Goal: Task Accomplishment & Management: Use online tool/utility

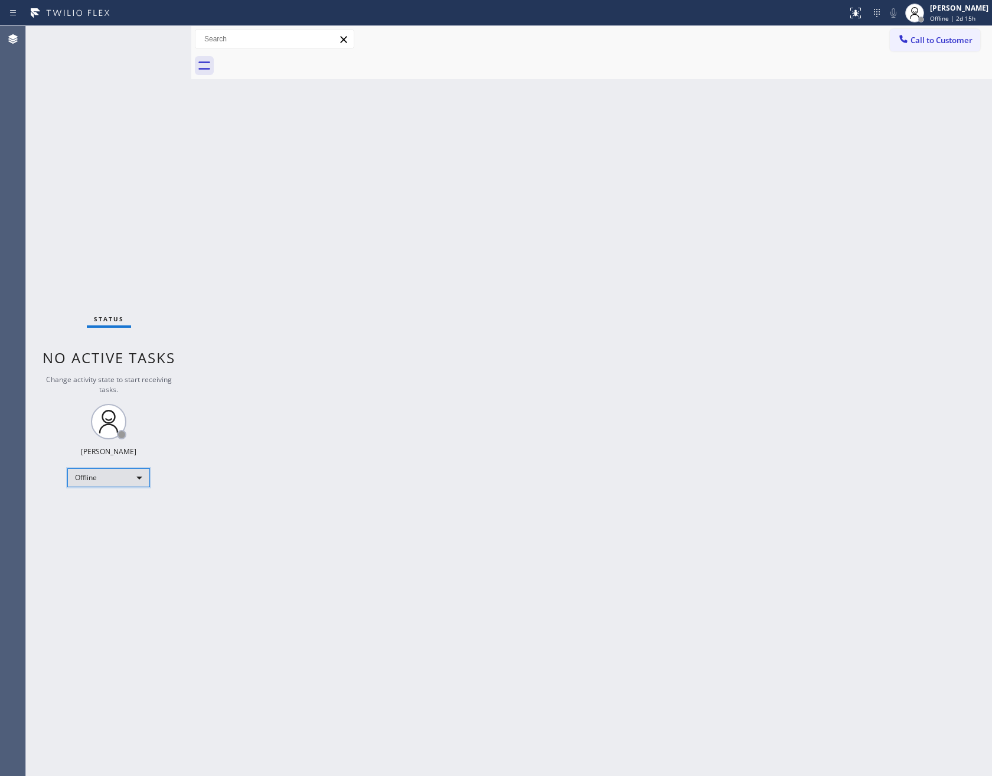
click at [140, 475] on div "Offline" at bounding box center [108, 477] width 83 height 19
click at [117, 521] on li "Unavailable" at bounding box center [108, 523] width 80 height 14
drag, startPoint x: 542, startPoint y: 388, endPoint x: 544, endPoint y: 409, distance: 21.3
click at [544, 387] on div "Back to Dashboard Change Sender ID Customers Technicians Select a contact Outbo…" at bounding box center [591, 401] width 800 height 750
drag, startPoint x: 478, startPoint y: 248, endPoint x: 41, endPoint y: 478, distance: 494.2
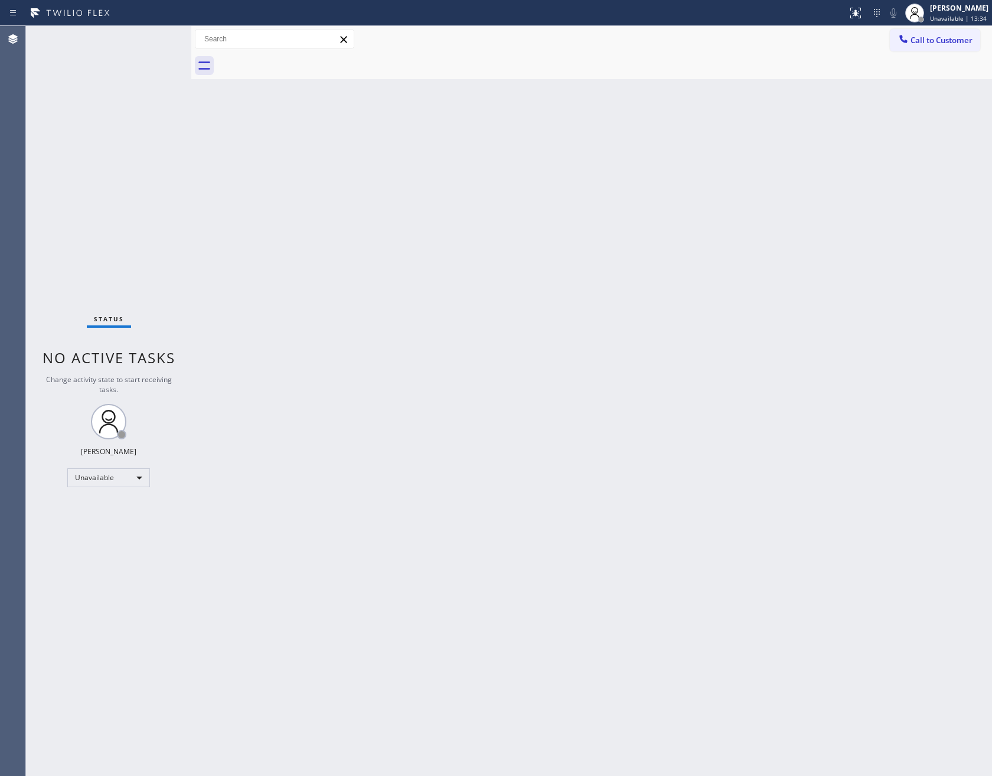
click at [464, 263] on div "Back to Dashboard Change Sender ID Customers Technicians Select a contact Outbo…" at bounding box center [591, 401] width 800 height 750
click at [485, 466] on div "Back to Dashboard Change Sender ID Customers Technicians Select a contact Outbo…" at bounding box center [591, 401] width 800 height 750
click at [125, 482] on div "Unavailable" at bounding box center [108, 477] width 83 height 19
click at [115, 509] on li "Available" at bounding box center [108, 508] width 80 height 14
click at [614, 487] on div "Back to Dashboard Change Sender ID Customers Technicians Select a contact Outbo…" at bounding box center [591, 401] width 800 height 750
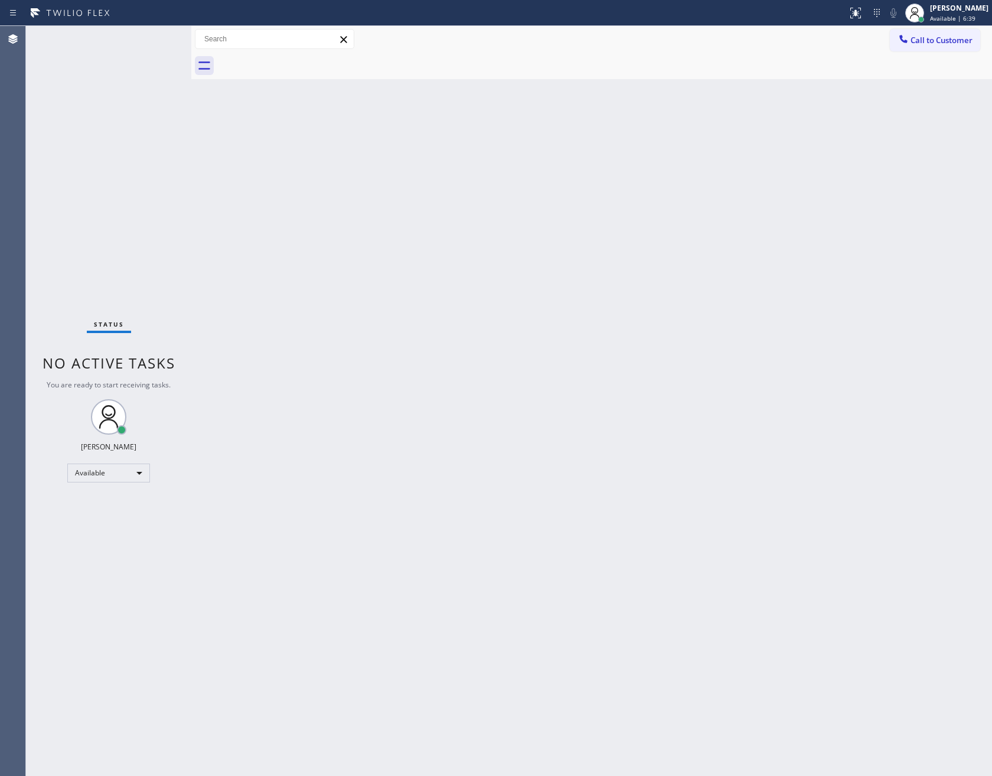
drag, startPoint x: 506, startPoint y: 384, endPoint x: 496, endPoint y: 388, distance: 11.2
click at [506, 385] on div "Back to Dashboard Change Sender ID Customers Technicians Select a contact Outbo…" at bounding box center [591, 401] width 800 height 750
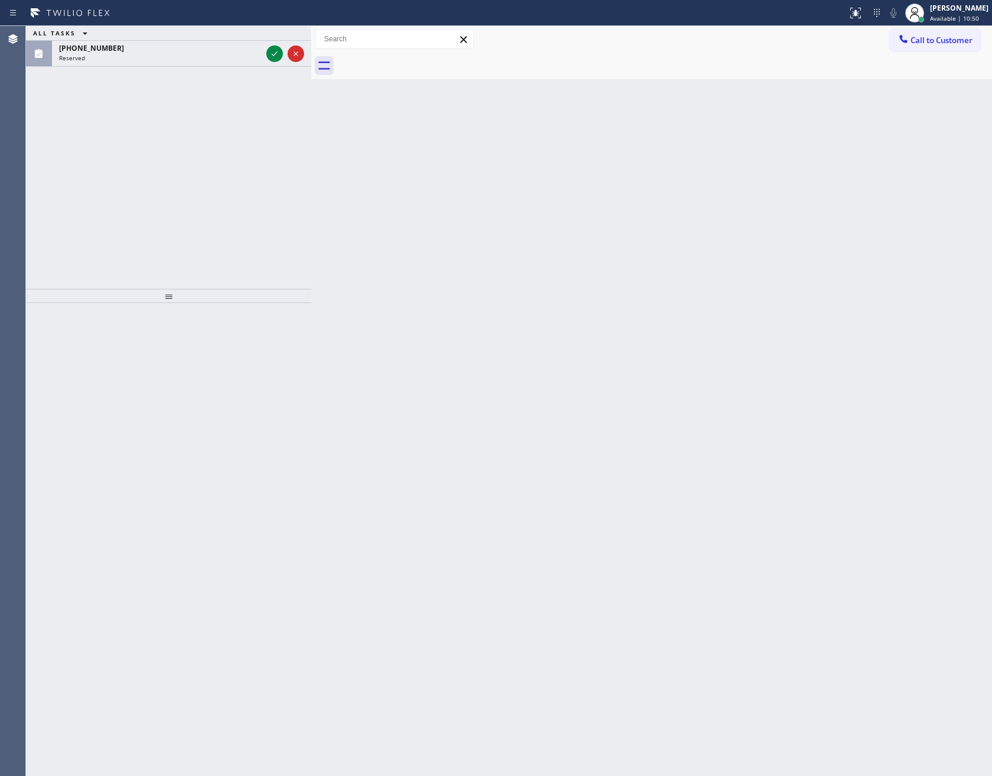
drag, startPoint x: 192, startPoint y: 90, endPoint x: 312, endPoint y: 102, distance: 120.3
click at [311, 102] on div at bounding box center [311, 401] width 0 height 750
drag, startPoint x: 201, startPoint y: 127, endPoint x: 238, endPoint y: 82, distance: 58.7
click at [214, 115] on div "ALL TASKS ALL TASKS ACTIVE TASKS TASKS IN WRAP UP [PHONE_NUMBER] Reserved" at bounding box center [168, 157] width 285 height 263
click at [271, 51] on icon at bounding box center [274, 54] width 14 height 14
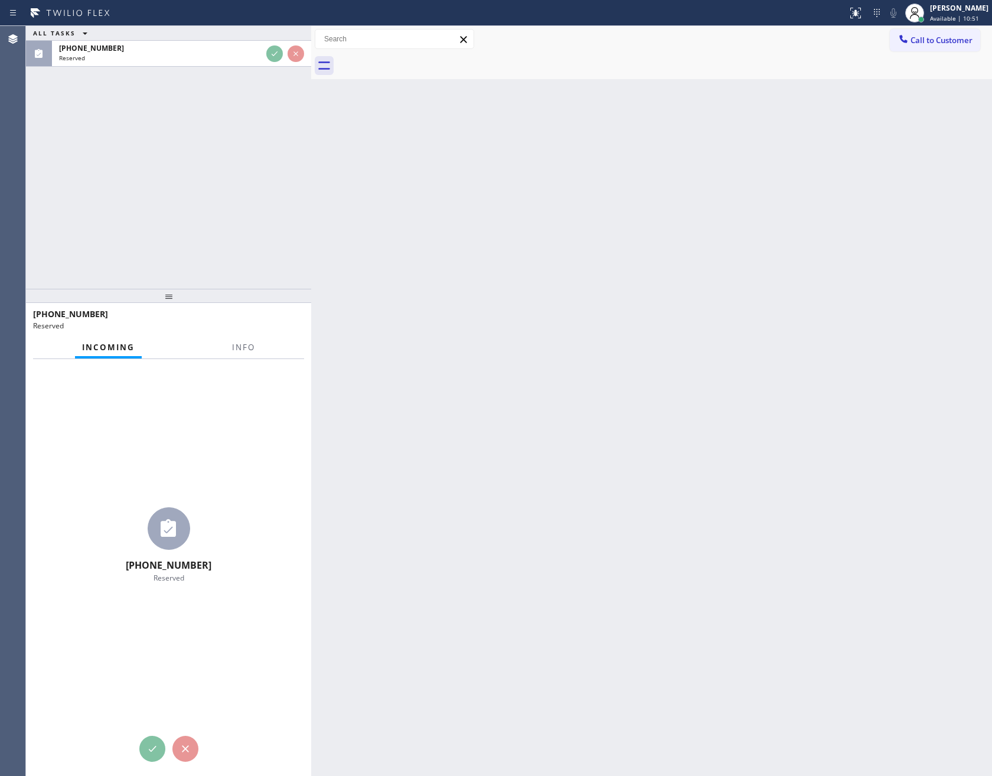
click at [225, 178] on div "ALL TASKS ALL TASKS ACTIVE TASKS TASKS IN WRAP UP [PHONE_NUMBER] Reserved" at bounding box center [168, 157] width 285 height 263
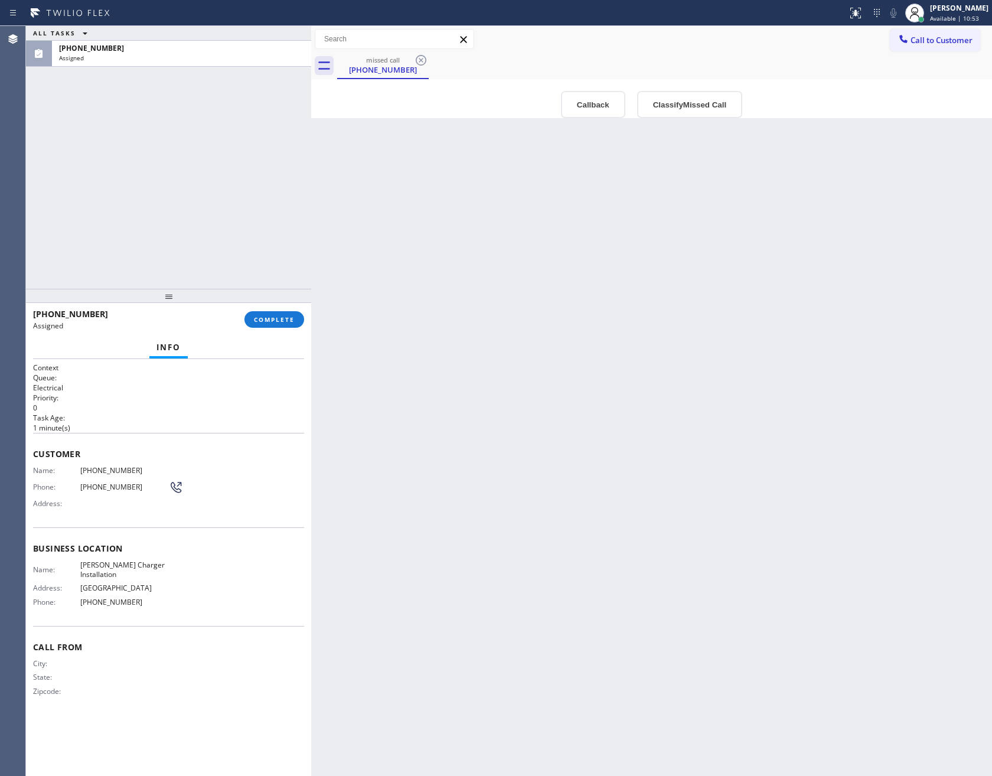
click at [225, 177] on div "ALL TASKS ALL TASKS ACTIVE TASKS TASKS IN WRAP UP [PHONE_NUMBER] Assigned" at bounding box center [168, 157] width 285 height 263
click at [722, 349] on div "Back to Dashboard Change Sender ID Customers Technicians Select a contact Outbo…" at bounding box center [651, 401] width 681 height 750
drag, startPoint x: 167, startPoint y: 163, endPoint x: 542, endPoint y: 494, distance: 500.5
click at [177, 168] on div "ALL TASKS ALL TASKS ACTIVE TASKS TASKS IN WRAP UP [PHONE_NUMBER] Assigned" at bounding box center [168, 157] width 285 height 263
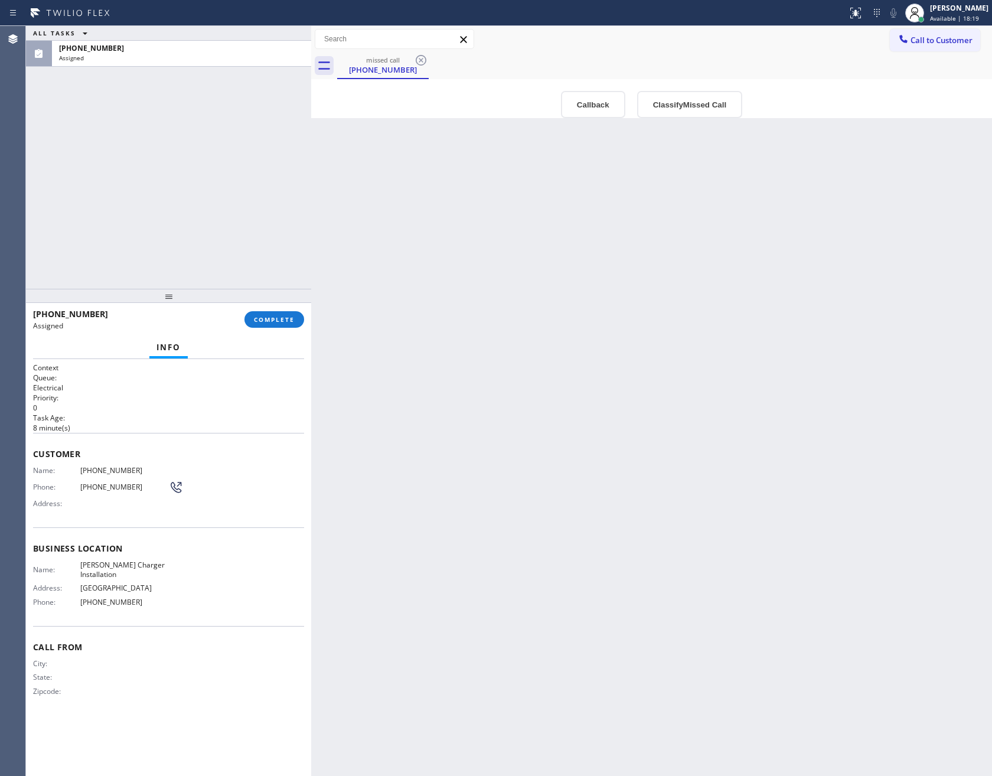
drag, startPoint x: 574, startPoint y: 498, endPoint x: 542, endPoint y: 455, distance: 53.9
click at [570, 488] on div "Back to Dashboard Change Sender ID Customers Technicians Select a contact Outbo…" at bounding box center [651, 401] width 681 height 750
click at [590, 109] on button "Callback" at bounding box center [593, 104] width 64 height 27
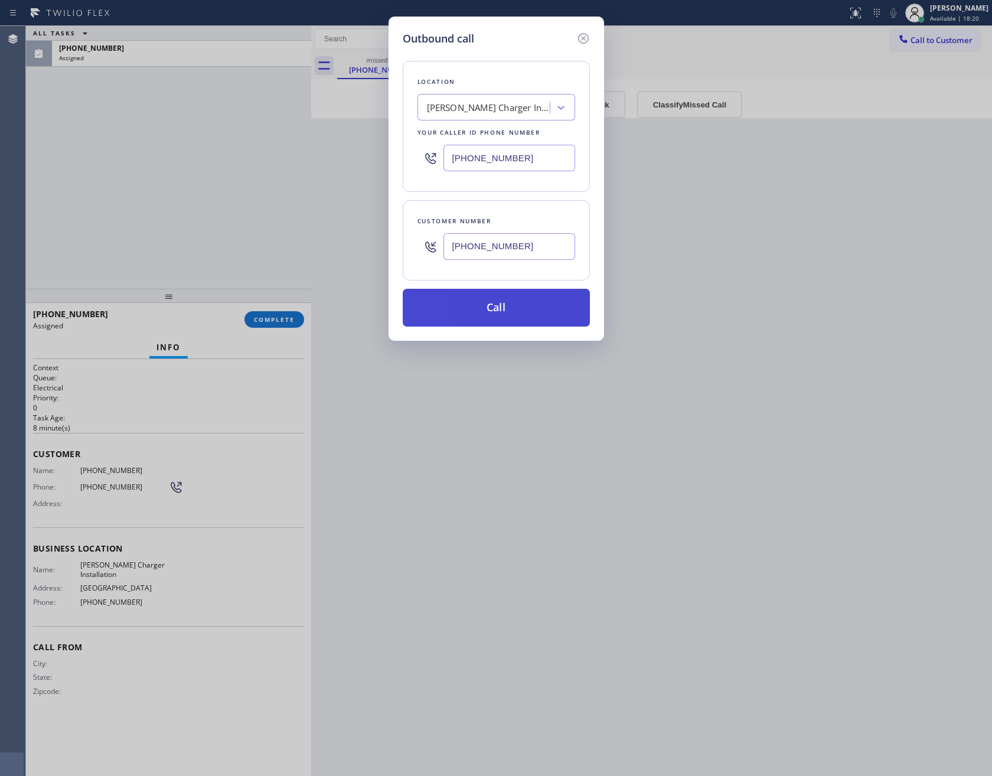
click at [542, 322] on button "Call" at bounding box center [496, 308] width 187 height 38
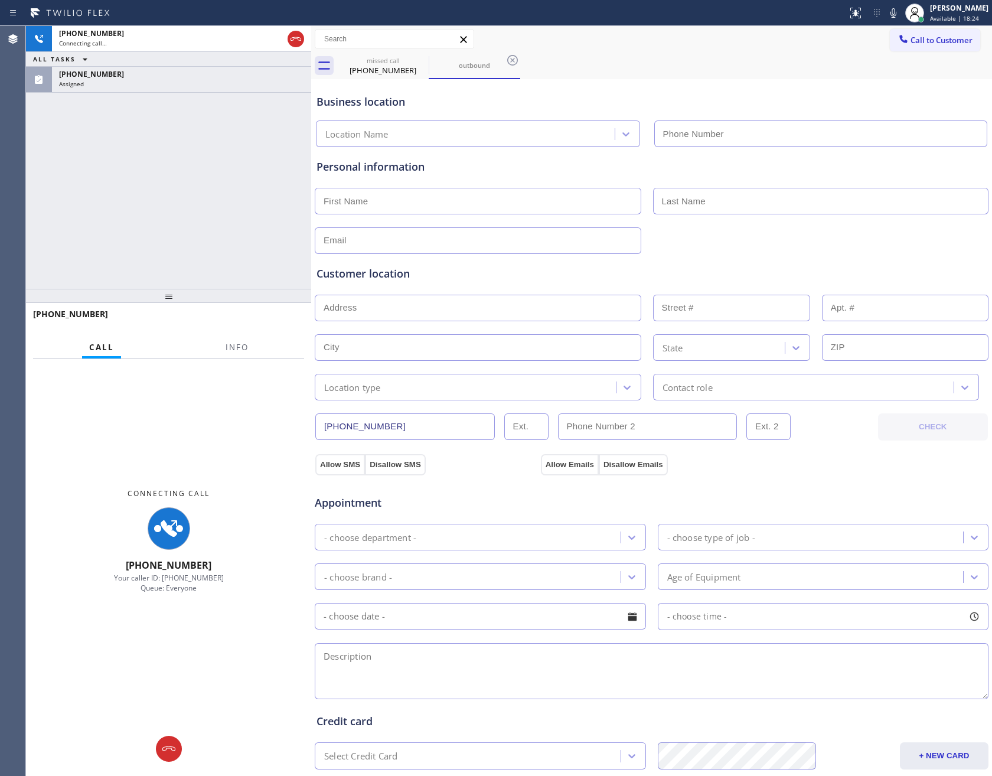
type input "[PHONE_NUMBER]"
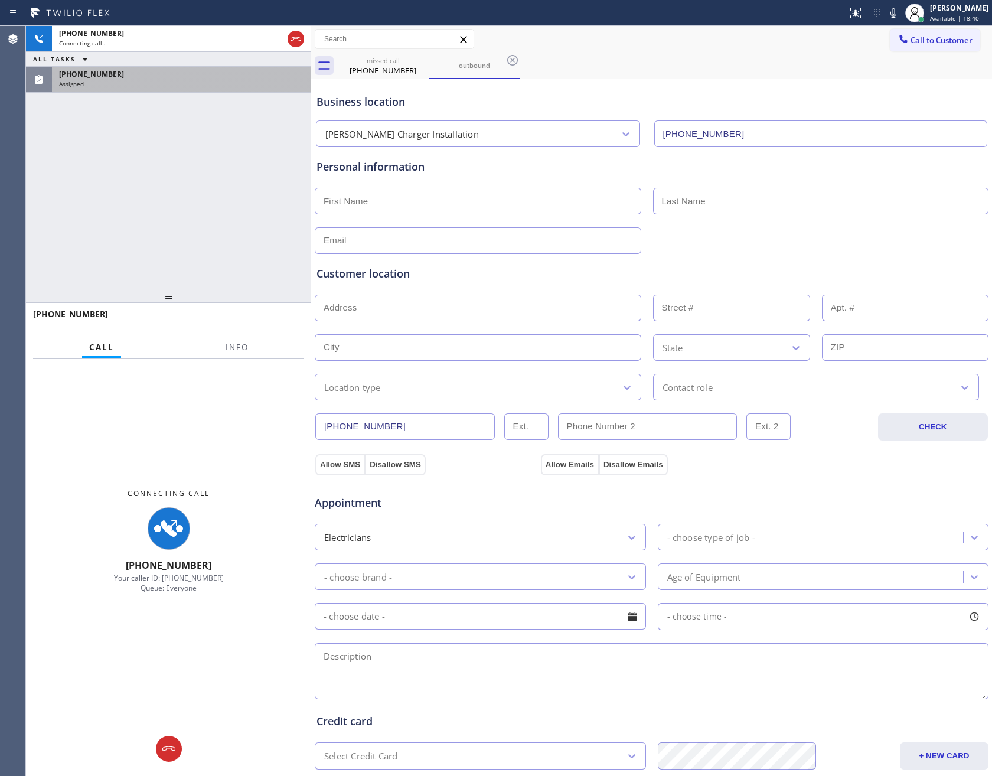
click at [234, 83] on div "Assigned" at bounding box center [181, 84] width 245 height 8
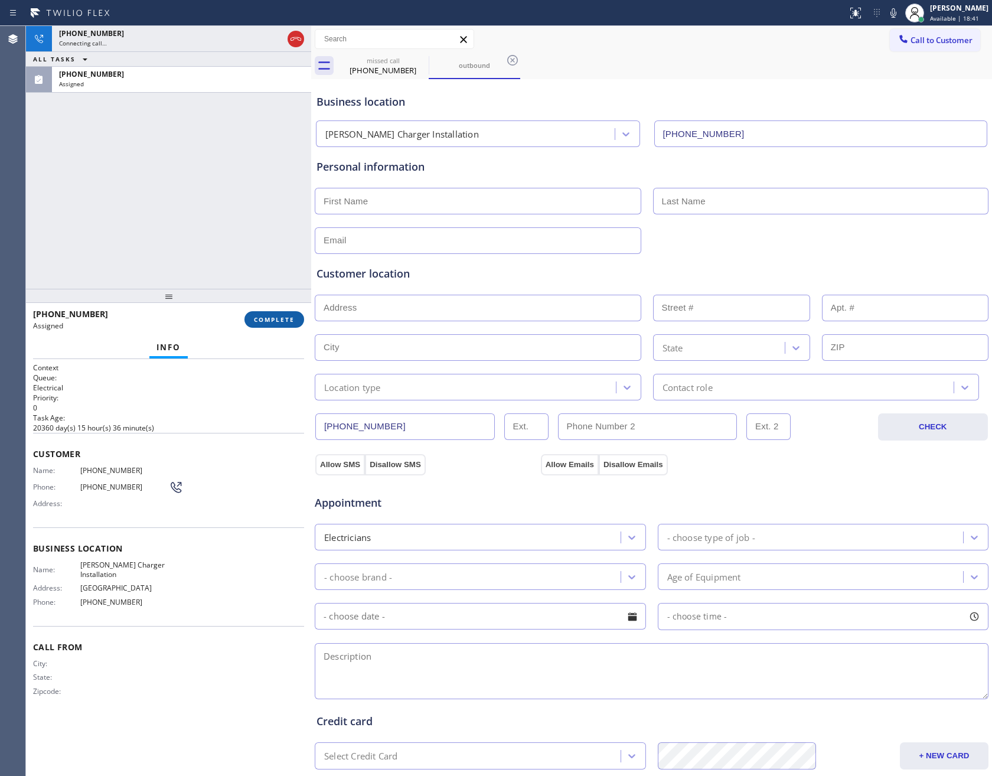
click at [287, 324] on button "COMPLETE" at bounding box center [274, 319] width 60 height 17
click at [239, 188] on div "[PHONE_NUMBER] Connecting call… ALL TASKS ALL TASKS ACTIVE TASKS TASKS IN WRAP …" at bounding box center [168, 157] width 285 height 263
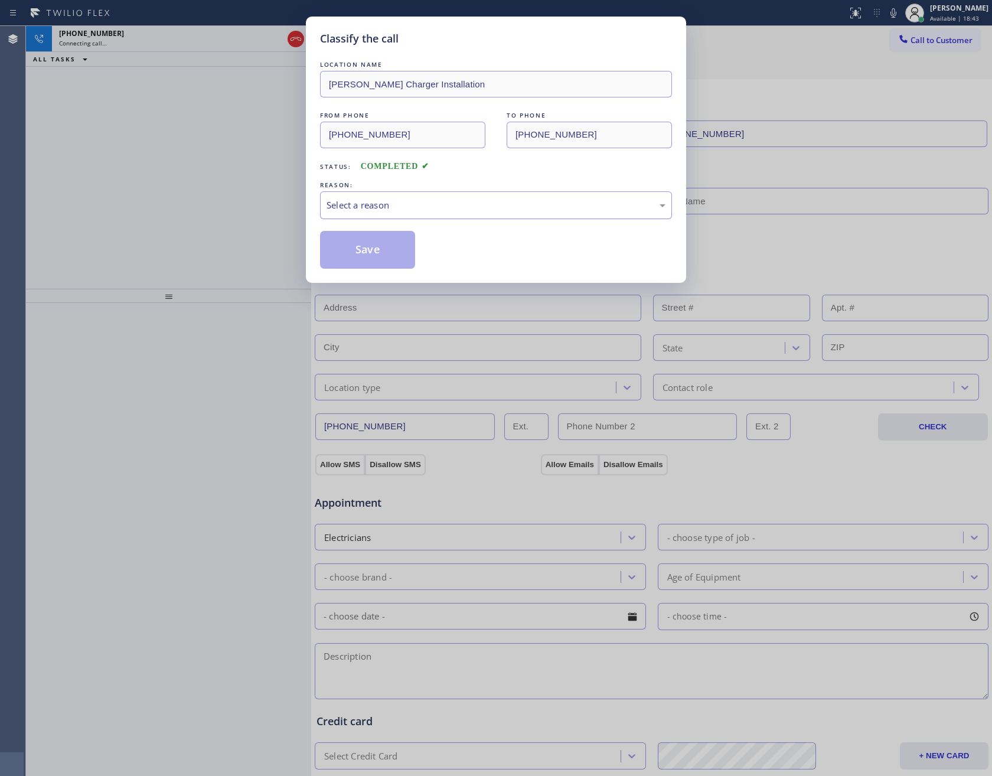
click at [392, 204] on div "Select a reason" at bounding box center [495, 205] width 339 height 14
click at [375, 246] on button "Save" at bounding box center [367, 250] width 95 height 38
click at [131, 190] on div "Classify the call LOCATION NAME [PERSON_NAME] Charger Installation FROM PHONE […" at bounding box center [496, 388] width 992 height 776
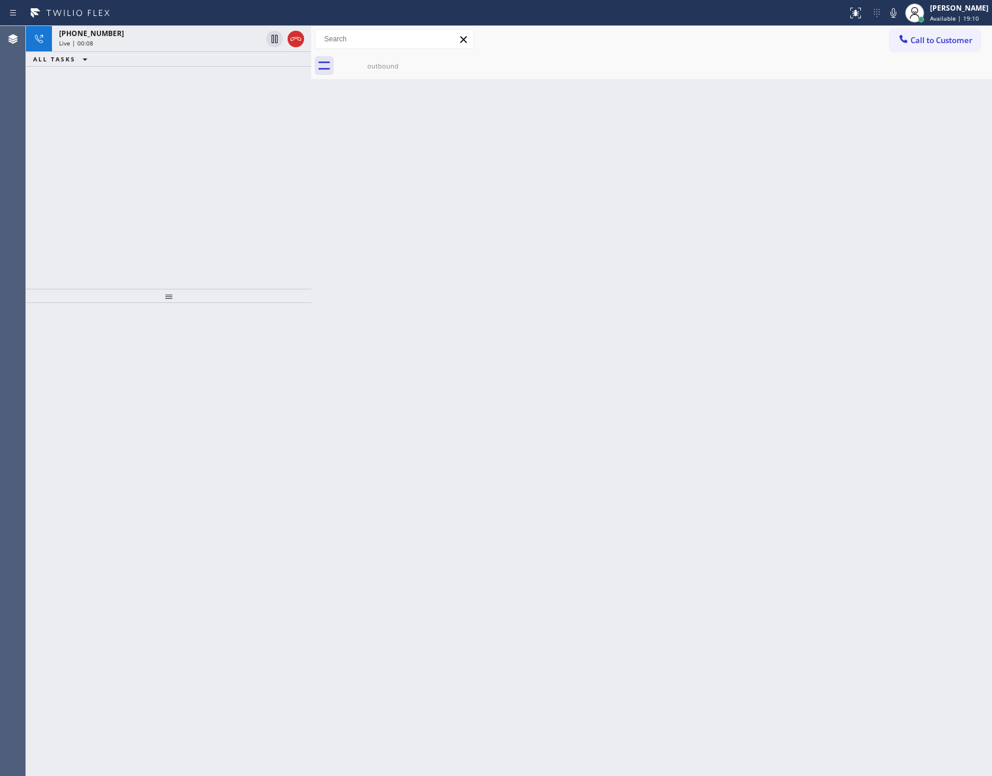
drag, startPoint x: 163, startPoint y: 117, endPoint x: 200, endPoint y: 93, distance: 44.2
click at [168, 116] on div "[PHONE_NUMBER] Live | 00:08 ALL TASKS ALL TASKS ACTIVE TASKS TASKS IN WRAP UP" at bounding box center [168, 157] width 285 height 263
click at [296, 40] on icon at bounding box center [296, 39] width 14 height 14
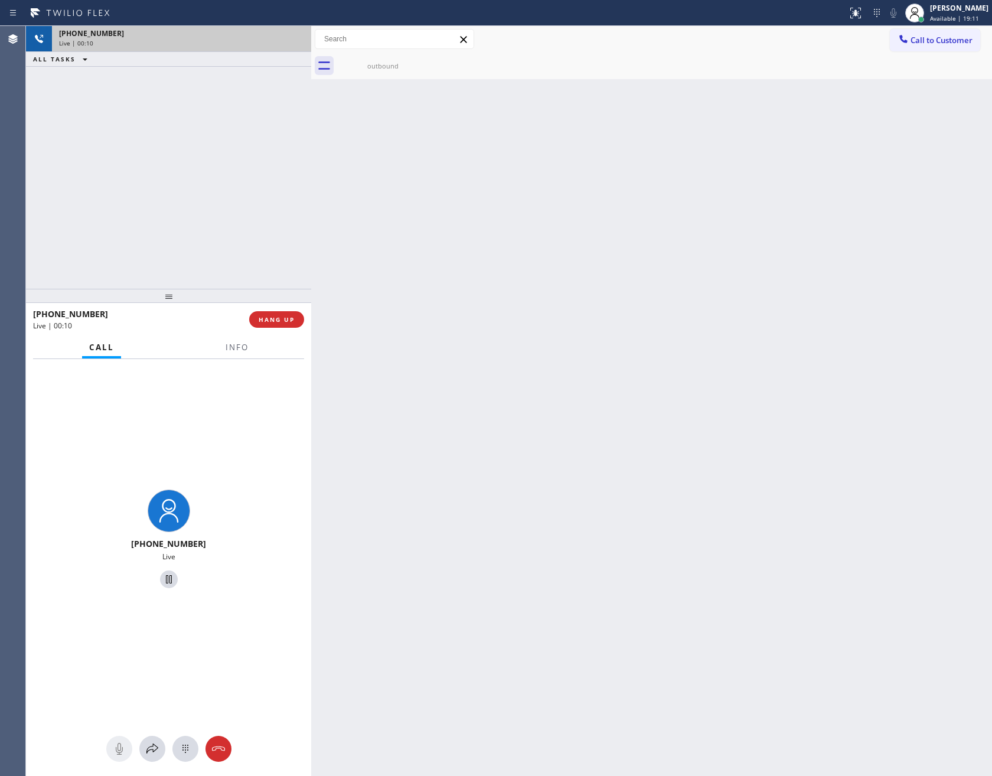
drag, startPoint x: 235, startPoint y: 192, endPoint x: 236, endPoint y: 218, distance: 26.6
click at [235, 209] on div "[PHONE_NUMBER] Live | 00:10 ALL TASKS ALL TASKS ACTIVE TASKS TASKS IN WRAP UP" at bounding box center [168, 157] width 285 height 263
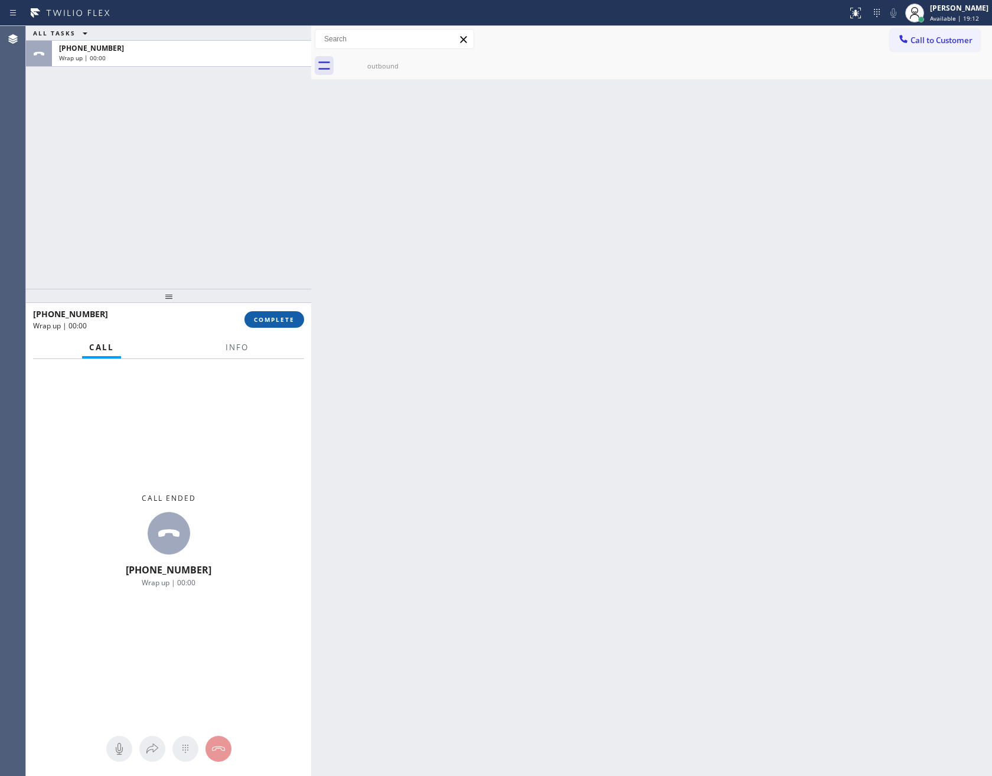
click at [289, 318] on span "COMPLETE" at bounding box center [274, 319] width 41 height 8
drag, startPoint x: 268, startPoint y: 201, endPoint x: 243, endPoint y: 202, distance: 25.4
click at [266, 202] on div "ALL TASKS ALL TASKS ACTIVE TASKS TASKS IN WRAP UP [PHONE_NUMBER] Wrap up | 00:00" at bounding box center [168, 157] width 285 height 263
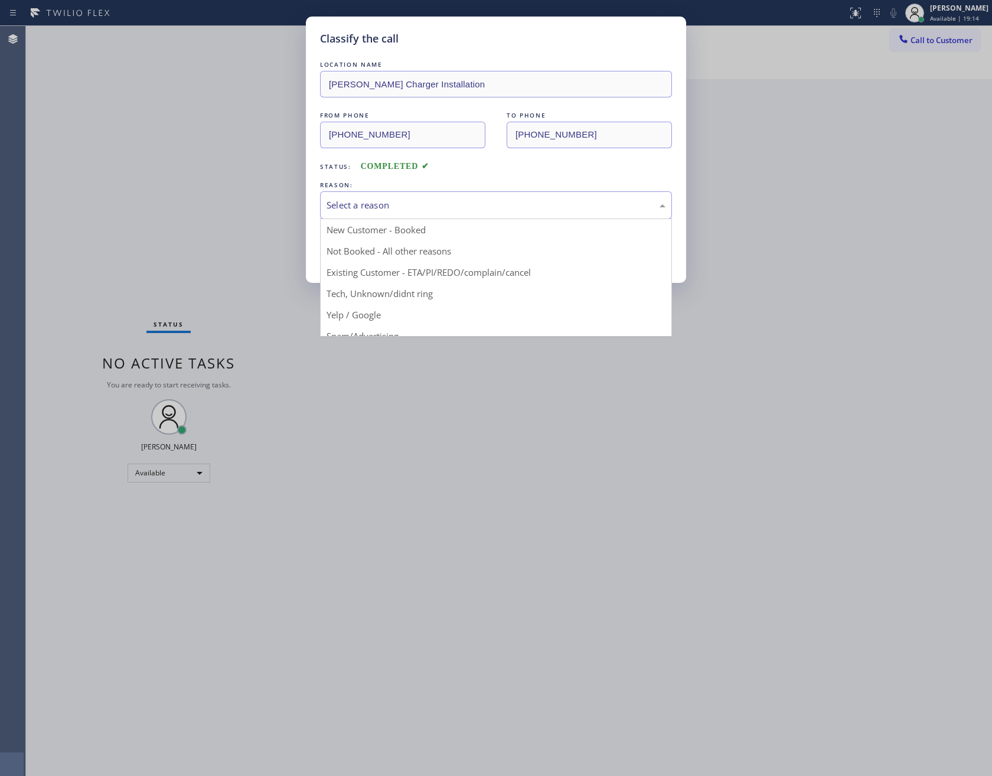
drag, startPoint x: 546, startPoint y: 204, endPoint x: 522, endPoint y: 216, distance: 26.7
click at [539, 209] on div "Select a reason" at bounding box center [495, 205] width 339 height 14
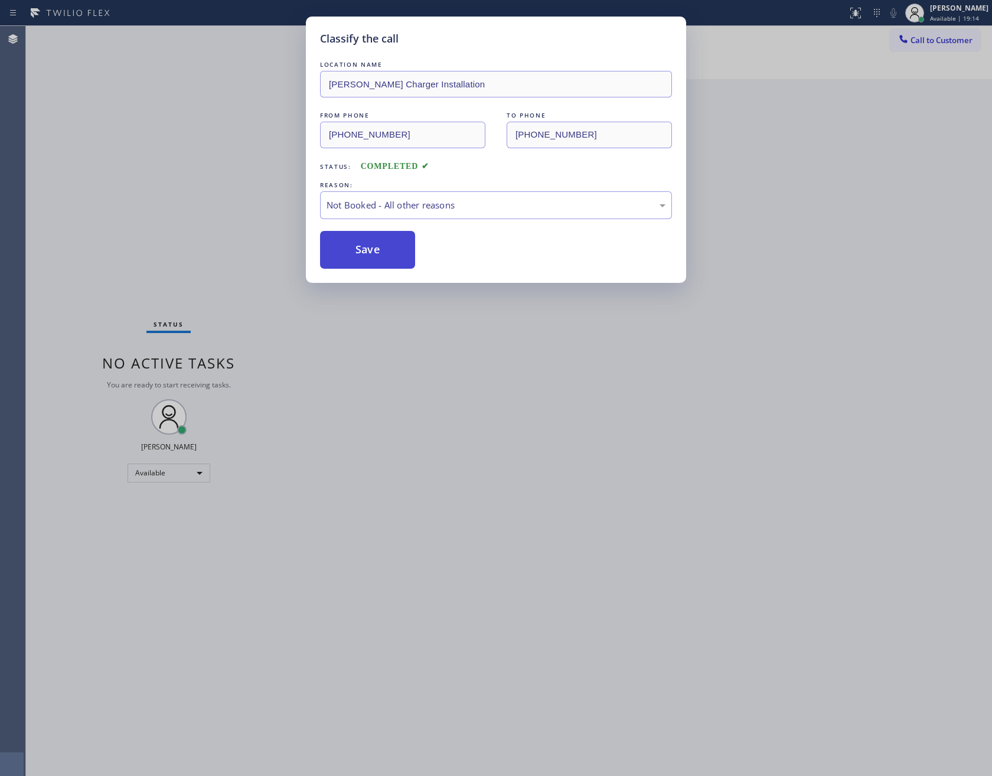
click at [374, 251] on button "Save" at bounding box center [367, 250] width 95 height 38
click at [374, 248] on button "Save" at bounding box center [367, 250] width 95 height 38
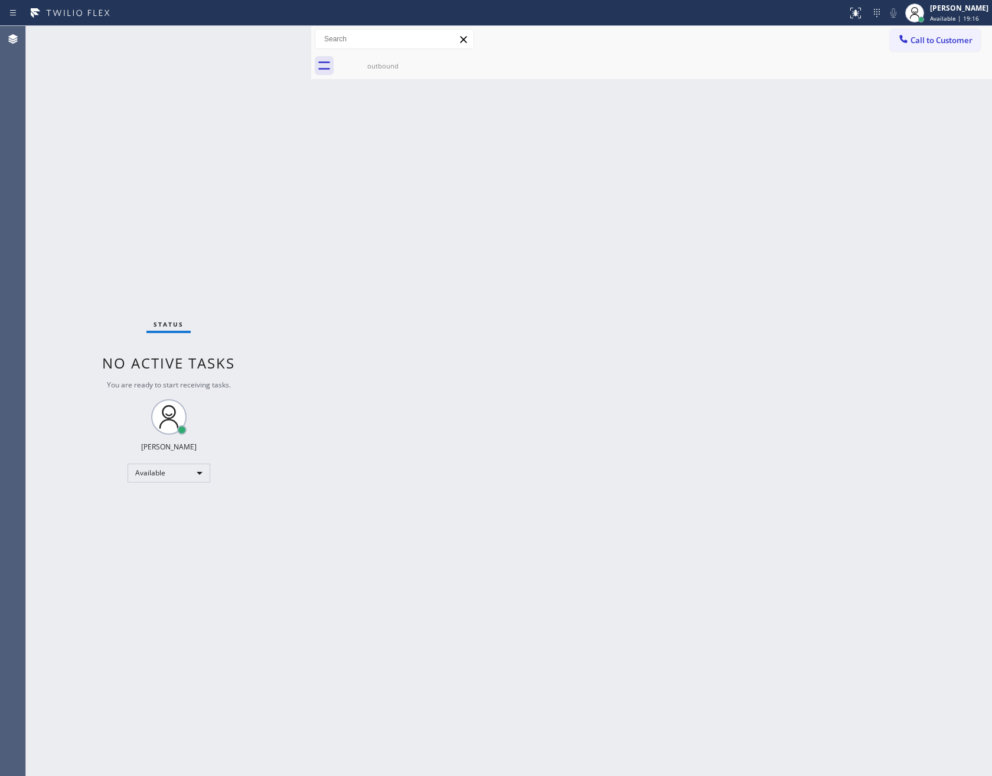
click at [460, 470] on div "Back to Dashboard Change Sender ID Customers Technicians Select a contact Outbo…" at bounding box center [651, 401] width 681 height 750
drag, startPoint x: 382, startPoint y: 437, endPoint x: 401, endPoint y: 463, distance: 31.3
click at [385, 436] on div "Back to Dashboard Change Sender ID Customers Technicians Select a contact Outbo…" at bounding box center [651, 399] width 681 height 746
click at [619, 521] on div "Back to Dashboard Change Sender ID Customers Technicians Select a contact Outbo…" at bounding box center [651, 399] width 681 height 746
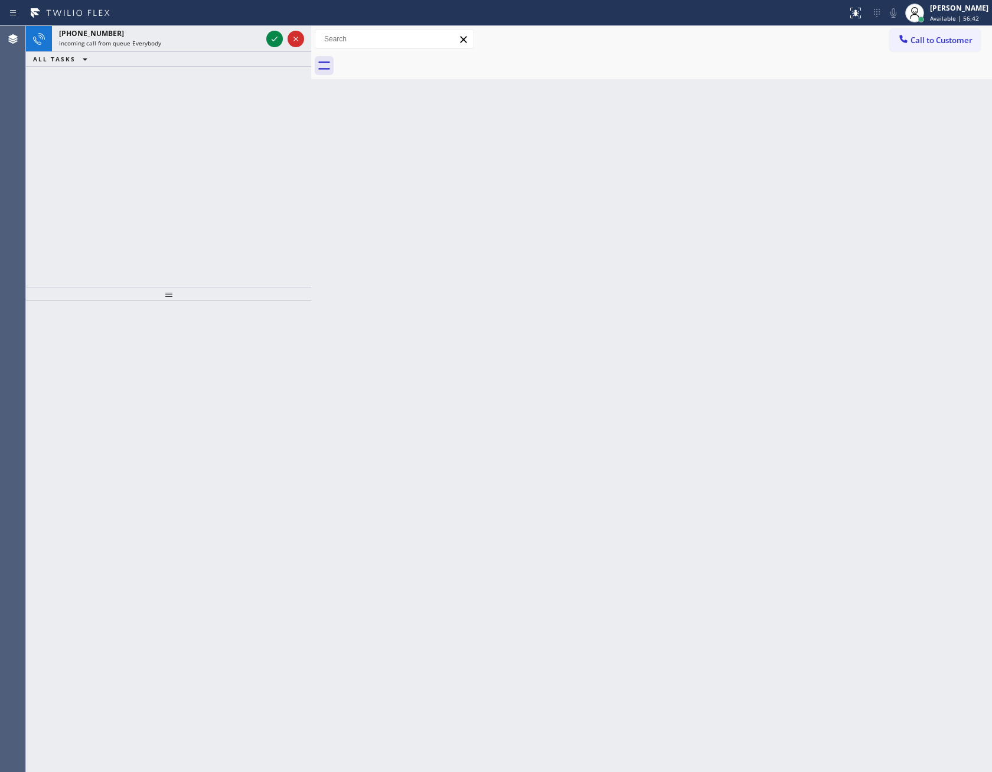
drag, startPoint x: 355, startPoint y: 436, endPoint x: 384, endPoint y: 436, distance: 29.5
click at [359, 436] on div "Back to Dashboard Change Sender ID Customers Technicians Select a contact Outbo…" at bounding box center [651, 399] width 681 height 746
click at [273, 37] on icon at bounding box center [274, 39] width 14 height 14
click at [239, 144] on div "[PHONE_NUMBER] Incoming call from queue Everybody ALL TASKS ALL TASKS ACTIVE TA…" at bounding box center [168, 156] width 285 height 261
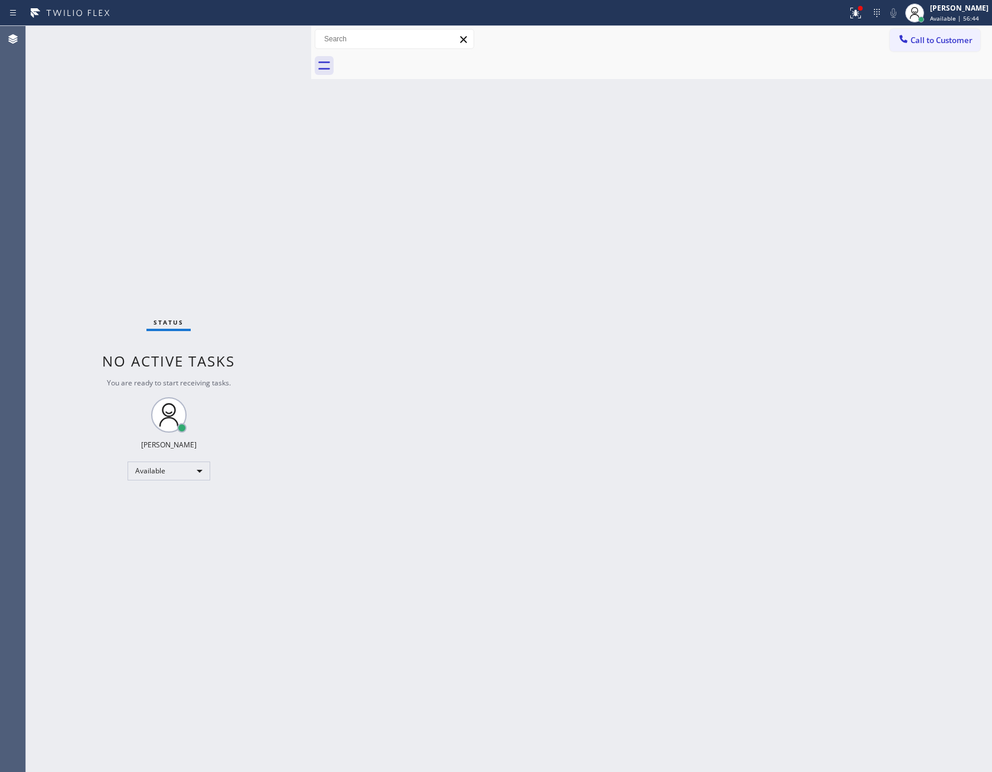
click at [421, 287] on div "Back to Dashboard Change Sender ID Customers Technicians Select a contact Outbo…" at bounding box center [651, 399] width 681 height 746
drag, startPoint x: 597, startPoint y: 189, endPoint x: 648, endPoint y: 11, distance: 186.1
click at [601, 195] on div "Back to Dashboard Change Sender ID Customers Technicians Select a contact Outbo…" at bounding box center [651, 399] width 681 height 746
click at [466, 331] on div "Back to Dashboard Change Sender ID Customers Technicians Select a contact Outbo…" at bounding box center [651, 399] width 681 height 746
drag, startPoint x: 441, startPoint y: 302, endPoint x: 430, endPoint y: 354, distance: 53.7
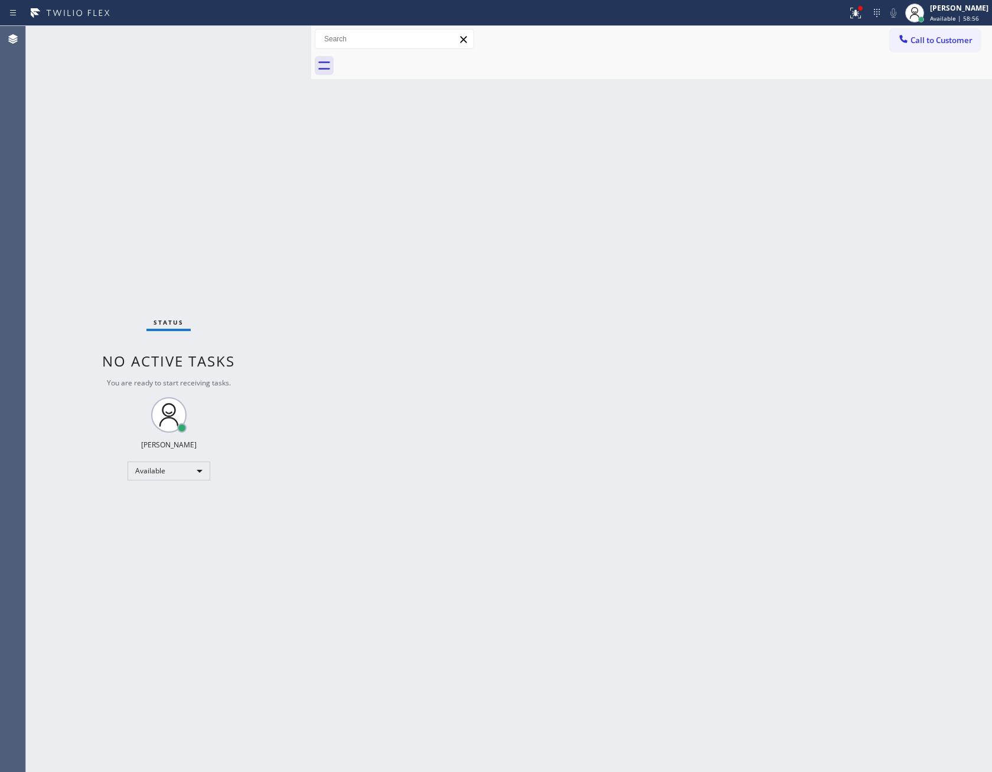
click at [439, 333] on div "Back to Dashboard Change Sender ID Customers Technicians Select a contact Outbo…" at bounding box center [651, 399] width 681 height 746
click at [149, 470] on div "Available" at bounding box center [168, 471] width 83 height 19
click at [167, 518] on li "Unavailable" at bounding box center [167, 516] width 80 height 14
click at [780, 372] on div "Back to Dashboard Change Sender ID Customers Technicians Select a contact Outbo…" at bounding box center [651, 399] width 681 height 746
drag, startPoint x: 710, startPoint y: 450, endPoint x: 712, endPoint y: 479, distance: 29.0
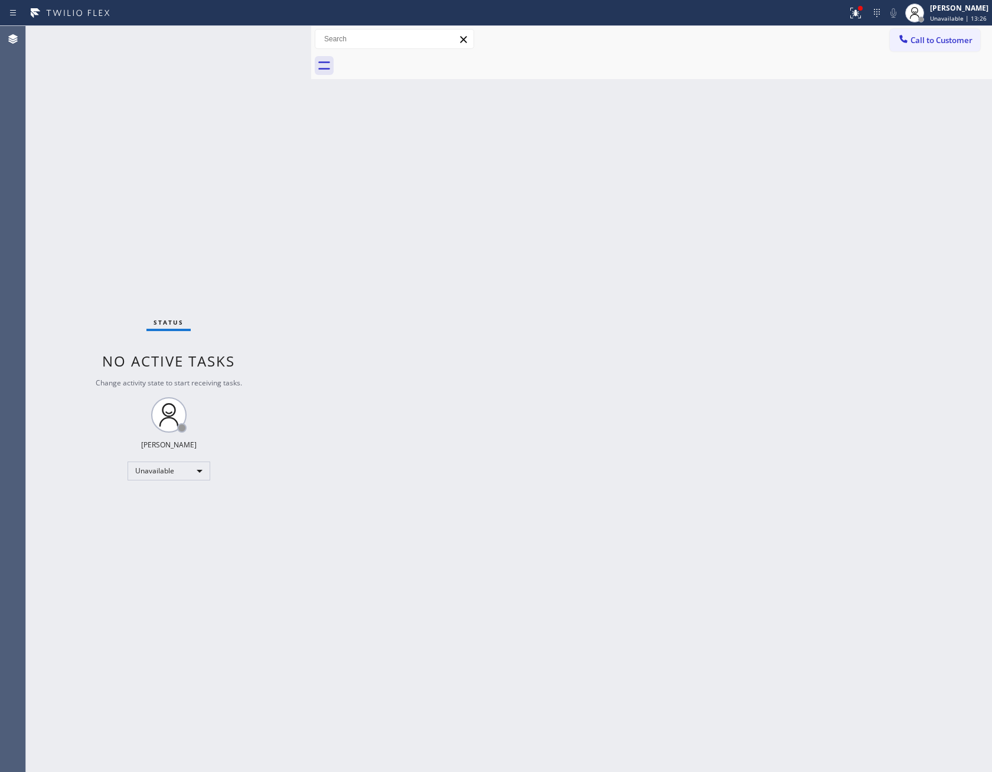
click at [712, 466] on div "Back to Dashboard Change Sender ID Customers Technicians Select a contact Outbo…" at bounding box center [651, 399] width 681 height 746
click at [152, 476] on div "Unavailable" at bounding box center [168, 471] width 83 height 19
drag, startPoint x: 172, startPoint y: 505, endPoint x: 282, endPoint y: 489, distance: 110.8
click at [172, 505] on li "Available" at bounding box center [167, 502] width 80 height 14
click at [299, 486] on div "Status No active tasks Change activity state to start receiving tasks. [PERSON_…" at bounding box center [168, 399] width 285 height 746
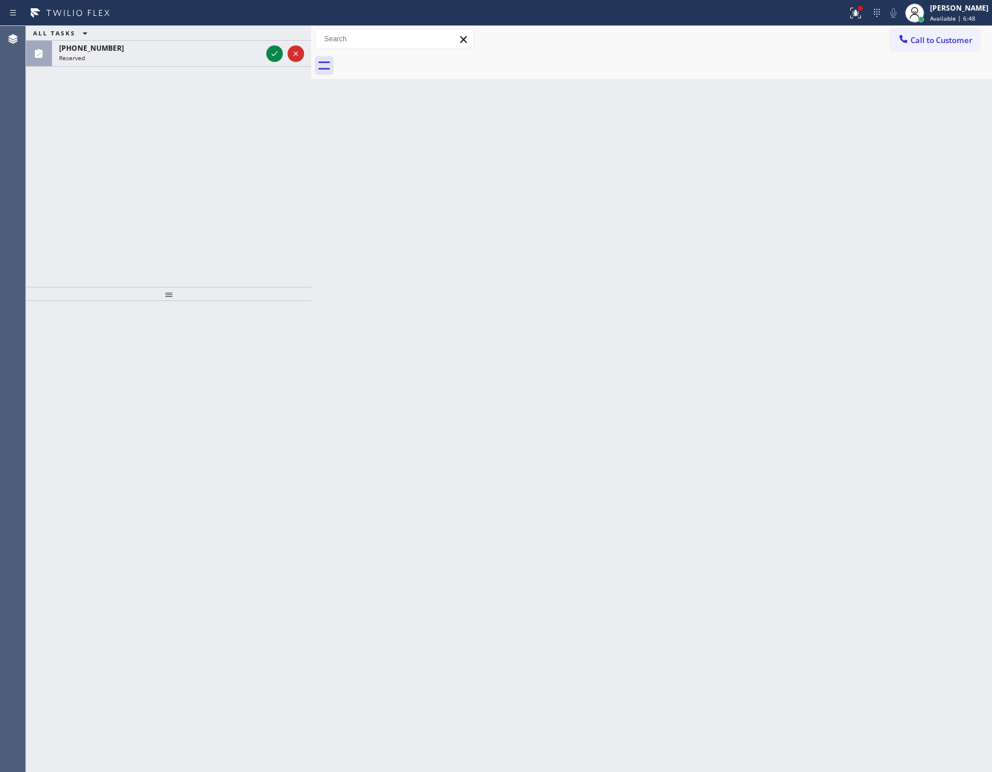
click at [273, 54] on icon at bounding box center [274, 54] width 14 height 14
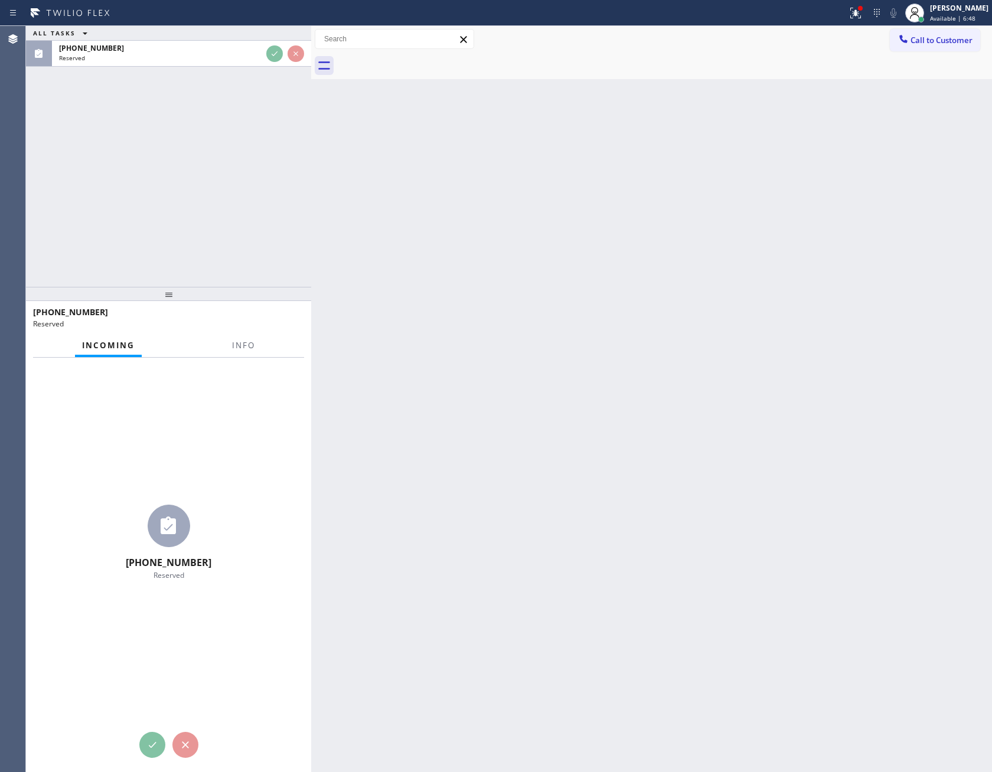
click at [240, 215] on div "ALL TASKS ALL TASKS ACTIVE TASKS TASKS IN WRAP UP [PHONE_NUMBER] Reserved" at bounding box center [168, 156] width 285 height 261
click at [243, 210] on div "ALL TASKS ALL TASKS ACTIVE TASKS TASKS IN WRAP UP [PHONE_NUMBER] Reserved" at bounding box center [168, 156] width 285 height 261
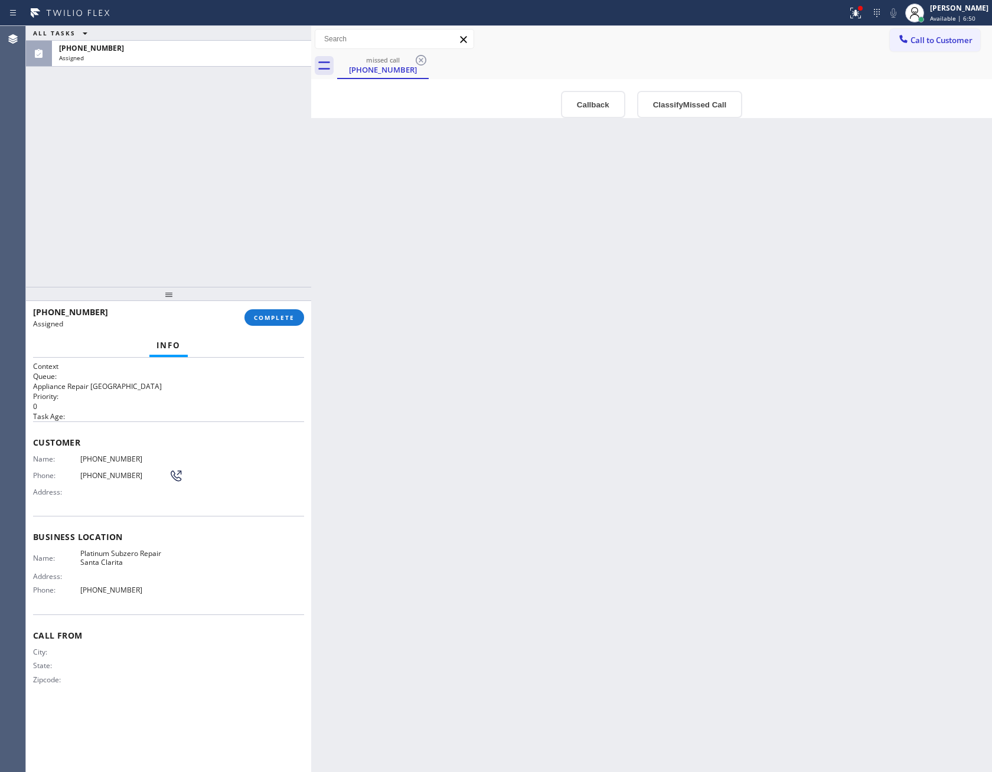
click at [243, 210] on div "ALL TASKS ALL TASKS ACTIVE TASKS TASKS IN WRAP UP [PHONE_NUMBER] Assigned" at bounding box center [168, 156] width 285 height 261
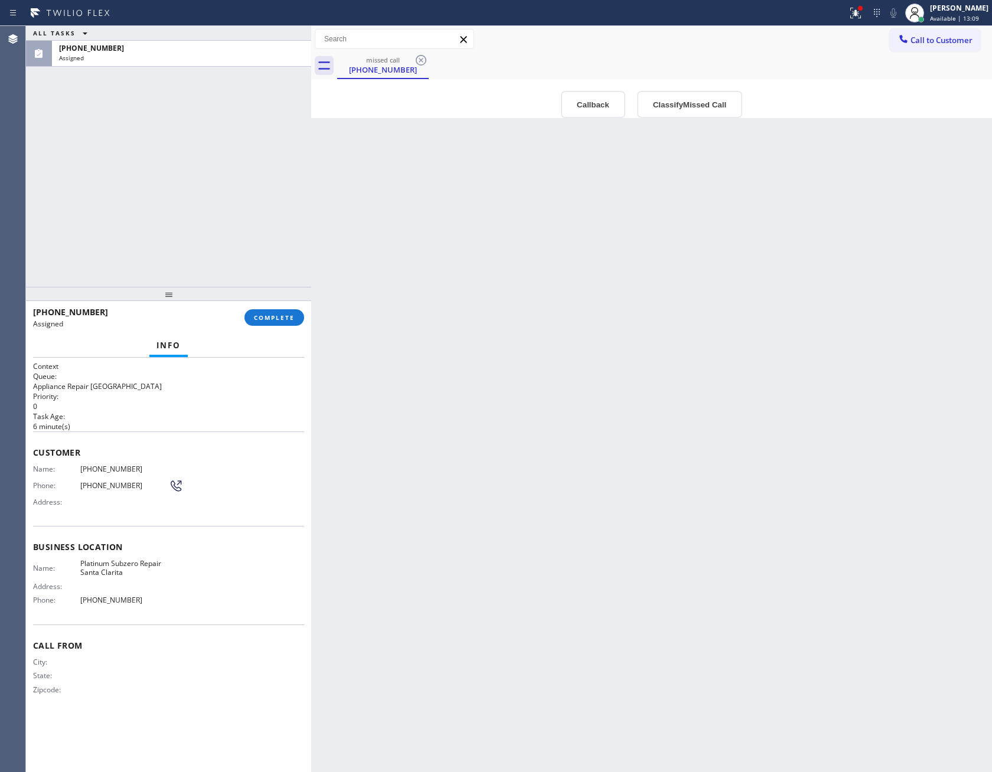
click at [537, 606] on div "Back to Dashboard Change Sender ID Customers Technicians Select a contact Outbo…" at bounding box center [651, 399] width 681 height 746
click at [478, 279] on div "Back to Dashboard Change Sender ID Customers Technicians Select a contact Outbo…" at bounding box center [651, 399] width 681 height 746
click at [676, 101] on button "Classify Missed Call" at bounding box center [689, 104] width 105 height 27
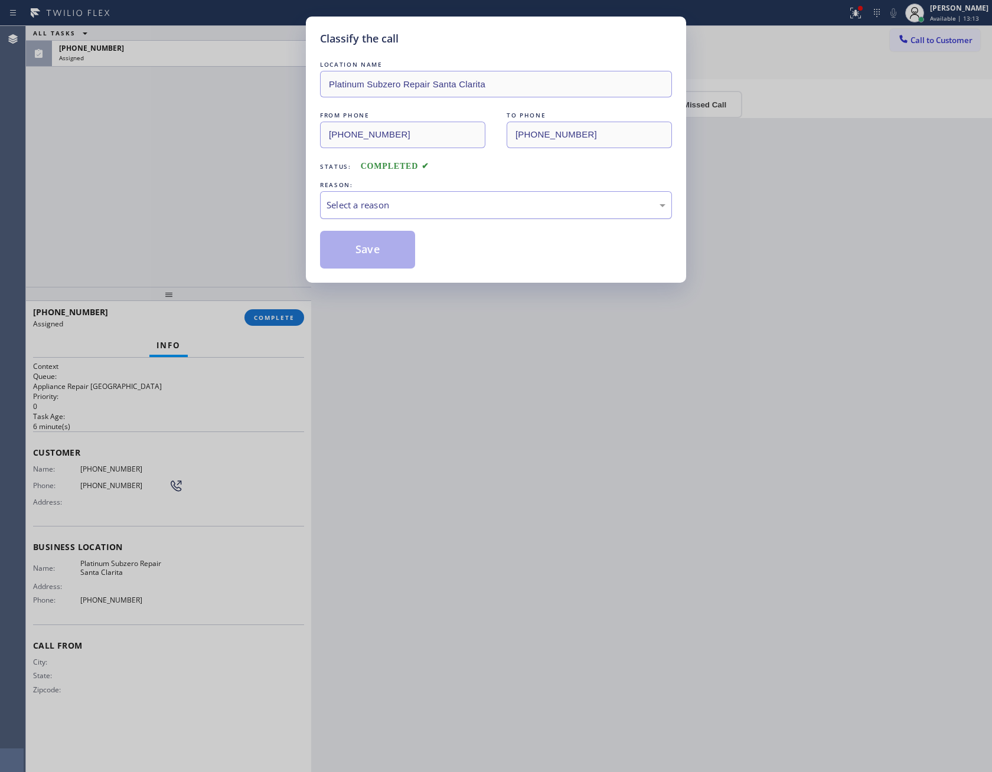
drag, startPoint x: 545, startPoint y: 204, endPoint x: 541, endPoint y: 209, distance: 7.1
click at [545, 206] on div "Select a reason" at bounding box center [495, 205] width 339 height 14
click at [364, 246] on button "Save" at bounding box center [367, 250] width 95 height 38
drag, startPoint x: 692, startPoint y: 441, endPoint x: 921, endPoint y: 146, distance: 373.2
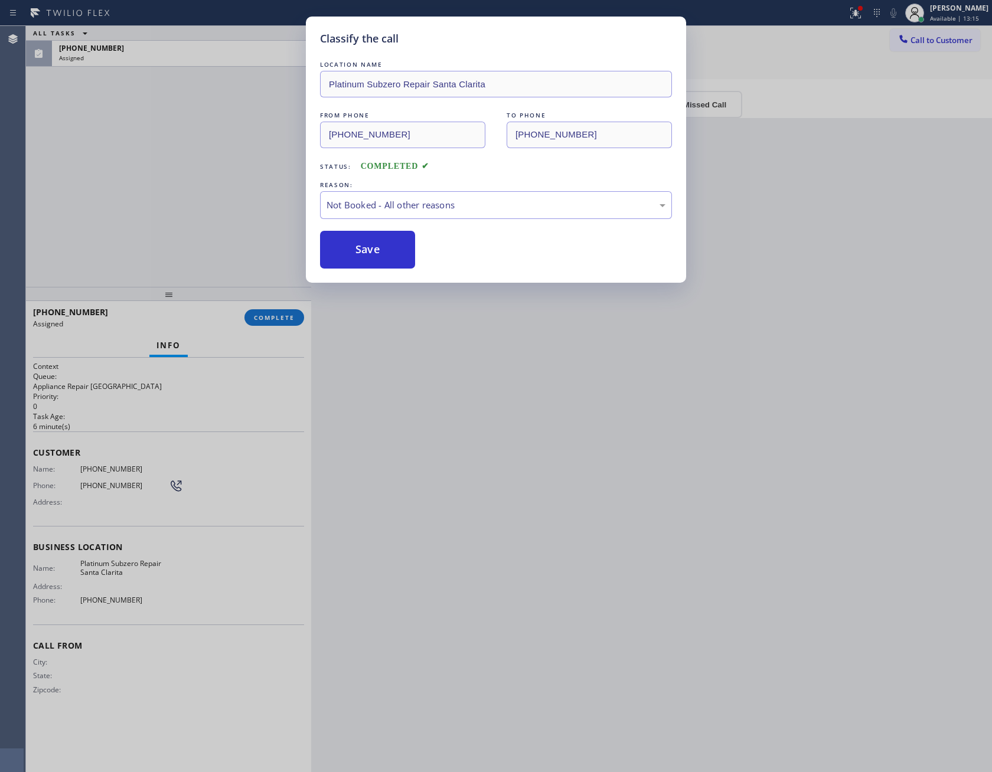
click at [696, 441] on div "Classify the call LOCATION NAME Platinum Subzero Repair Santa Clarita FROM PHON…" at bounding box center [496, 386] width 992 height 772
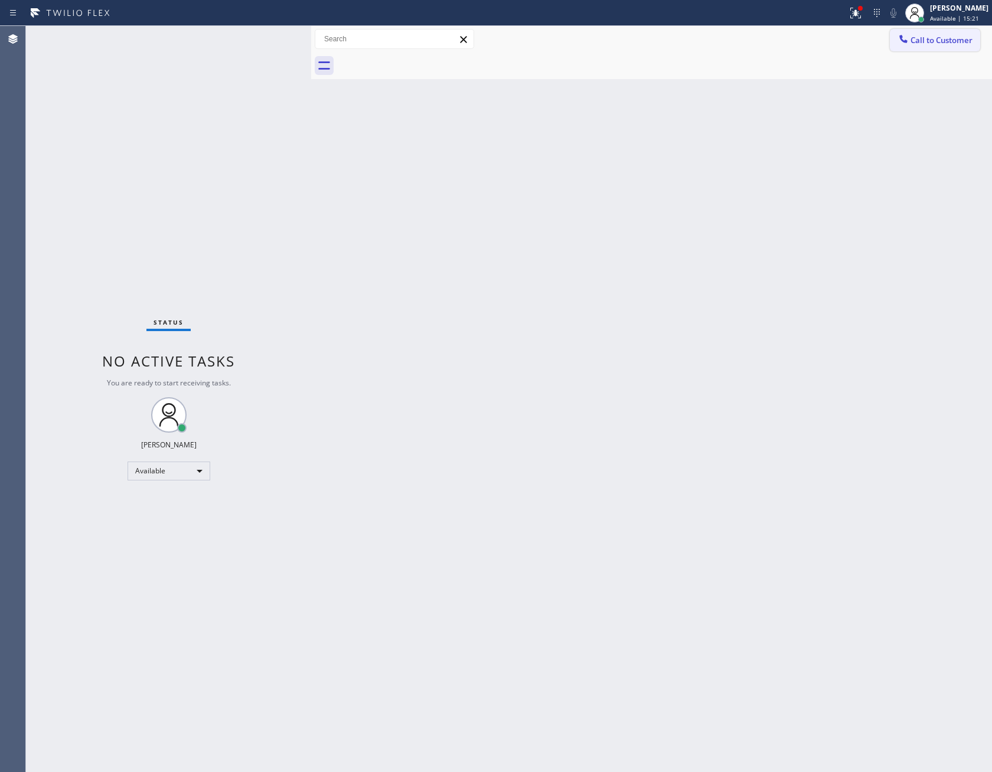
click at [974, 34] on button "Call to Customer" at bounding box center [934, 40] width 90 height 22
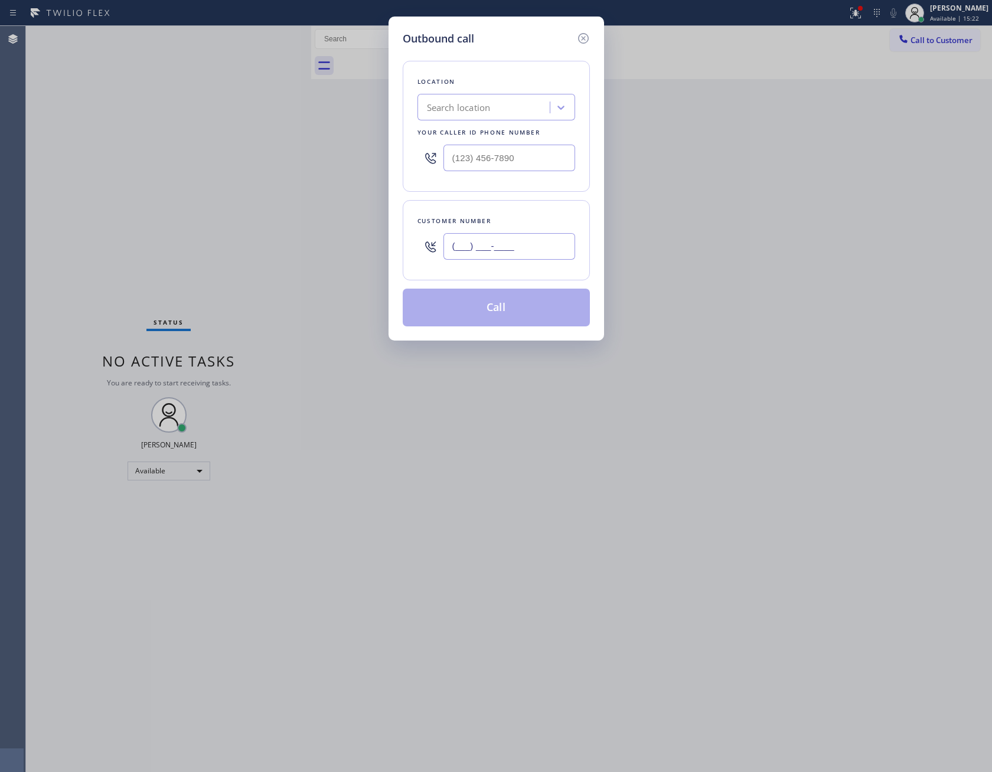
click at [502, 255] on input "(___) ___-____" at bounding box center [509, 246] width 132 height 27
paste input "970) 948-6533"
type input "[PHONE_NUMBER]"
drag, startPoint x: 484, startPoint y: 151, endPoint x: 410, endPoint y: 148, distance: 74.5
click at [410, 148] on div "Location Search location Your caller id phone number (___) ___-____" at bounding box center [496, 126] width 187 height 131
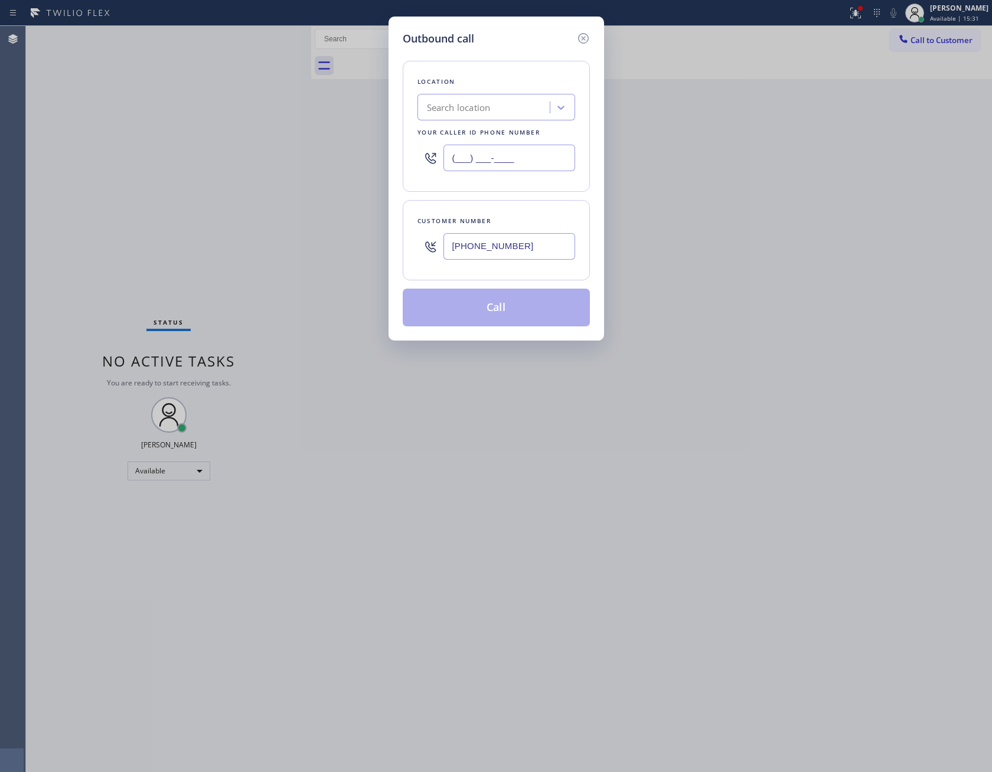
paste input "855) 213-9318"
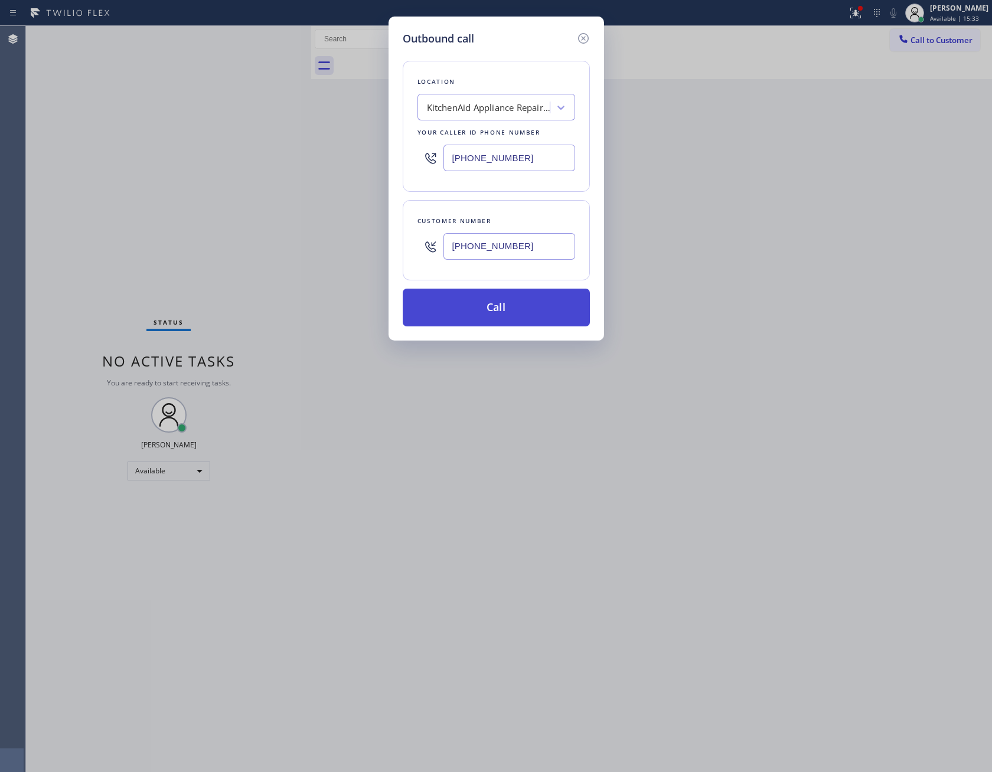
type input "[PHONE_NUMBER]"
click at [523, 320] on button "Call" at bounding box center [496, 308] width 187 height 38
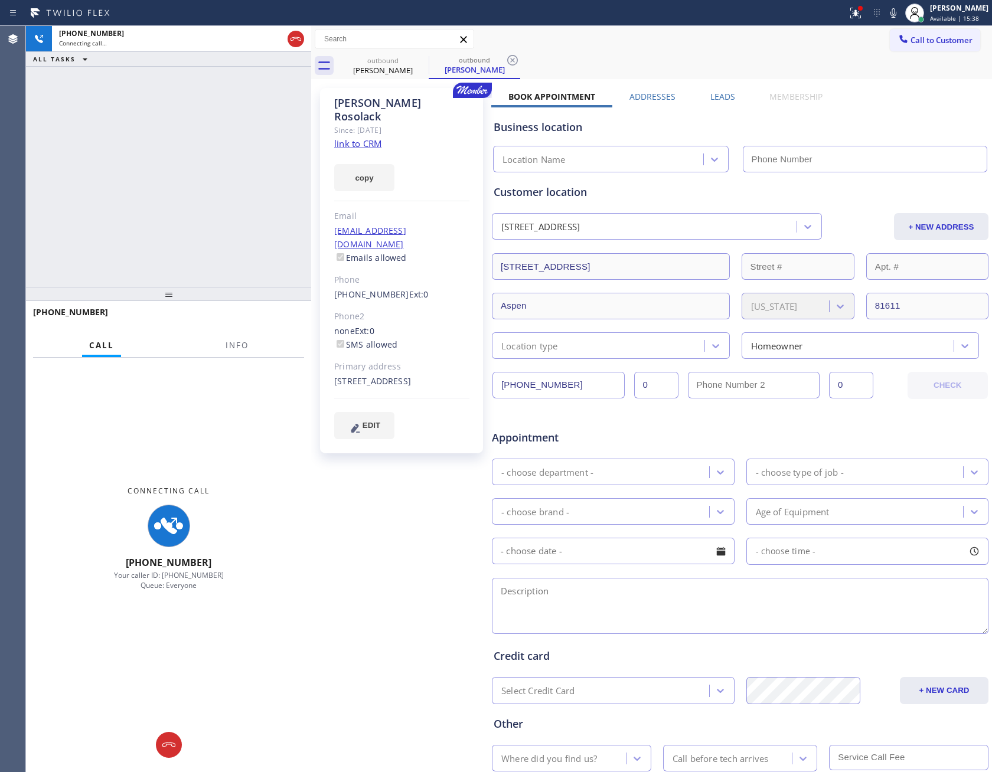
type input "[PHONE_NUMBER]"
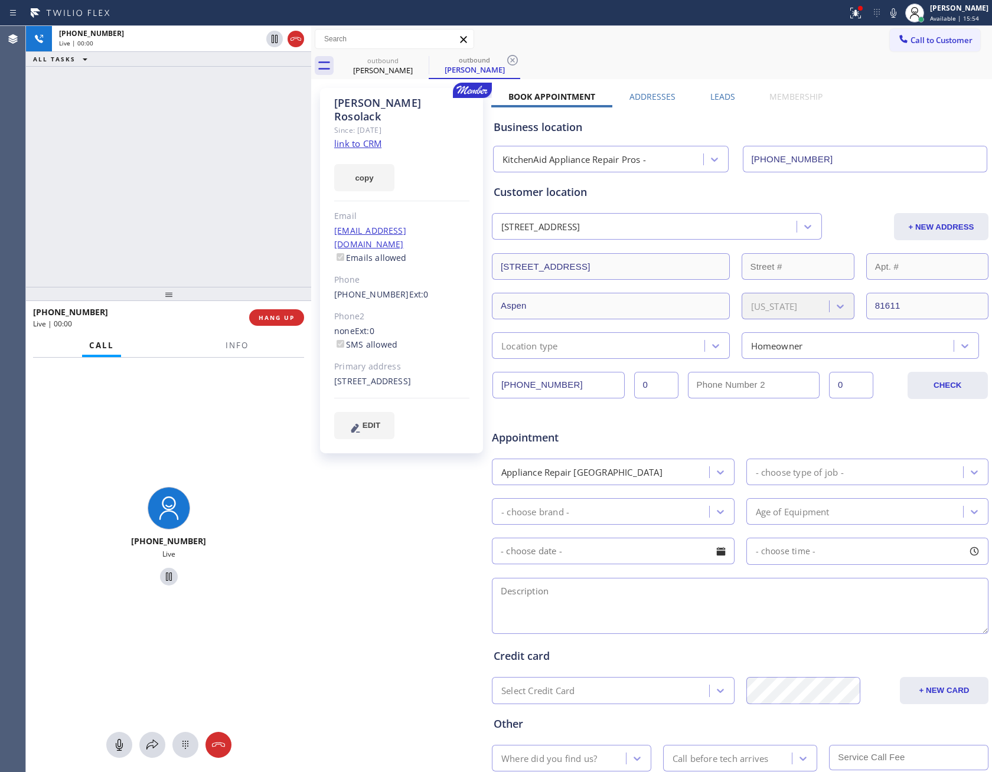
click at [138, 195] on div "[PHONE_NUMBER] Live | 00:00 ALL TASKS ALL TASKS ACTIVE TASKS TASKS IN WRAP UP" at bounding box center [168, 156] width 285 height 261
drag, startPoint x: 155, startPoint y: 195, endPoint x: 349, endPoint y: 167, distance: 196.1
click at [222, 202] on div "[PHONE_NUMBER] Live | 00:08 ALL TASKS ALL TASKS ACTIVE TASKS TASKS IN WRAP UP" at bounding box center [168, 156] width 285 height 261
click at [140, 160] on div "[PHONE_NUMBER] Live | 00:14 ALL TASKS ALL TASKS ACTIVE TASKS TASKS IN WRAP UP" at bounding box center [168, 156] width 285 height 261
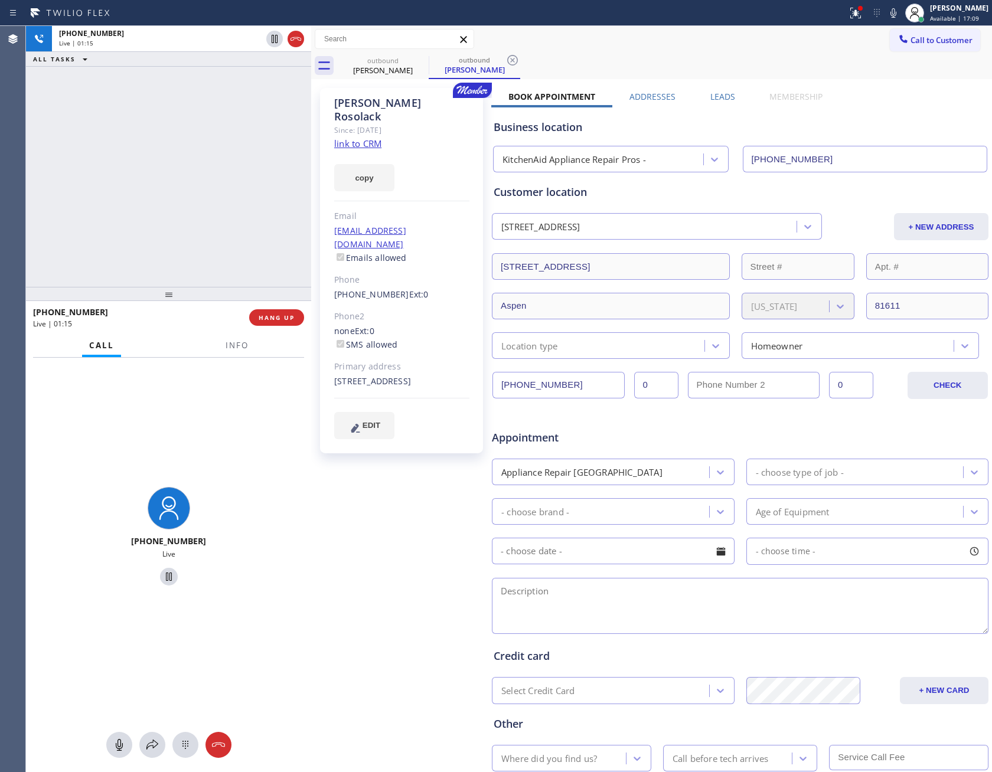
drag, startPoint x: 126, startPoint y: 187, endPoint x: 124, endPoint y: 193, distance: 6.7
click at [126, 192] on div "[PHONE_NUMBER] Live | 01:15 ALL TASKS ALL TASKS ACTIVE TASKS TASKS IN WRAP UP" at bounding box center [168, 156] width 285 height 261
click at [132, 195] on div "[PHONE_NUMBER] Live | 01:20 ALL TASKS ALL TASKS ACTIVE TASKS TASKS IN WRAP UP" at bounding box center [168, 156] width 285 height 261
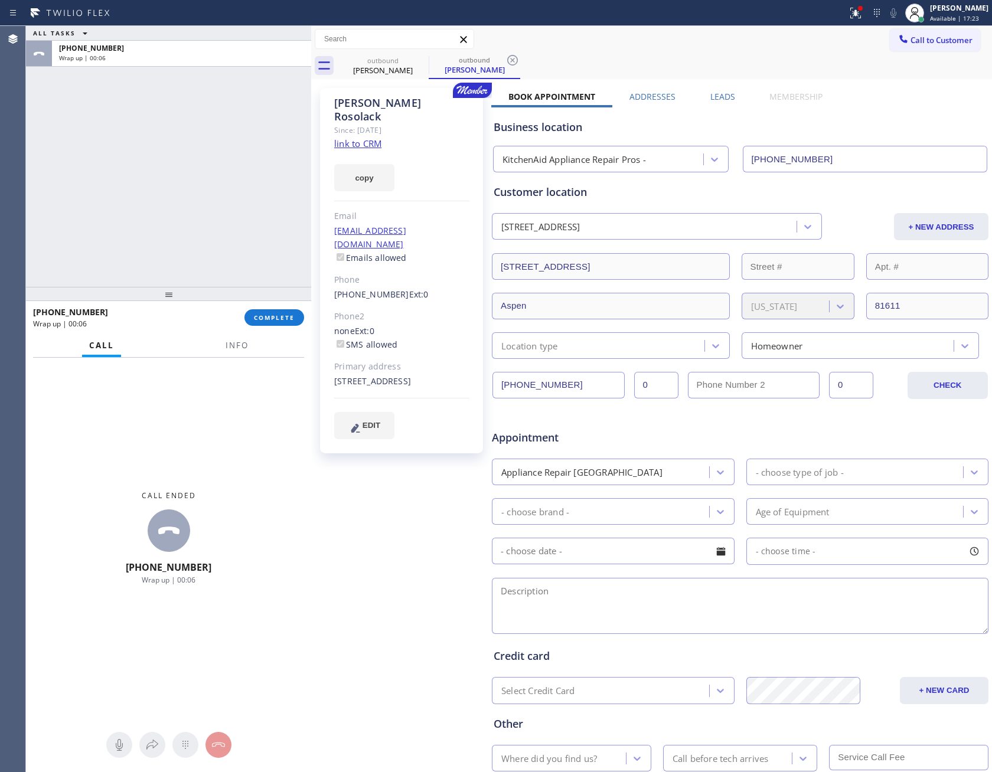
click at [225, 188] on div "ALL TASKS ALL TASKS ACTIVE TASKS TASKS IN WRAP UP [PHONE_NUMBER] Wrap up | 00:06" at bounding box center [168, 156] width 285 height 261
click at [237, 211] on div "ALL TASKS ALL TASKS ACTIVE TASKS TASKS IN WRAP UP [PHONE_NUMBER] Wrap up | 00:07" at bounding box center [168, 156] width 285 height 261
click at [243, 200] on div "ALL TASKS ALL TASKS ACTIVE TASKS TASKS IN WRAP UP [PHONE_NUMBER] Wrap up | 00:07" at bounding box center [168, 156] width 285 height 261
click at [211, 199] on div "ALL TASKS ALL TASKS ACTIVE TASKS TASKS IN WRAP UP [PHONE_NUMBER] Wrap up | 00:08" at bounding box center [168, 156] width 285 height 261
click at [211, 199] on div "ALL TASKS ALL TASKS ACTIVE TASKS TASKS IN WRAP UP [PHONE_NUMBER] Wrap up | 00:09" at bounding box center [168, 156] width 285 height 261
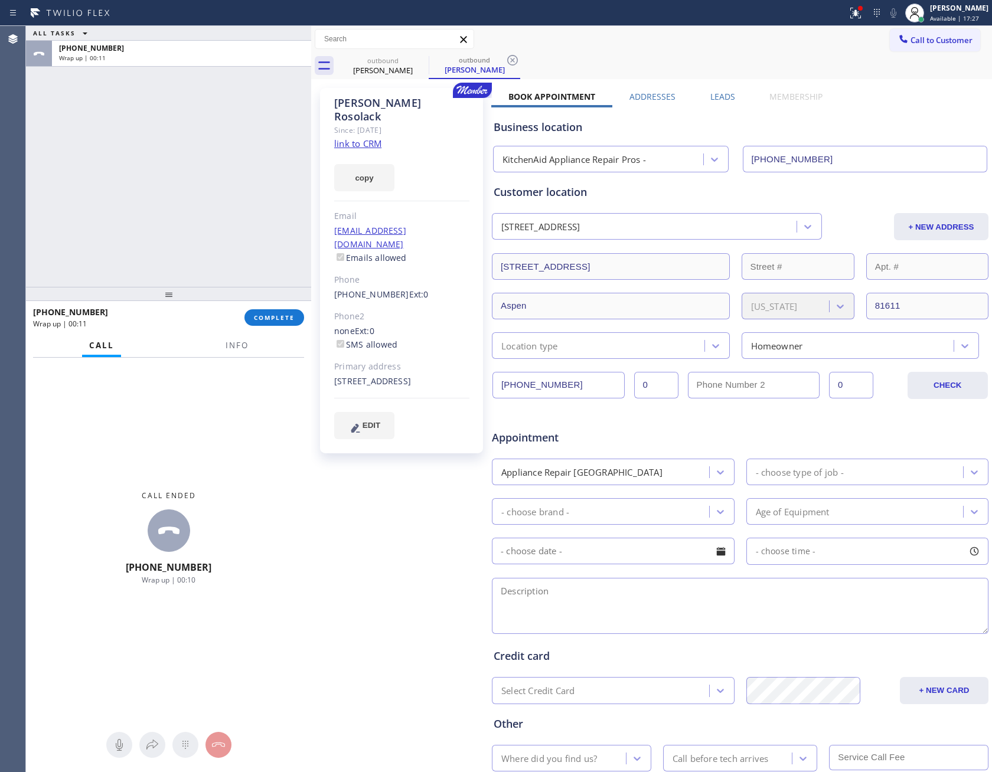
click at [246, 123] on div "ALL TASKS ALL TASKS ACTIVE TASKS TASKS IN WRAP UP [PHONE_NUMBER] Wrap up | 00:11" at bounding box center [168, 156] width 285 height 261
click at [285, 318] on span "COMPLETE" at bounding box center [274, 317] width 41 height 8
click at [271, 156] on div "ALL TASKS ALL TASKS ACTIVE TASKS TASKS IN WRAP UP [PHONE_NUMBER] Wrap up | 00:13" at bounding box center [168, 156] width 285 height 261
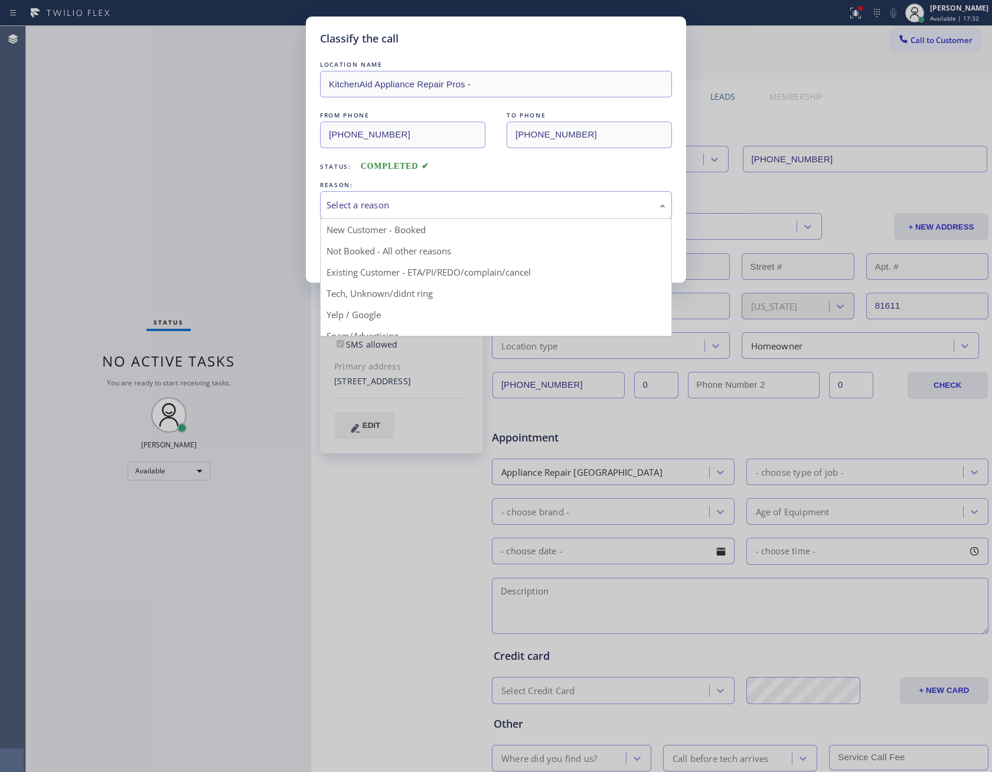
click at [395, 206] on div "Select a reason" at bounding box center [495, 205] width 339 height 14
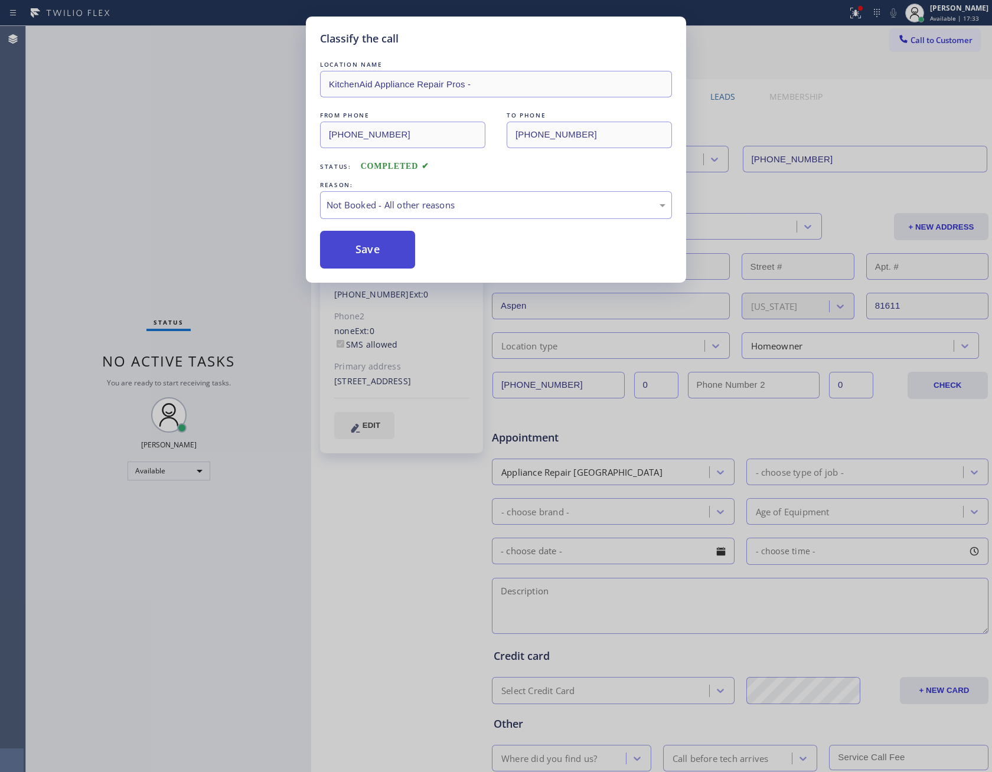
click at [365, 248] on button "Save" at bounding box center [367, 250] width 95 height 38
drag, startPoint x: 365, startPoint y: 248, endPoint x: 682, endPoint y: 380, distance: 343.2
click at [383, 252] on button "Save" at bounding box center [367, 250] width 95 height 38
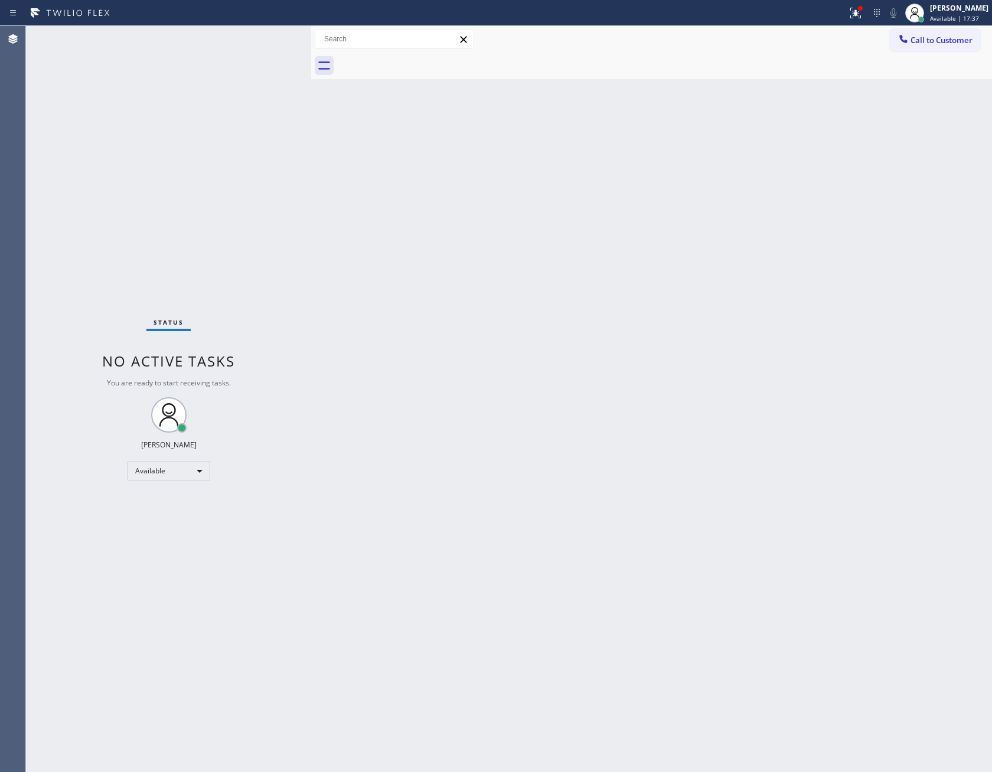
drag, startPoint x: 400, startPoint y: 287, endPoint x: 395, endPoint y: 302, distance: 15.1
click at [400, 287] on div "Back to Dashboard Change Sender ID Customers Technicians Select a contact Outbo…" at bounding box center [651, 399] width 681 height 746
drag, startPoint x: 938, startPoint y: 44, endPoint x: 884, endPoint y: 60, distance: 56.6
click at [938, 39] on span "Call to Customer" at bounding box center [941, 40] width 62 height 11
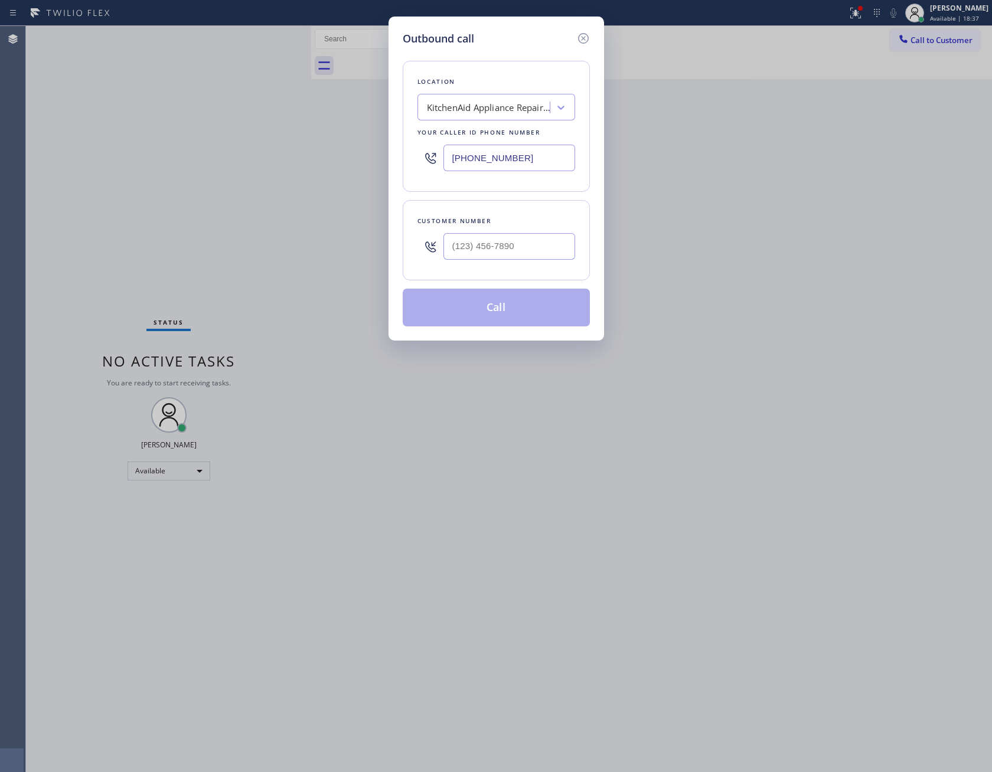
click at [495, 110] on div "KitchenAid Appliance Repair Pros -" at bounding box center [489, 108] width 124 height 14
paste input "Ge Monogram Repair [GEOGRAPHIC_DATA]"
type input "Ge Monogram Repair [GEOGRAPHIC_DATA]"
click at [489, 135] on div "Ge Monogram Repair [GEOGRAPHIC_DATA]" at bounding box center [496, 138] width 158 height 33
type input "[PHONE_NUMBER]"
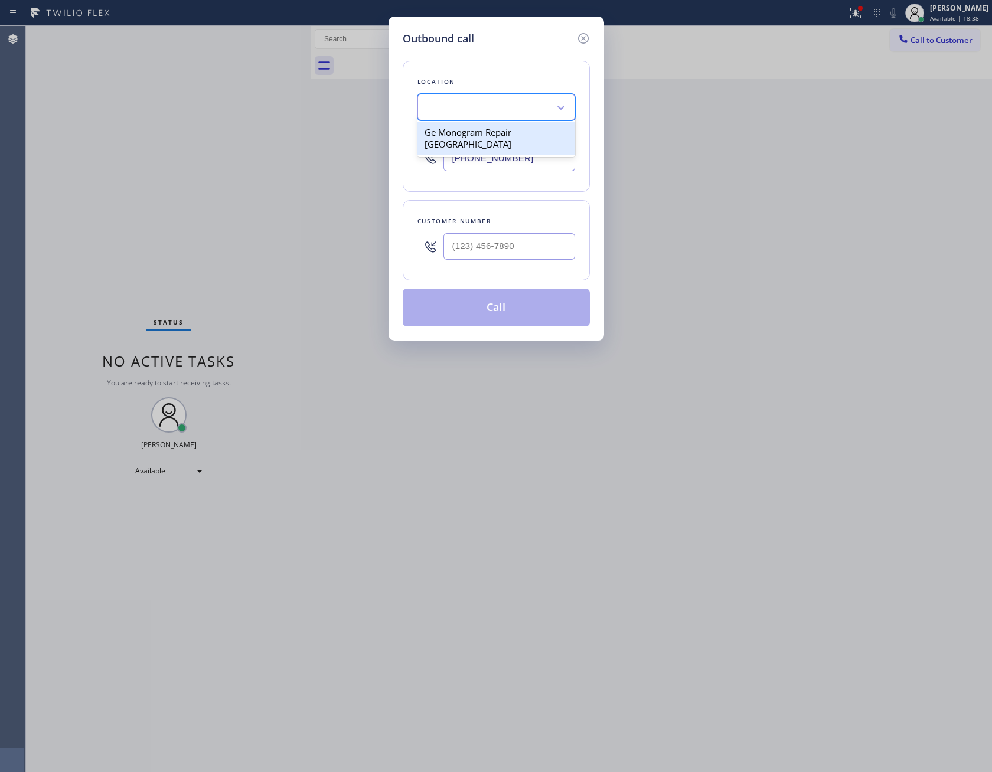
scroll to position [0, 1]
click at [526, 243] on input "(___) ___-____" at bounding box center [509, 246] width 132 height 27
paste input "786) 554-1887"
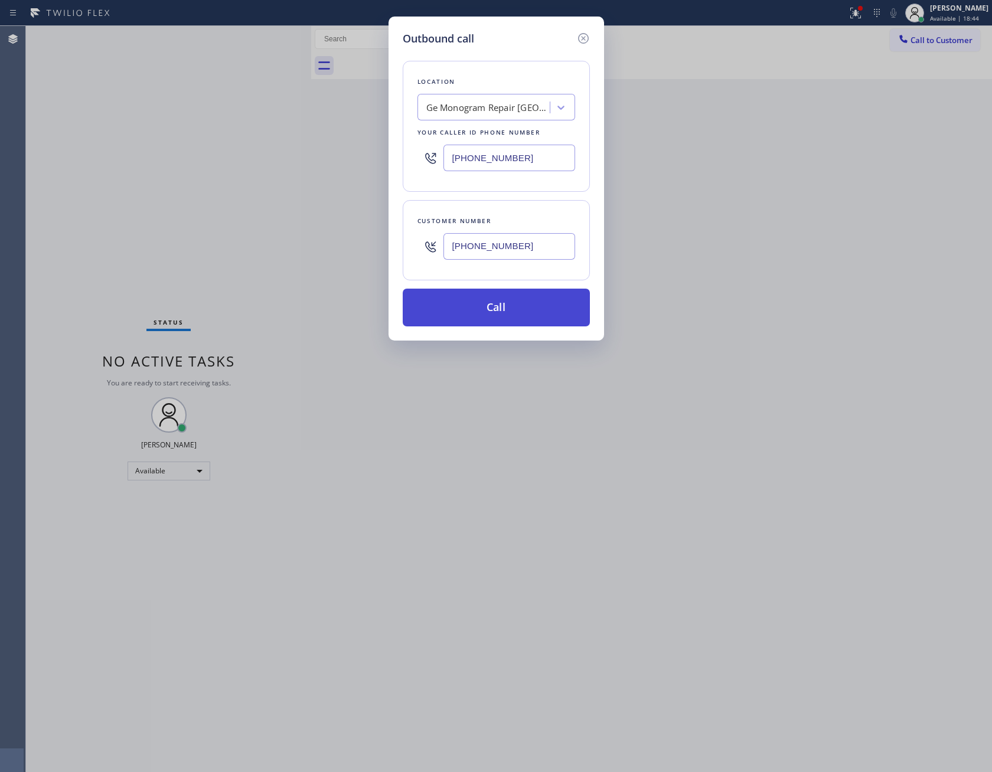
type input "[PHONE_NUMBER]"
click at [496, 316] on button "Call" at bounding box center [496, 308] width 187 height 38
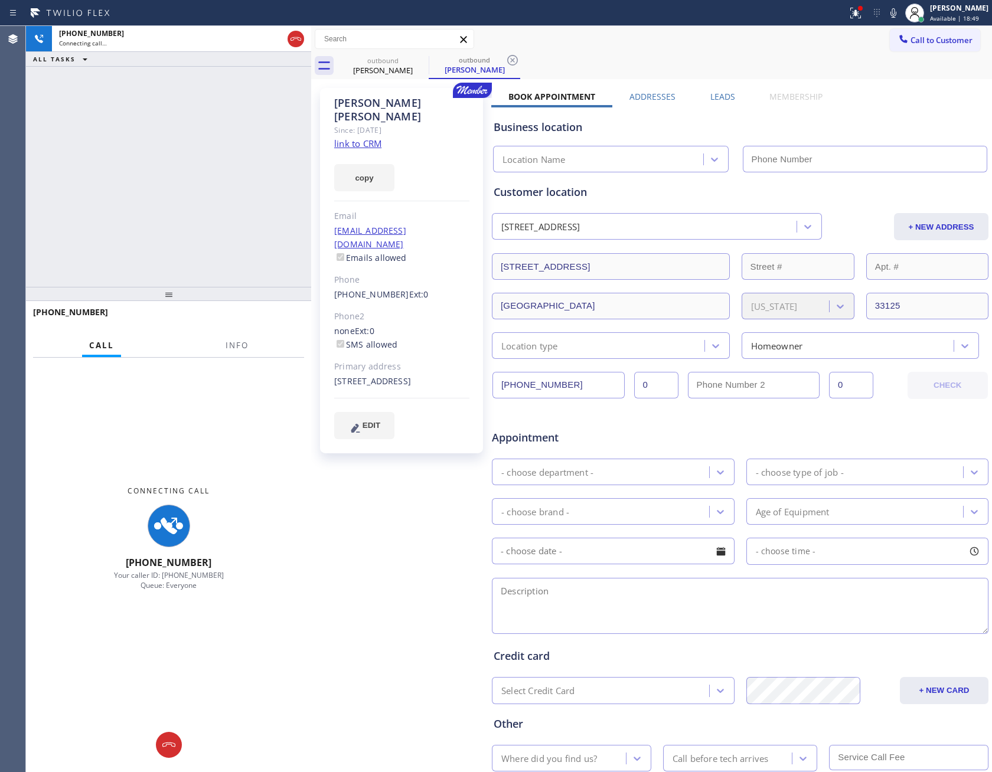
type input "[PHONE_NUMBER]"
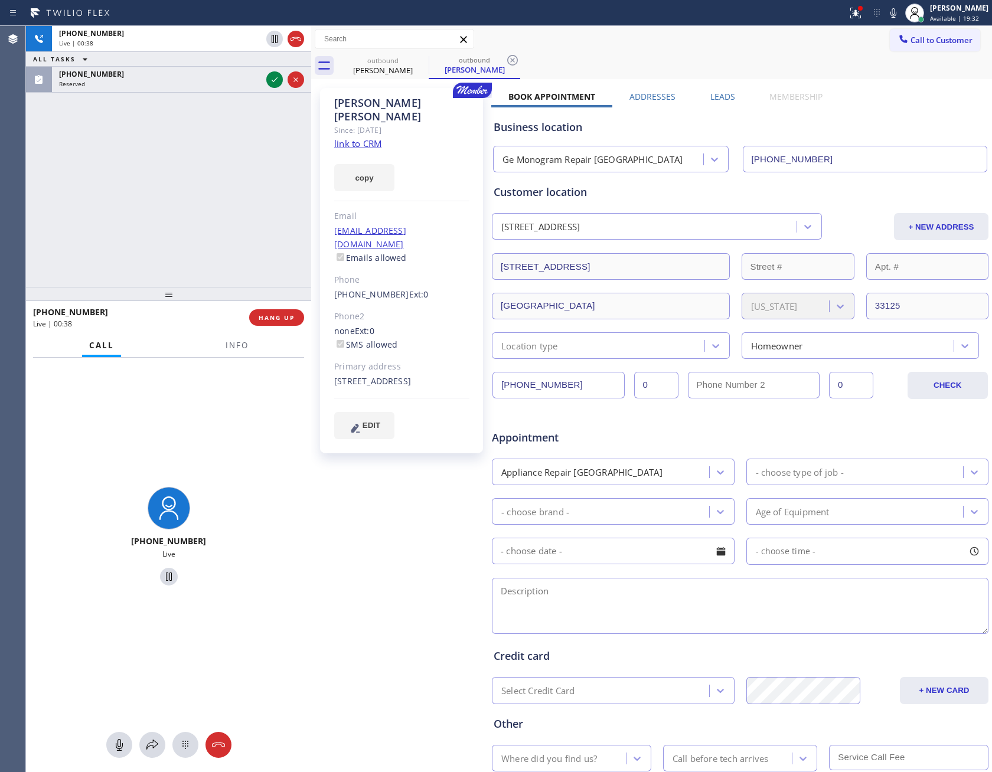
drag, startPoint x: 213, startPoint y: 218, endPoint x: 229, endPoint y: 202, distance: 22.5
click at [223, 209] on div "[PHONE_NUMBER] Live | 00:38 ALL TASKS ALL TASKS ACTIVE TASKS TASKS IN WRAP UP […" at bounding box center [168, 156] width 285 height 261
click at [266, 83] on div at bounding box center [274, 80] width 17 height 14
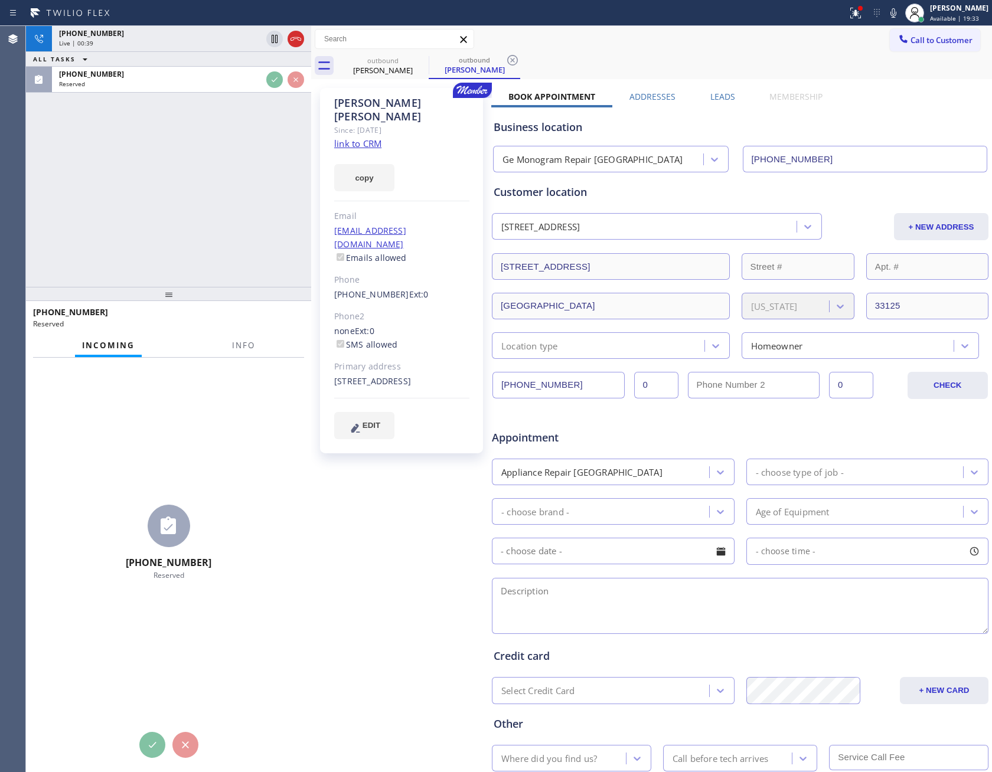
click at [251, 207] on div "[PHONE_NUMBER] Live | 00:39 ALL TASKS ALL TASKS ACTIVE TASKS TASKS IN WRAP UP […" at bounding box center [168, 156] width 285 height 261
click at [266, 204] on div "[PHONE_NUMBER] Live | 00:39 ALL TASKS ALL TASKS ACTIVE TASKS TASKS IN WRAP UP […" at bounding box center [168, 156] width 285 height 261
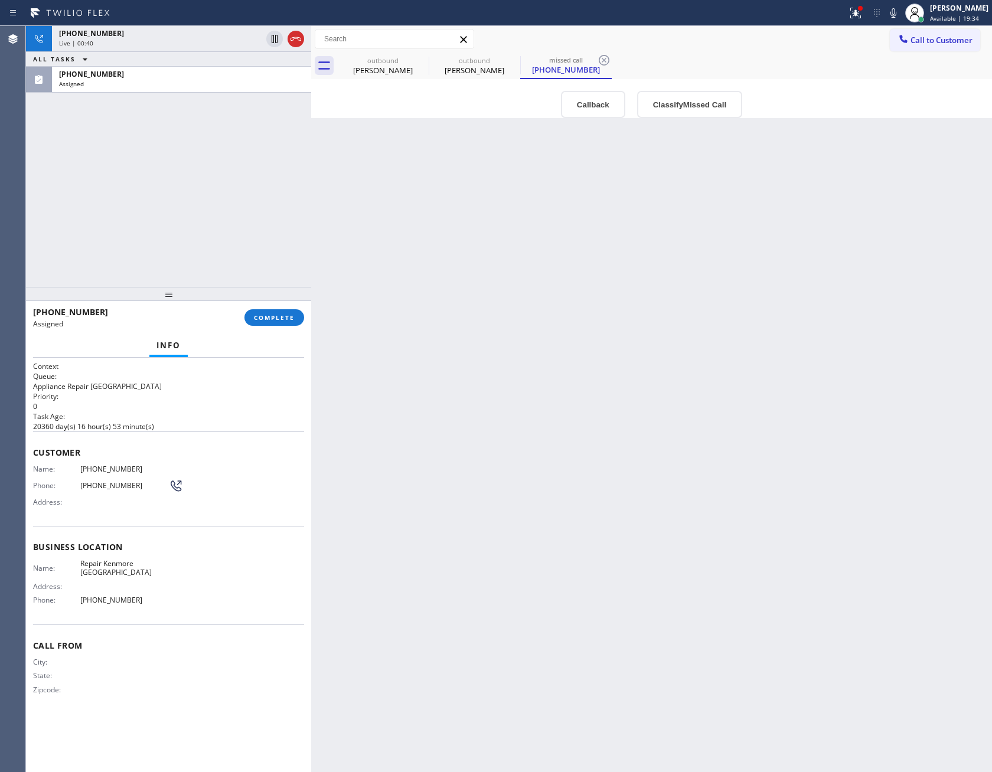
click at [267, 209] on div "[PHONE_NUMBER] Live | 00:40 ALL TASKS ALL TASKS ACTIVE TASKS TASKS IN WRAP UP […" at bounding box center [168, 156] width 285 height 261
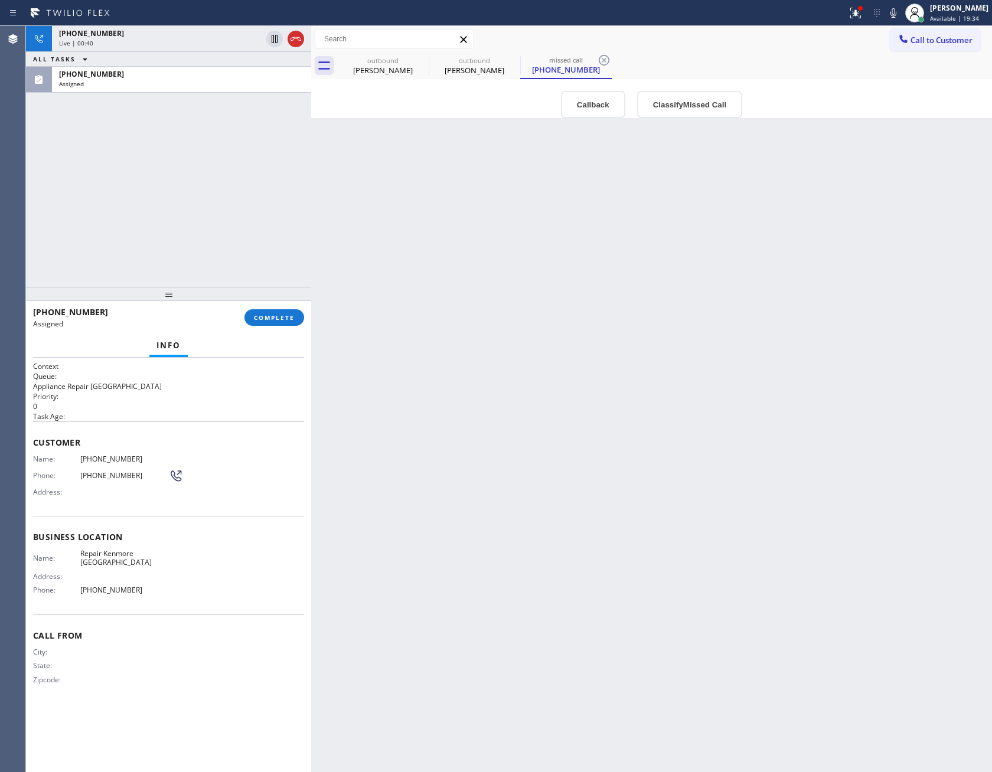
drag, startPoint x: 512, startPoint y: 269, endPoint x: 411, endPoint y: 110, distance: 188.3
click at [512, 270] on div "Back to Dashboard Change Sender ID Customers Technicians Select a contact Outbo…" at bounding box center [651, 399] width 681 height 746
click at [397, 67] on div "[PERSON_NAME]" at bounding box center [382, 70] width 89 height 11
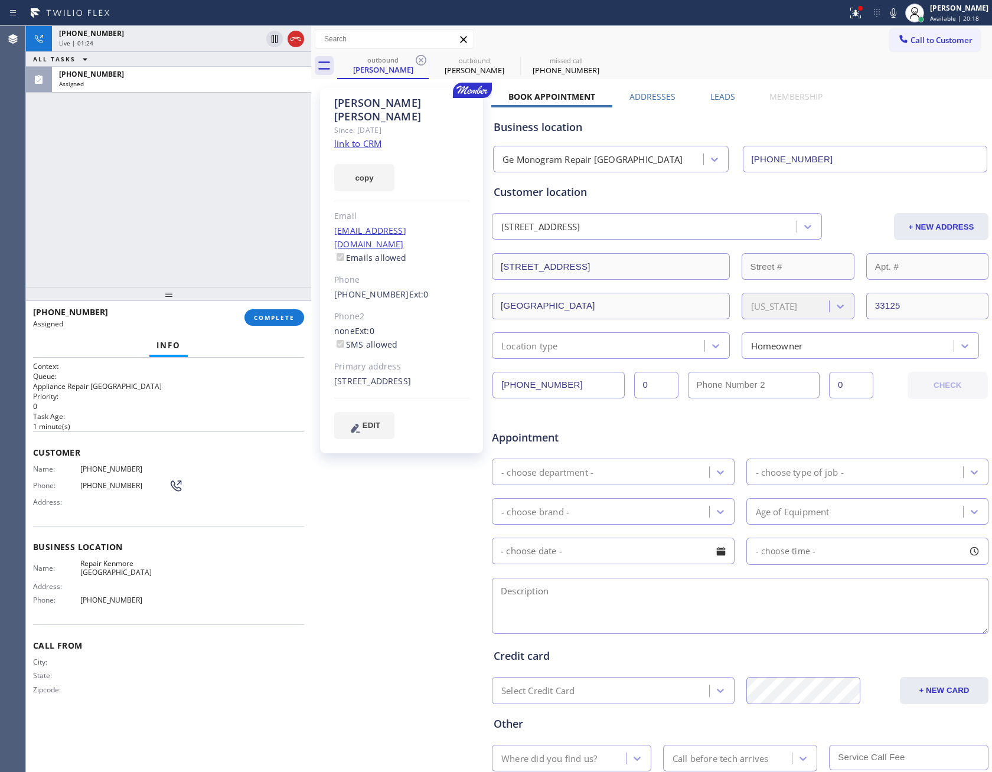
click at [245, 145] on div "[PHONE_NUMBER] Live | 01:24 ALL TASKS ALL TASKS ACTIVE TASKS TASKS IN WRAP UP […" at bounding box center [168, 156] width 285 height 261
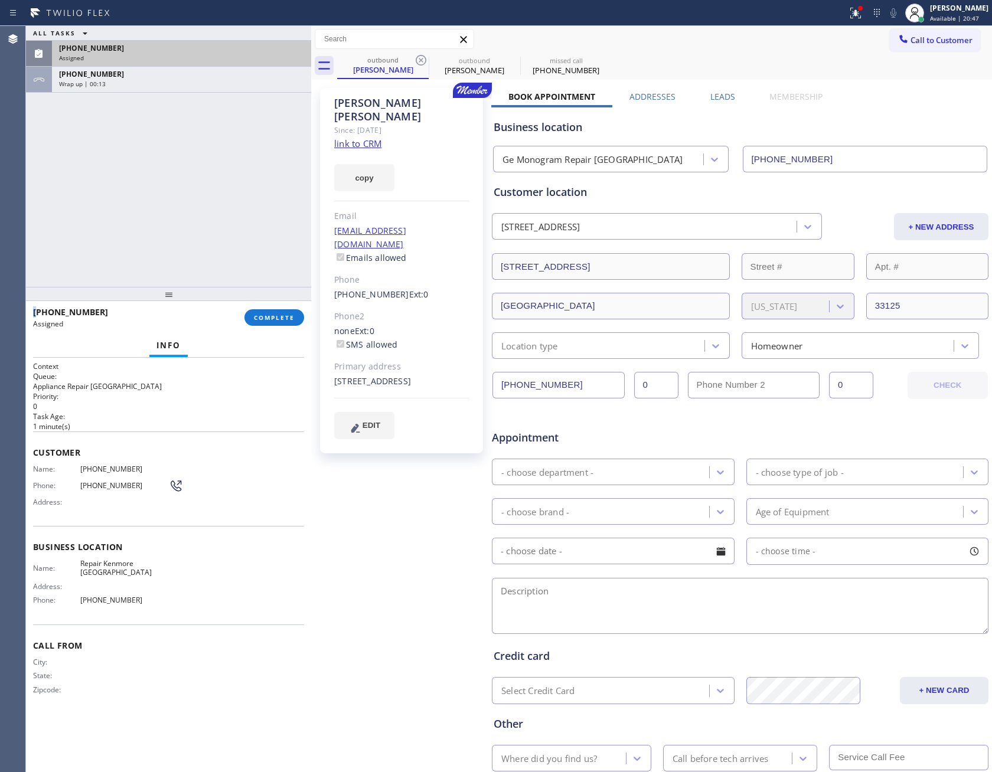
click at [107, 153] on div "ALL TASKS ALL TASKS ACTIVE TASKS TASKS IN WRAP UP [PHONE_NUMBER] Assigned [PHON…" at bounding box center [168, 156] width 285 height 261
drag, startPoint x: 151, startPoint y: 185, endPoint x: 176, endPoint y: 271, distance: 89.7
click at [156, 193] on div "ALL TASKS ALL TASKS ACTIVE TASKS TASKS IN WRAP UP [PHONE_NUMBER] Assigned [PHON…" at bounding box center [168, 156] width 285 height 261
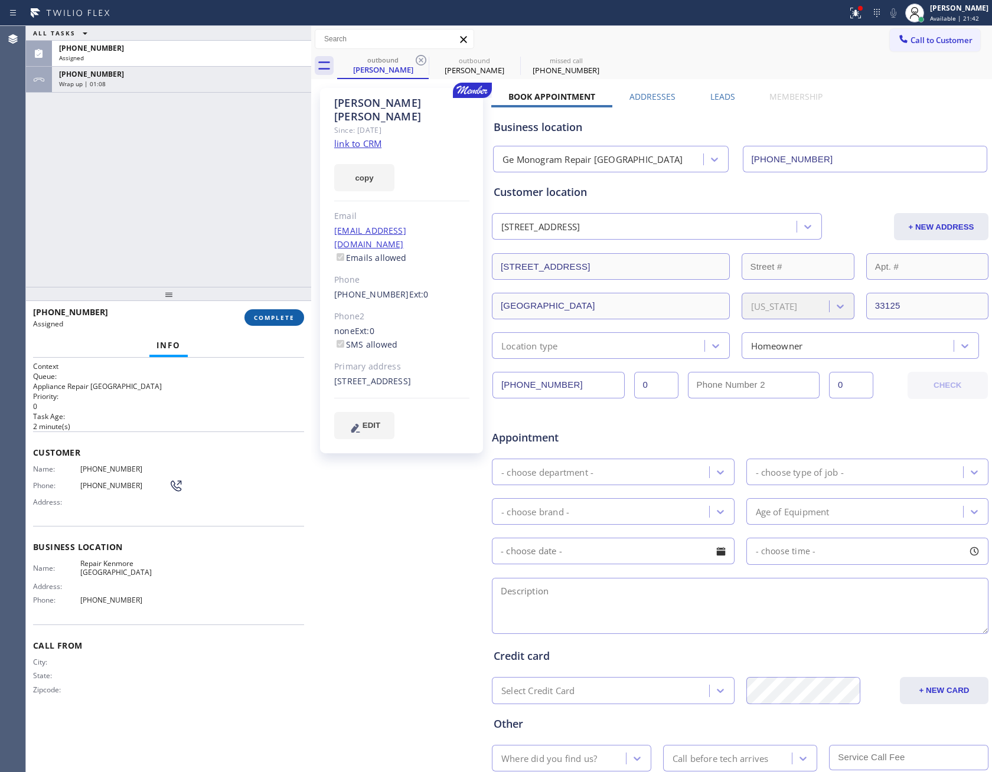
click at [266, 312] on button "COMPLETE" at bounding box center [274, 317] width 60 height 17
drag, startPoint x: 227, startPoint y: 174, endPoint x: 233, endPoint y: 179, distance: 7.6
click at [229, 175] on div "ALL TASKS ALL TASKS ACTIVE TASKS TASKS IN WRAP UP [PHONE_NUMBER] Assigned [PHON…" at bounding box center [168, 156] width 285 height 261
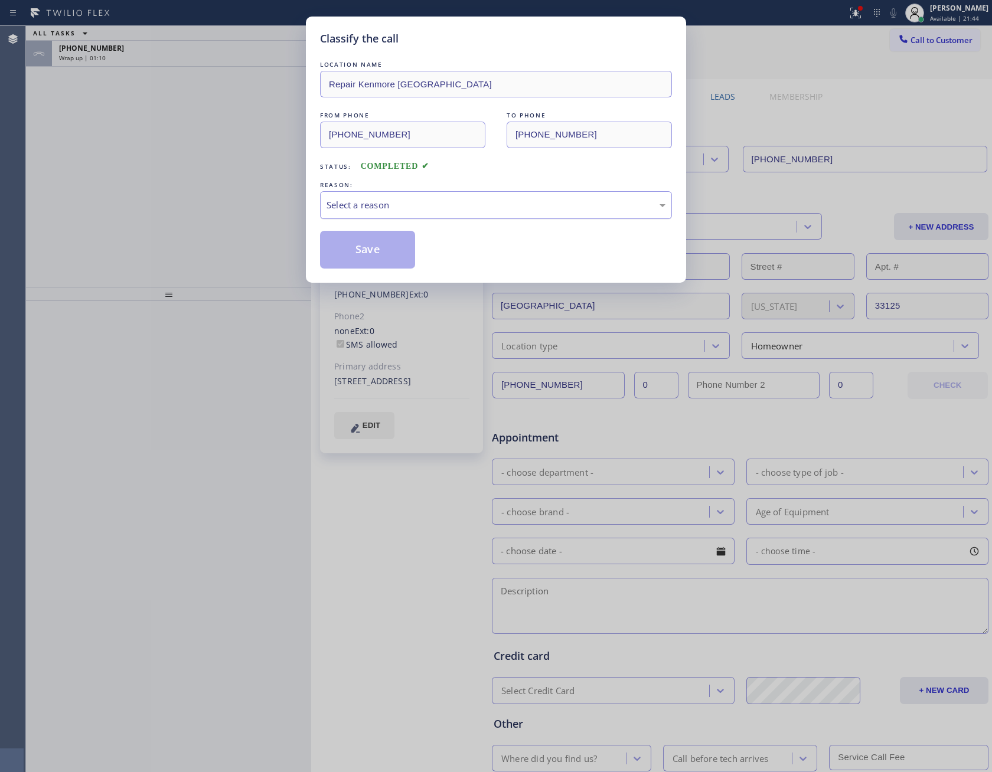
drag, startPoint x: 444, startPoint y: 200, endPoint x: 436, endPoint y: 216, distance: 18.2
click at [441, 206] on div "Select a reason" at bounding box center [495, 205] width 339 height 14
click at [385, 250] on button "Save" at bounding box center [367, 250] width 95 height 38
click at [385, 248] on button "Save" at bounding box center [367, 250] width 95 height 38
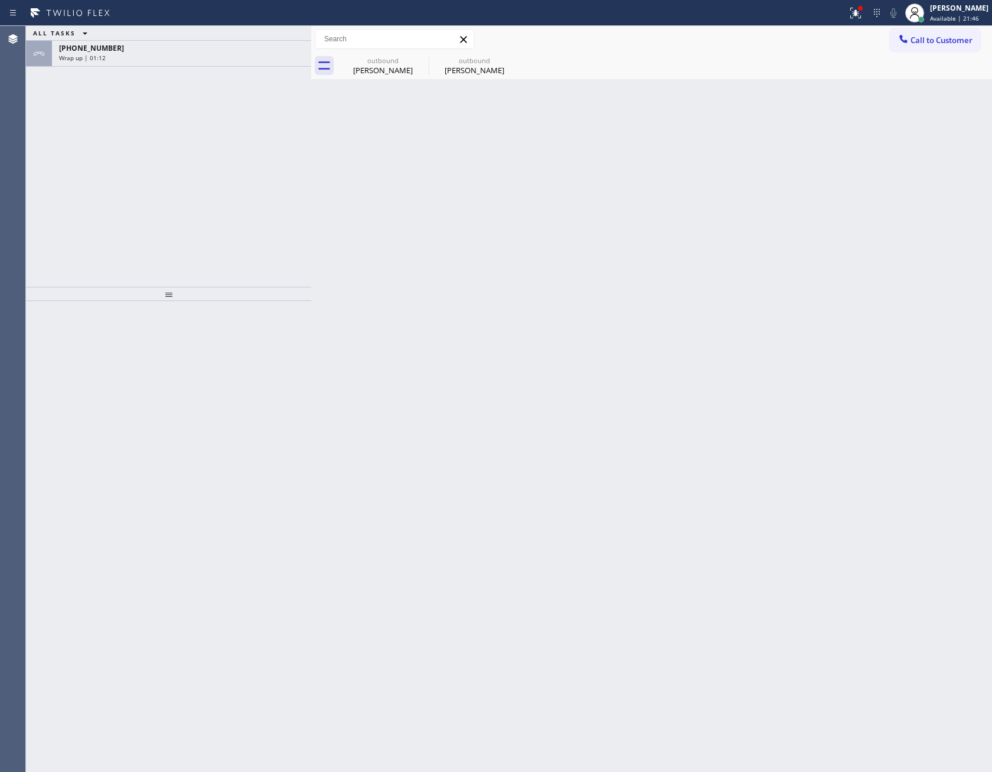
drag, startPoint x: 262, startPoint y: 234, endPoint x: 250, endPoint y: 197, distance: 39.0
click at [256, 209] on div "ALL TASKS ALL TASKS ACTIVE TASKS TASKS IN WRAP UP [PHONE_NUMBER] Wrap up | 01:12" at bounding box center [168, 156] width 285 height 261
click at [184, 58] on div "Wrap up | 01:12" at bounding box center [181, 58] width 245 height 8
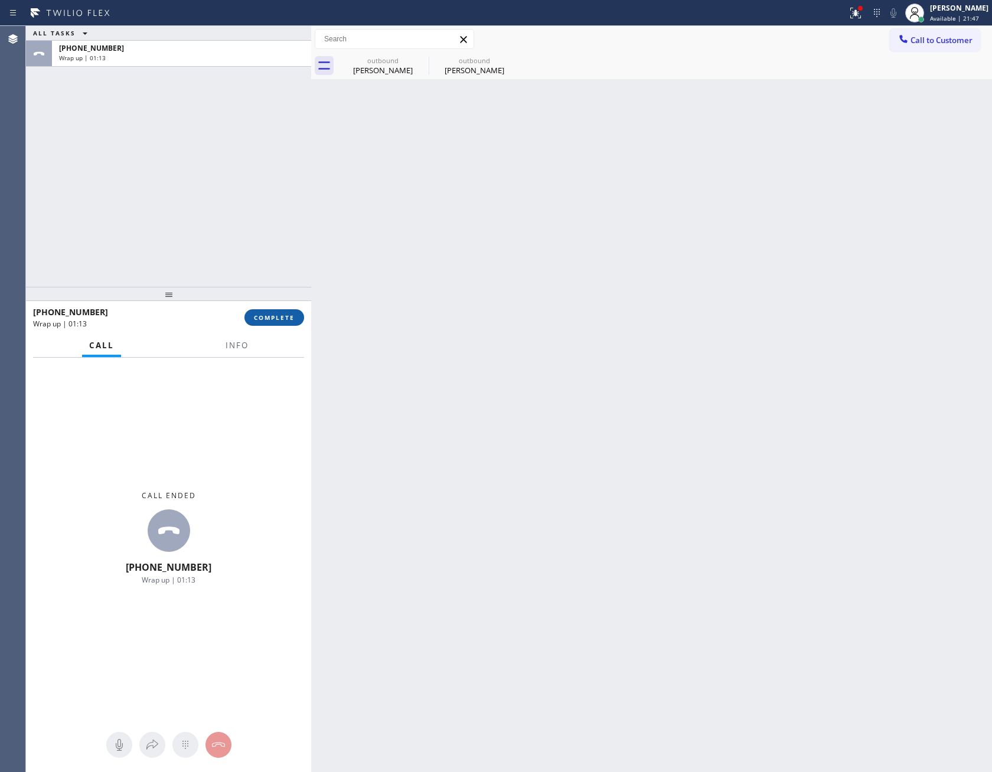
click at [264, 312] on button "COMPLETE" at bounding box center [274, 317] width 60 height 17
click at [230, 166] on div "ALL TASKS ALL TASKS ACTIVE TASKS TASKS IN WRAP UP [PHONE_NUMBER] Wrap up | 01:13" at bounding box center [168, 156] width 285 height 261
click at [230, 168] on div "ALL TASKS ALL TASKS ACTIVE TASKS TASKS IN WRAP UP [PHONE_NUMBER] Wrap up | 01:13" at bounding box center [168, 156] width 285 height 261
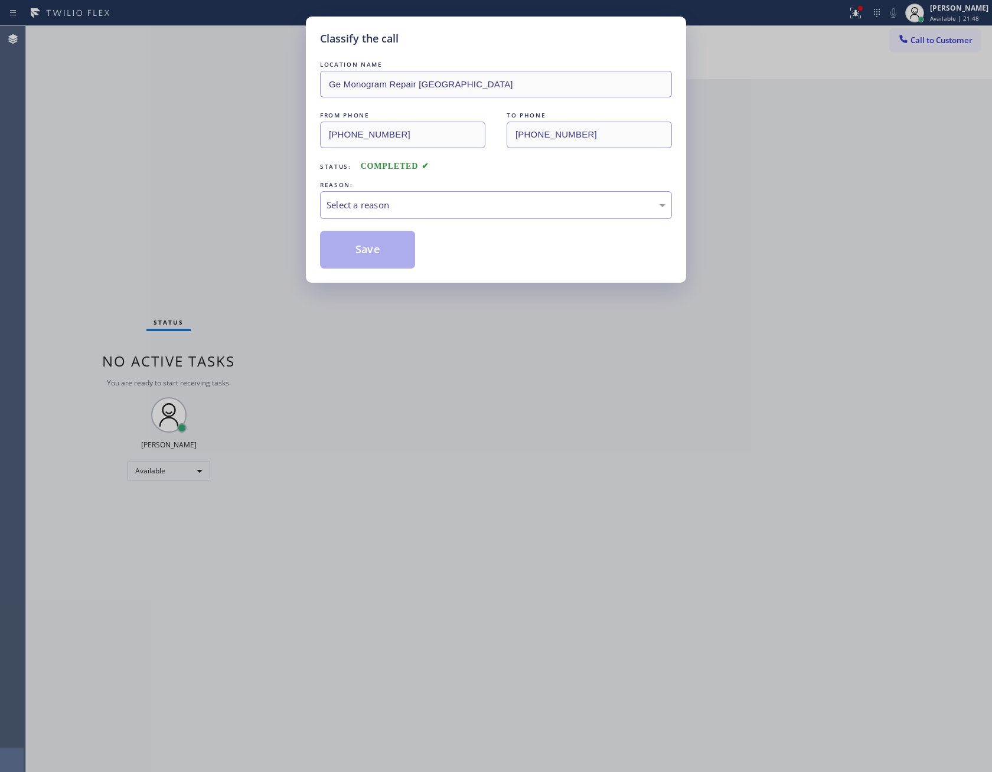
click at [230, 170] on div "Classify the call LOCATION NAME Ge Monogram Repair [GEOGRAPHIC_DATA] FROM PHONE…" at bounding box center [496, 386] width 992 height 772
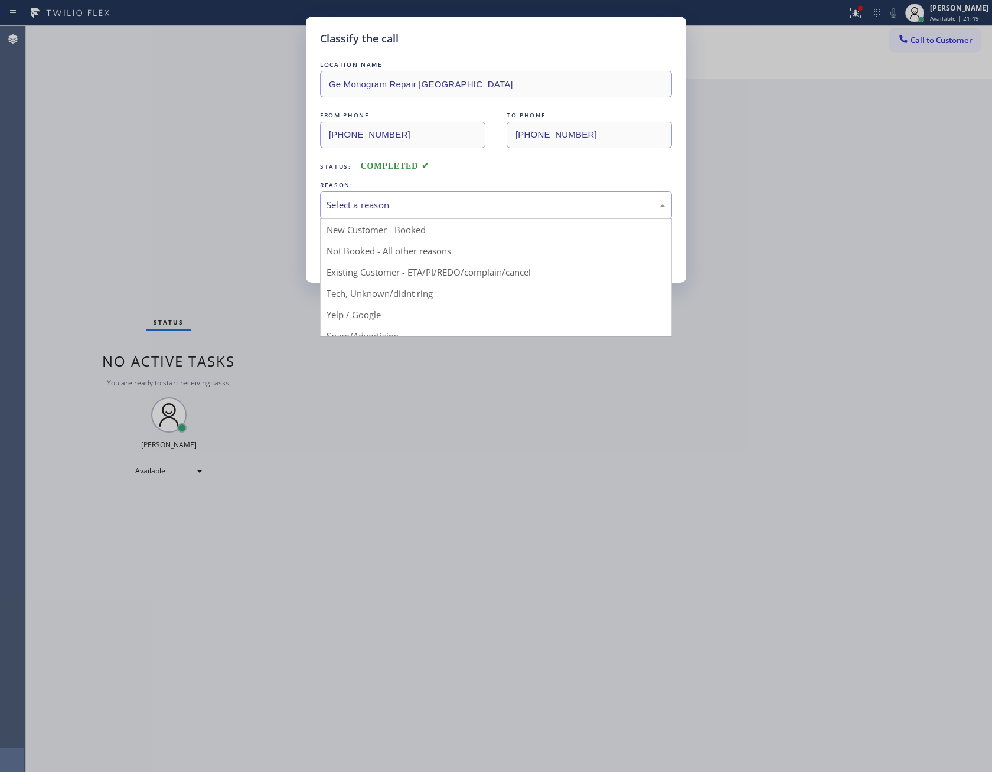
click at [356, 205] on div "Select a reason" at bounding box center [495, 205] width 339 height 14
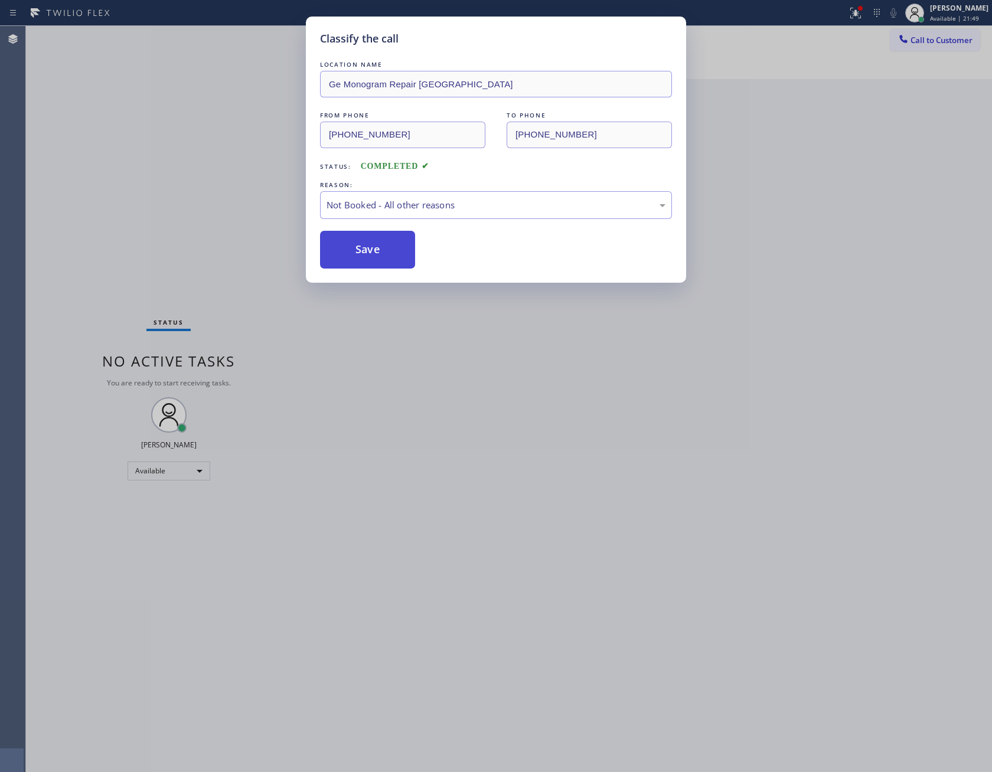
click at [372, 250] on button "Save" at bounding box center [367, 250] width 95 height 38
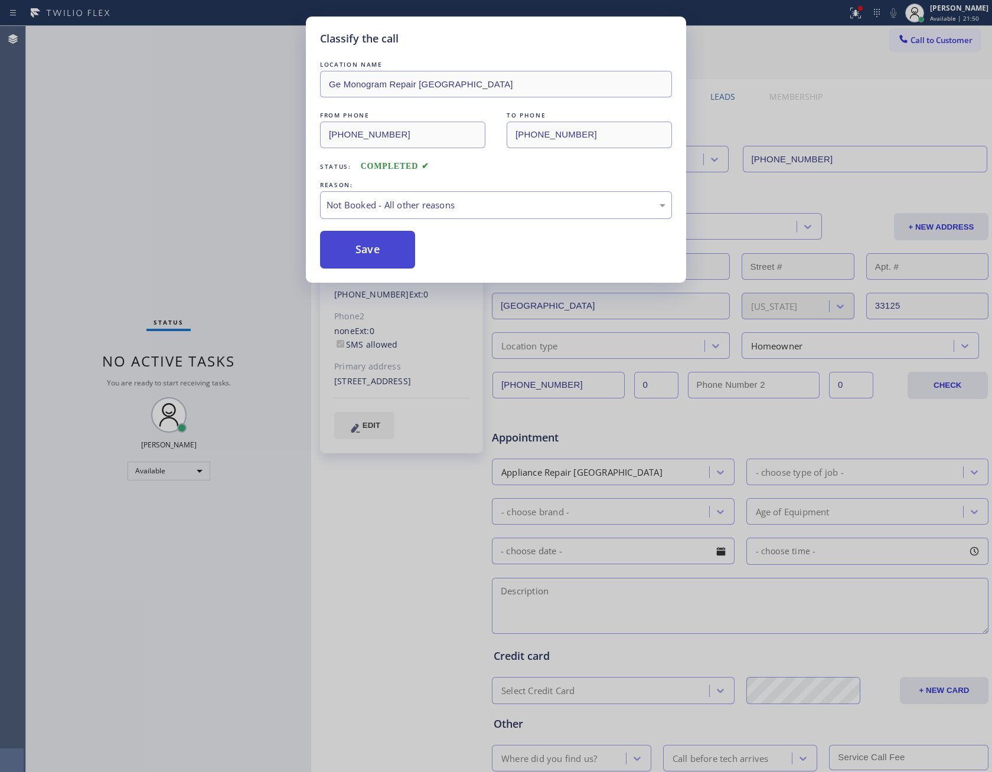
click at [372, 250] on button "Save" at bounding box center [367, 250] width 95 height 38
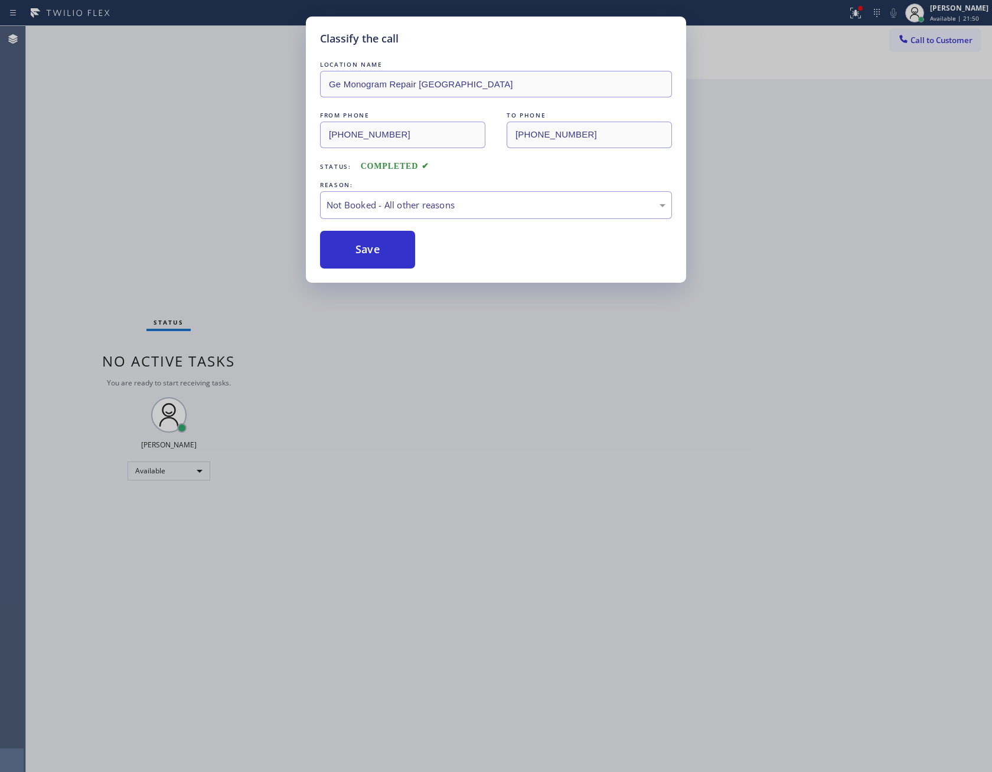
click at [127, 122] on div "Classify the call LOCATION NAME Ge Monogram Repair [GEOGRAPHIC_DATA] FROM PHONE…" at bounding box center [496, 386] width 992 height 772
click at [261, 191] on div "Status No active tasks You are ready to start receiving tasks. [PERSON_NAME] Av…" at bounding box center [168, 399] width 285 height 746
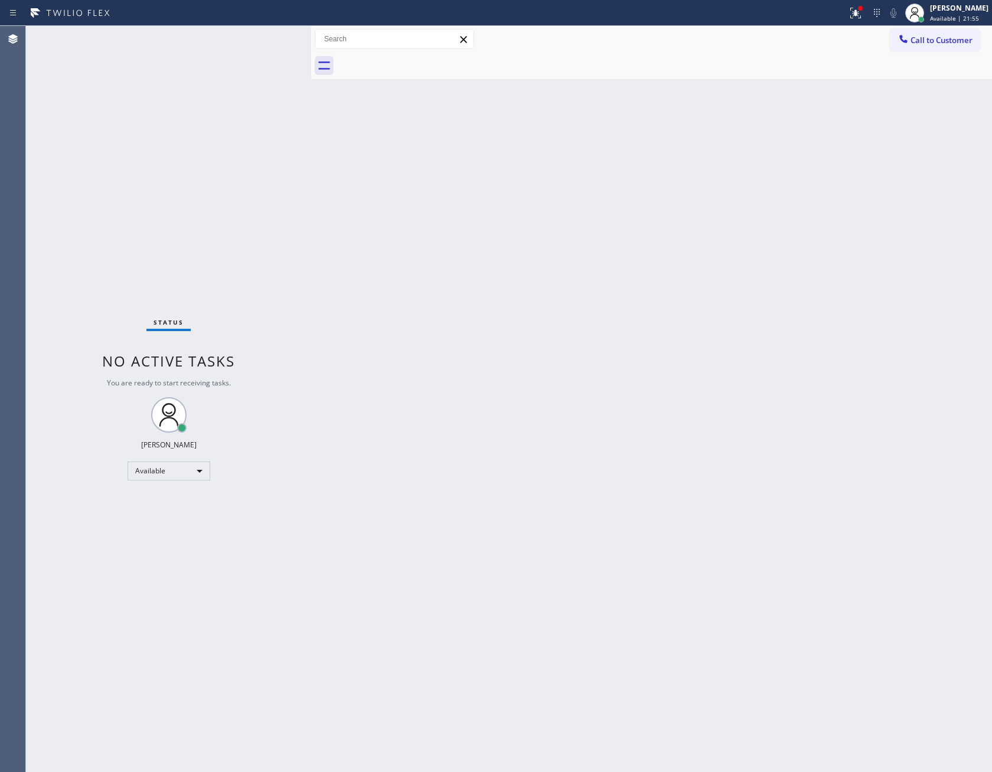
click at [565, 351] on div "Back to Dashboard Change Sender ID Customers Technicians Select a contact Outbo…" at bounding box center [651, 399] width 681 height 746
click at [172, 469] on div "Available" at bounding box center [168, 471] width 83 height 19
click at [165, 532] on li "Break" at bounding box center [167, 531] width 80 height 14
click at [549, 639] on div "Back to Dashboard Change Sender ID Customers Technicians Select a contact Outbo…" at bounding box center [651, 399] width 681 height 746
click at [172, 463] on div "Break" at bounding box center [168, 471] width 83 height 19
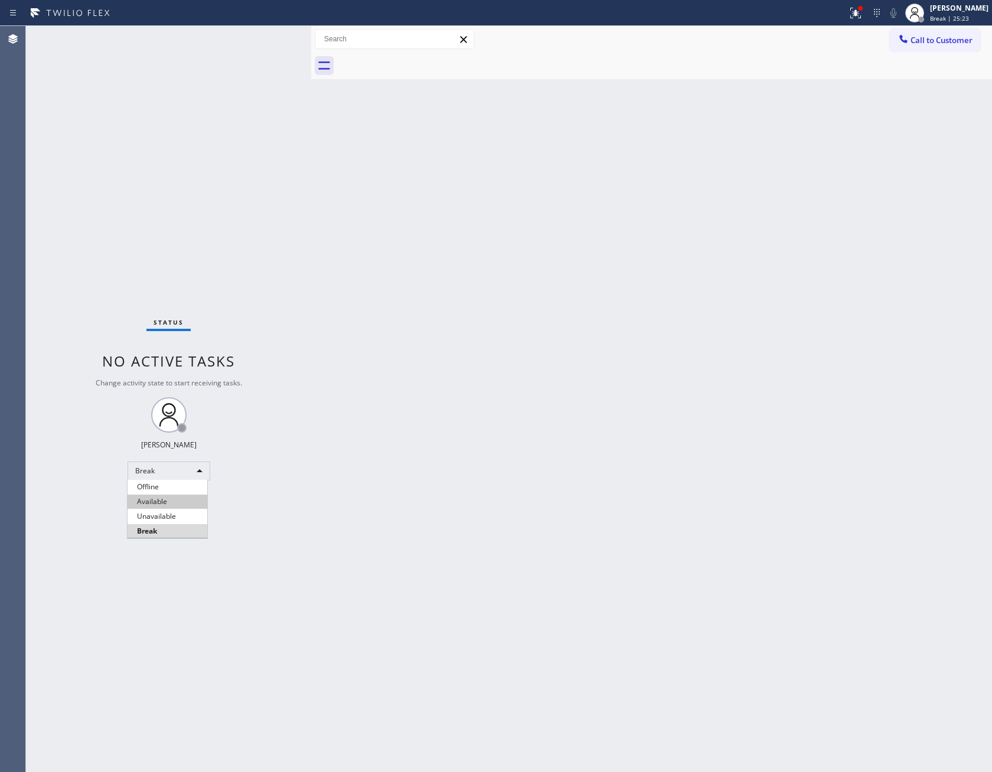
click at [170, 503] on li "Available" at bounding box center [167, 502] width 80 height 14
drag, startPoint x: 407, startPoint y: 452, endPoint x: 700, endPoint y: 551, distance: 309.1
click at [468, 468] on div "Back to Dashboard Change Sender ID Customers Technicians Select a contact Outbo…" at bounding box center [651, 399] width 681 height 746
drag, startPoint x: 535, startPoint y: 306, endPoint x: 670, endPoint y: 37, distance: 300.9
click at [547, 289] on div "Back to Dashboard Change Sender ID Customers Technicians Select a contact Outbo…" at bounding box center [651, 399] width 681 height 746
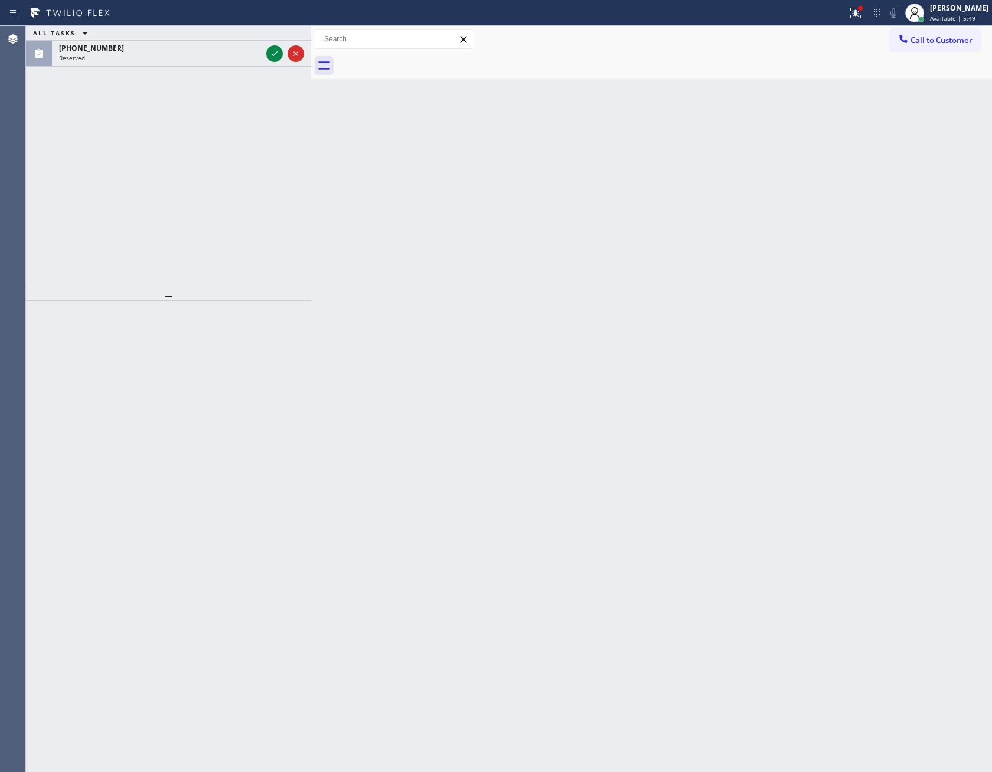
click at [235, 214] on div "ALL TASKS ALL TASKS ACTIVE TASKS TASKS IN WRAP UP [PHONE_NUMBER] Reserved" at bounding box center [168, 156] width 285 height 261
click at [280, 60] on icon at bounding box center [274, 54] width 14 height 14
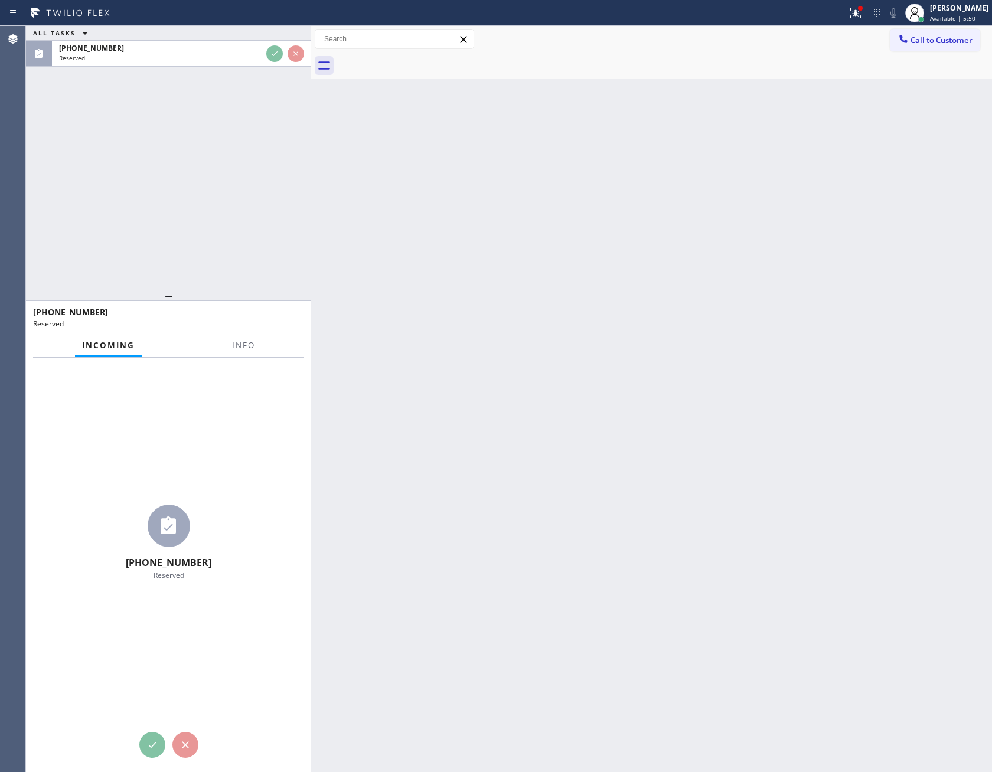
drag, startPoint x: 262, startPoint y: 204, endPoint x: 255, endPoint y: 227, distance: 24.1
click at [262, 212] on div "ALL TASKS ALL TASKS ACTIVE TASKS TASKS IN WRAP UP [PHONE_NUMBER] Reserved" at bounding box center [168, 156] width 285 height 261
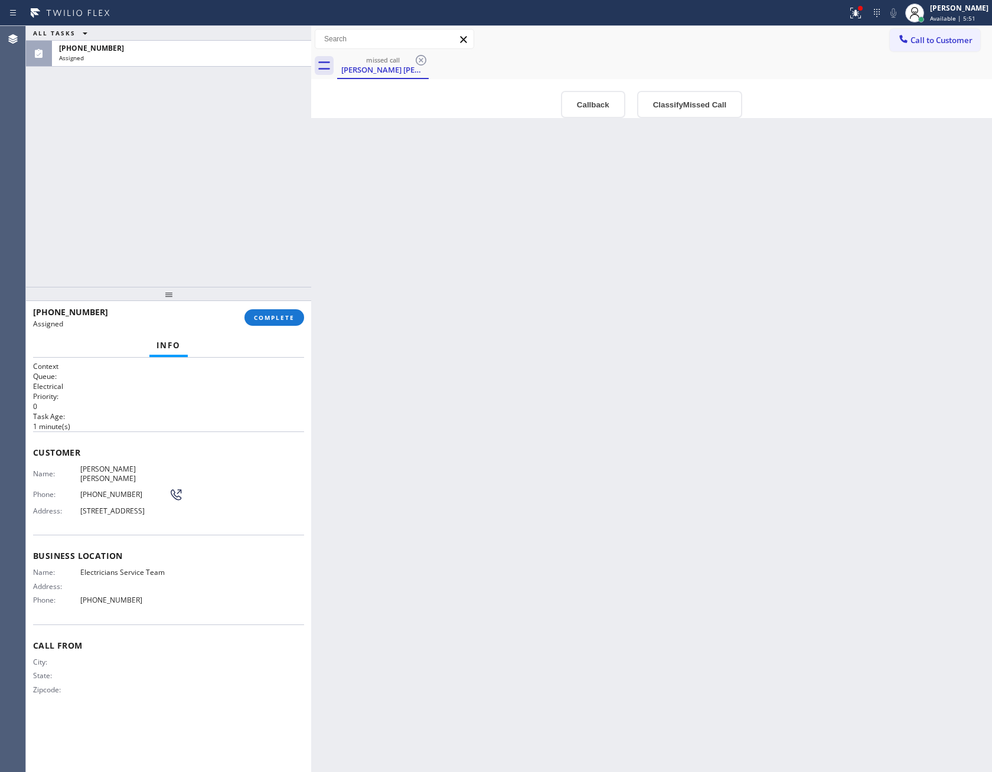
type input "[PHONE_NUMBER]"
drag, startPoint x: 195, startPoint y: 257, endPoint x: 235, endPoint y: 270, distance: 42.2
click at [221, 266] on div "ALL TASKS ALL TASKS ACTIVE TASKS TASKS IN WRAP UP [PHONE_NUMBER] Assigned" at bounding box center [168, 156] width 285 height 261
click at [598, 98] on button "Callback" at bounding box center [593, 104] width 64 height 27
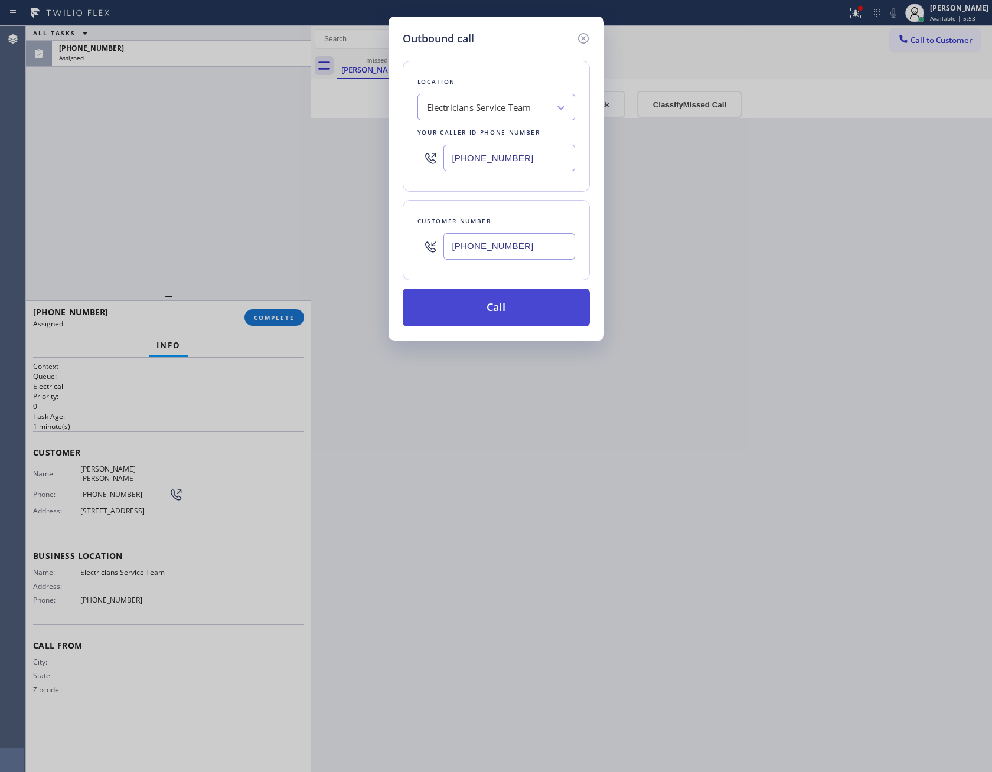
click at [513, 308] on button "Call" at bounding box center [496, 308] width 187 height 38
click at [279, 192] on div "Outbound call Location Electricians Service Team Your caller id phone number [P…" at bounding box center [496, 386] width 992 height 772
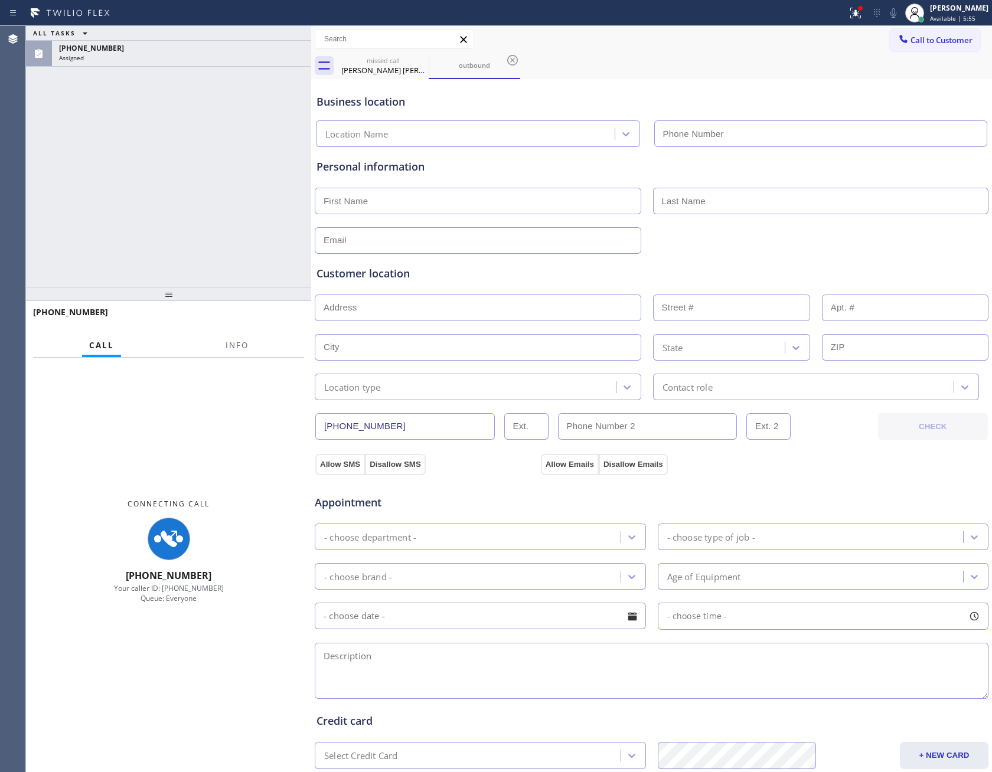
click at [298, 204] on div "[PHONE_NUMBER] Connecting call… ALL TASKS ALL TASKS ACTIVE TASKS TASKS IN WRAP …" at bounding box center [168, 156] width 285 height 261
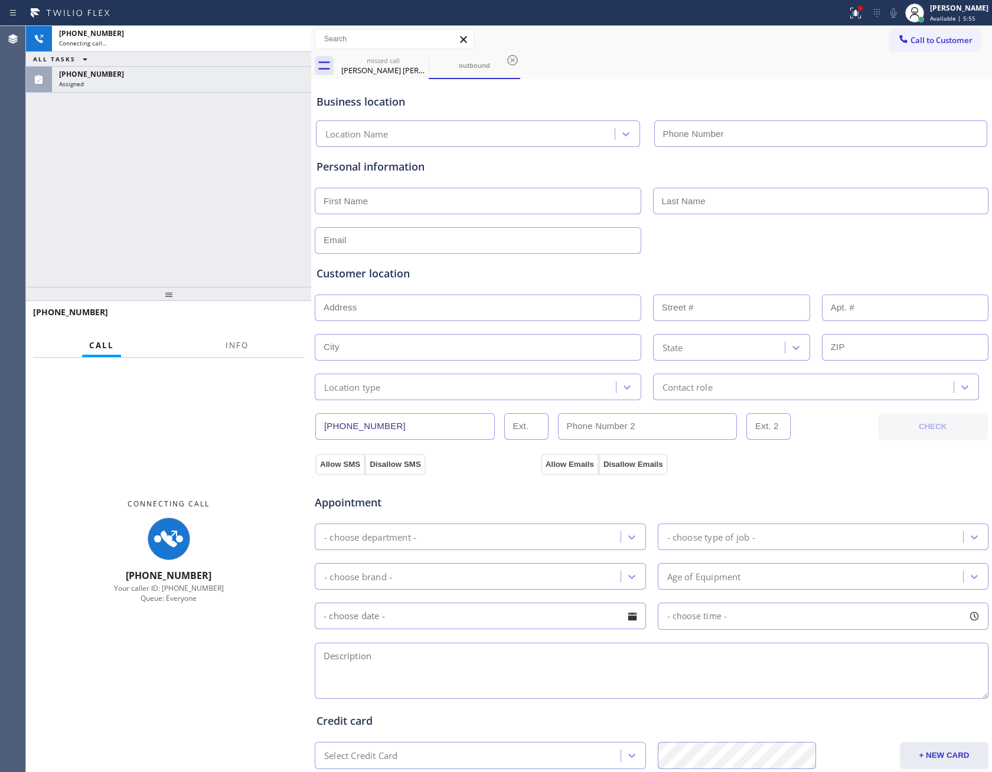
type input "[PHONE_NUMBER]"
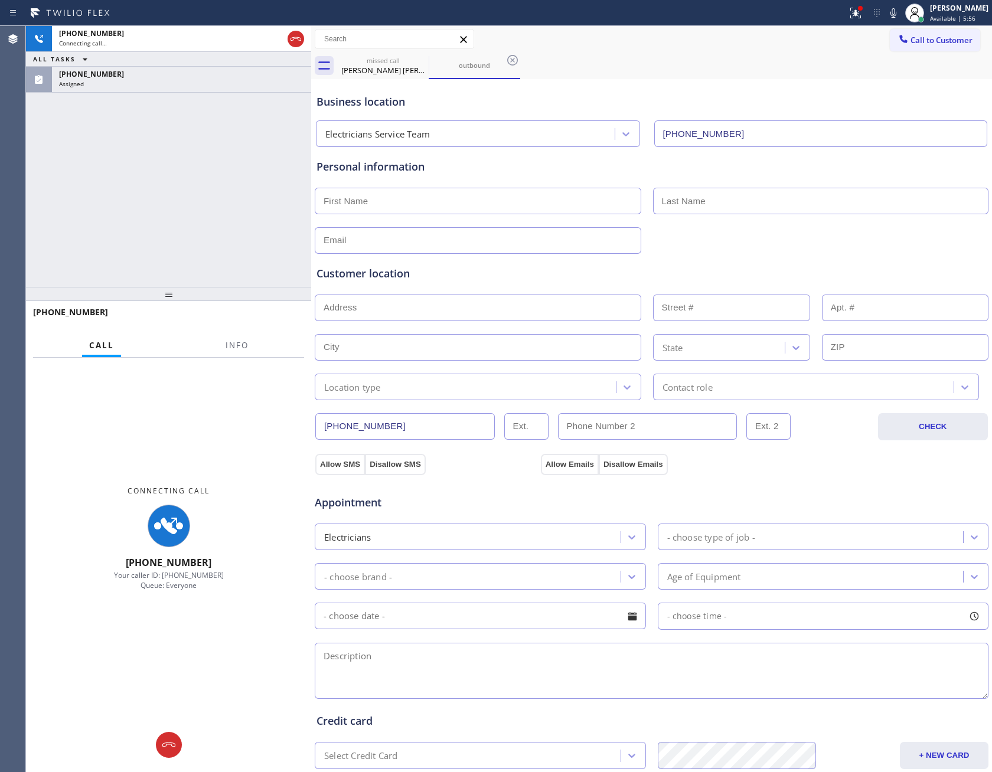
drag, startPoint x: 291, startPoint y: 35, endPoint x: 280, endPoint y: 165, distance: 130.3
click at [291, 58] on div "[PHONE_NUMBER] Connecting call… ALL TASKS ALL TASKS ACTIVE TASKS TASKS IN WRAP …" at bounding box center [168, 59] width 285 height 67
drag, startPoint x: 283, startPoint y: 171, endPoint x: 297, endPoint y: 206, distance: 38.1
click at [285, 174] on div "[PHONE_NUMBER] Connecting call… ALL TASKS ALL TASKS ACTIVE TASKS TASKS IN WRAP …" at bounding box center [168, 156] width 285 height 261
click at [301, 45] on icon at bounding box center [296, 39] width 14 height 14
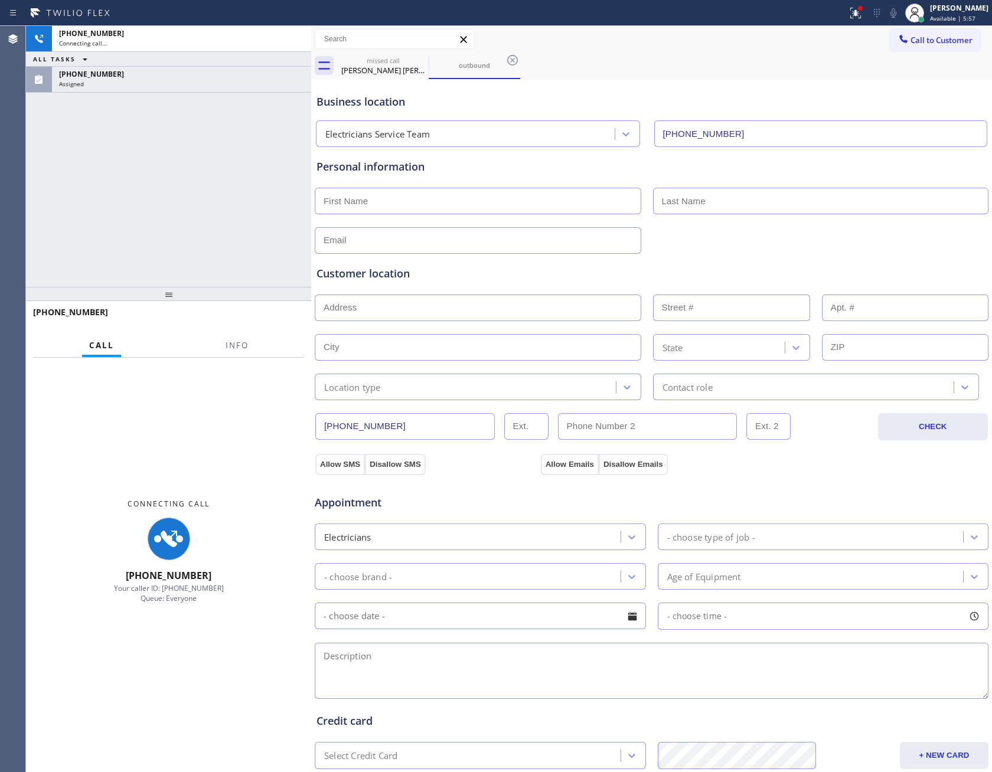
drag, startPoint x: 298, startPoint y: 259, endPoint x: 319, endPoint y: 316, distance: 60.9
click at [315, 298] on div "[PHONE_NUMBER] Connecting call… ALL TASKS ALL TASKS ACTIVE TASKS TASKS IN WRAP …" at bounding box center [509, 399] width 966 height 746
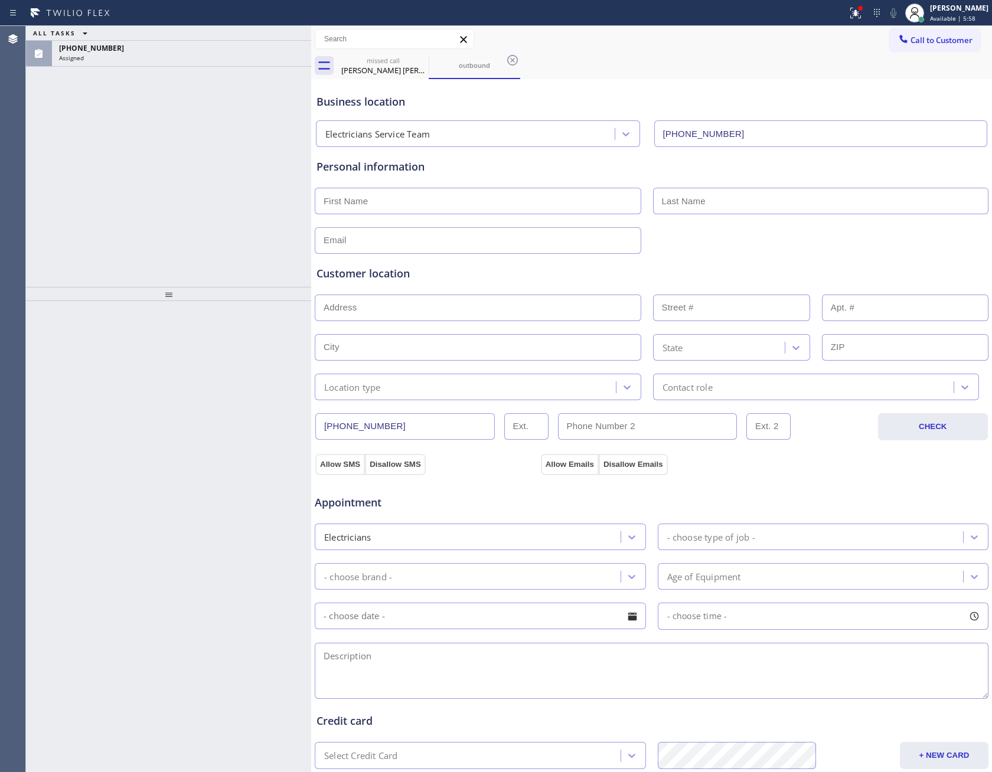
click at [247, 236] on div "ALL TASKS ALL TASKS ACTIVE TASKS TASKS IN WRAP UP [PHONE_NUMBER] Assigned" at bounding box center [168, 156] width 285 height 261
drag, startPoint x: 218, startPoint y: 70, endPoint x: 227, endPoint y: 48, distance: 22.8
click at [227, 48] on div "ALL TASKS ALL TASKS ACTIVE TASKS TASKS IN WRAP UP [PHONE_NUMBER] Assigned" at bounding box center [168, 156] width 285 height 261
click at [227, 48] on div "[PHONE_NUMBER]" at bounding box center [181, 48] width 245 height 10
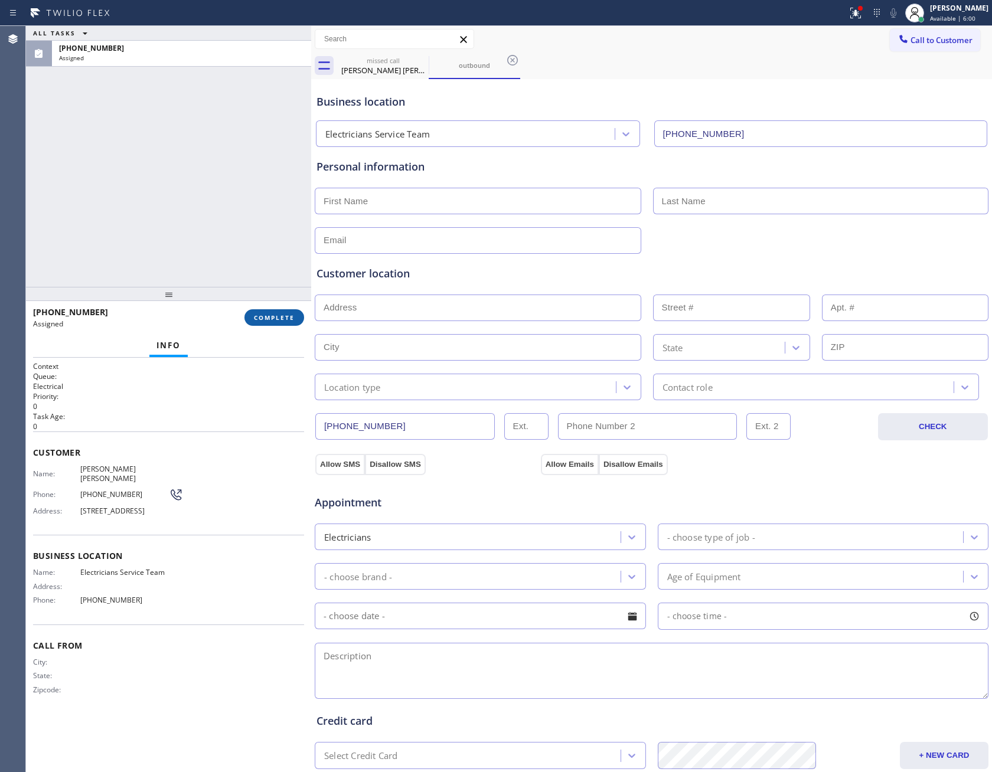
click at [287, 315] on span "COMPLETE" at bounding box center [274, 317] width 41 height 8
click at [251, 195] on div "ALL TASKS ALL TASKS ACTIVE TASKS TASKS IN WRAP UP [PHONE_NUMBER] Assigned" at bounding box center [168, 156] width 285 height 261
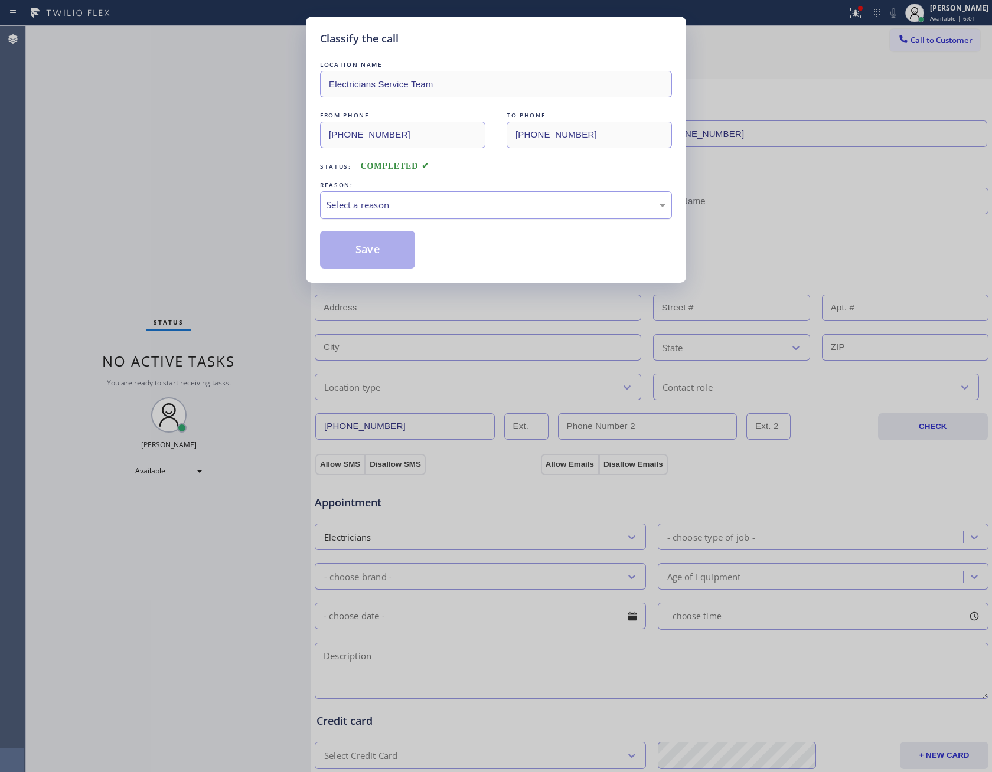
click at [441, 218] on div "Select a reason" at bounding box center [496, 205] width 352 height 28
click at [395, 245] on button "Save" at bounding box center [367, 250] width 95 height 38
click at [397, 245] on button "Save" at bounding box center [367, 250] width 95 height 38
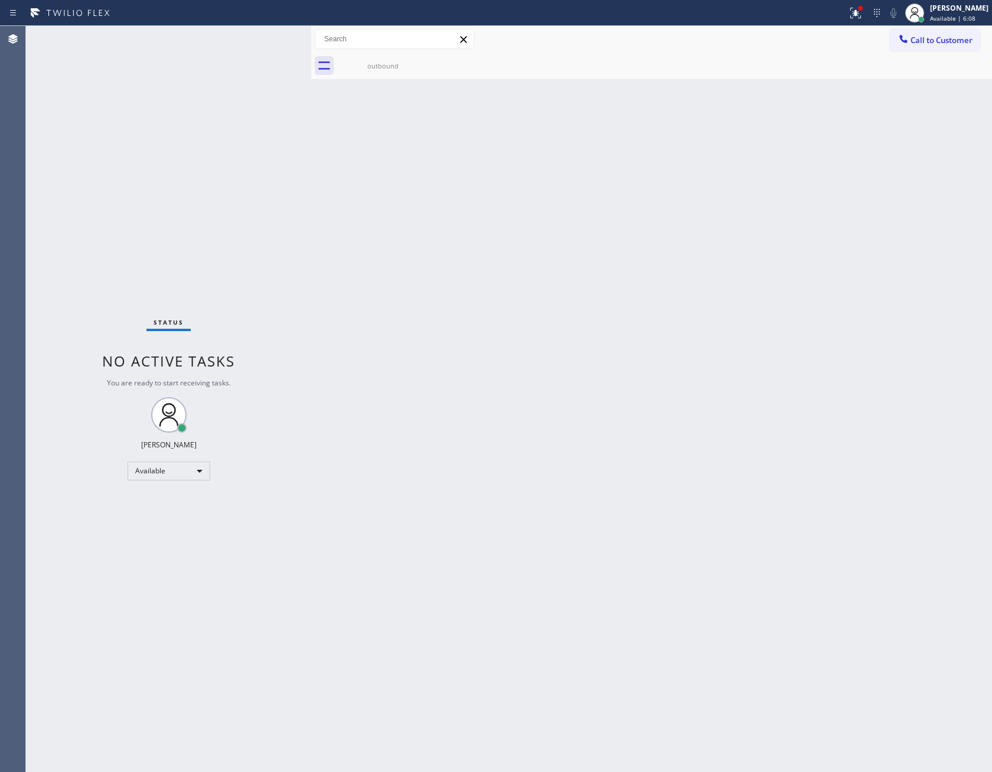
drag, startPoint x: 552, startPoint y: 241, endPoint x: 570, endPoint y: 303, distance: 65.0
click at [567, 260] on div "Back to Dashboard Change Sender ID Customers Technicians Select a contact Outbo…" at bounding box center [651, 399] width 681 height 746
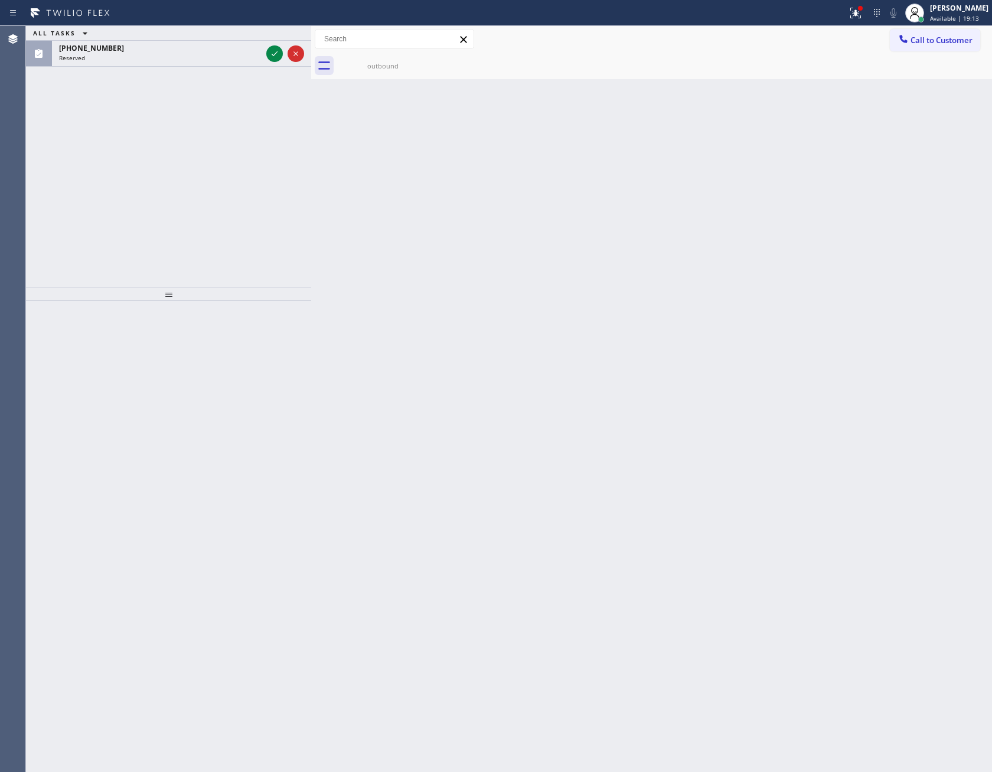
drag, startPoint x: 456, startPoint y: 715, endPoint x: 476, endPoint y: 665, distance: 54.8
click at [457, 714] on div "Back to Dashboard Change Sender ID Customers Technicians Select a contact Outbo…" at bounding box center [651, 399] width 681 height 746
click at [496, 609] on div "Back to Dashboard Change Sender ID Customers Technicians Select a contact Outbo…" at bounding box center [651, 399] width 681 height 746
click at [273, 54] on icon at bounding box center [274, 54] width 14 height 14
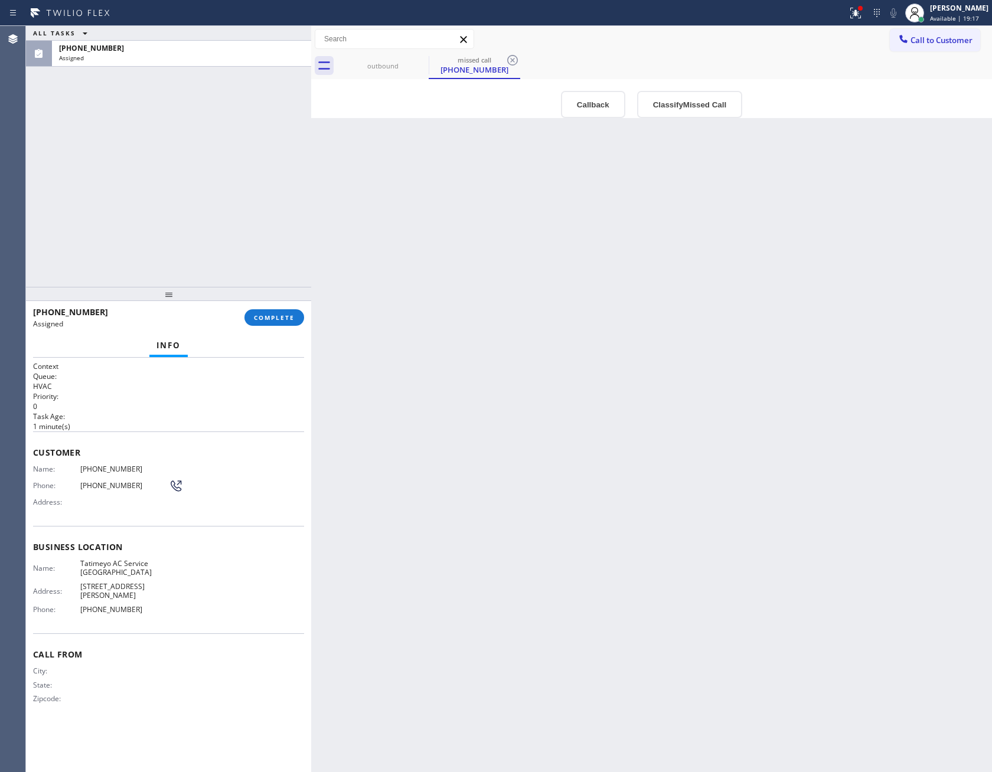
click at [225, 241] on div "ALL TASKS ALL TASKS ACTIVE TASKS TASKS IN WRAP UP [PHONE_NUMBER] Assigned" at bounding box center [168, 156] width 285 height 261
drag, startPoint x: 567, startPoint y: 510, endPoint x: 569, endPoint y: 529, distance: 19.6
click at [570, 518] on div "Back to Dashboard Change Sender ID Customers Technicians Select a contact Outbo…" at bounding box center [651, 399] width 681 height 746
click at [588, 112] on button "Callback" at bounding box center [593, 104] width 64 height 27
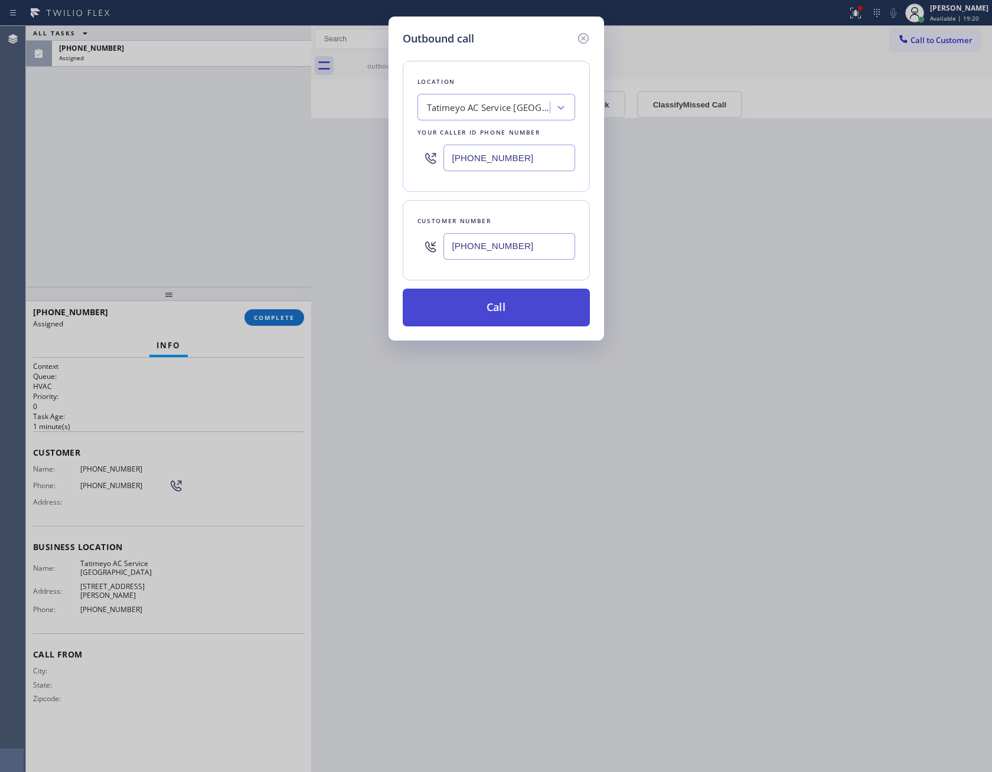
click at [505, 319] on button "Call" at bounding box center [496, 308] width 187 height 38
click at [227, 210] on div "Outbound call Location Tatimeyo AC Service [GEOGRAPHIC_DATA] Your caller id pho…" at bounding box center [496, 386] width 992 height 772
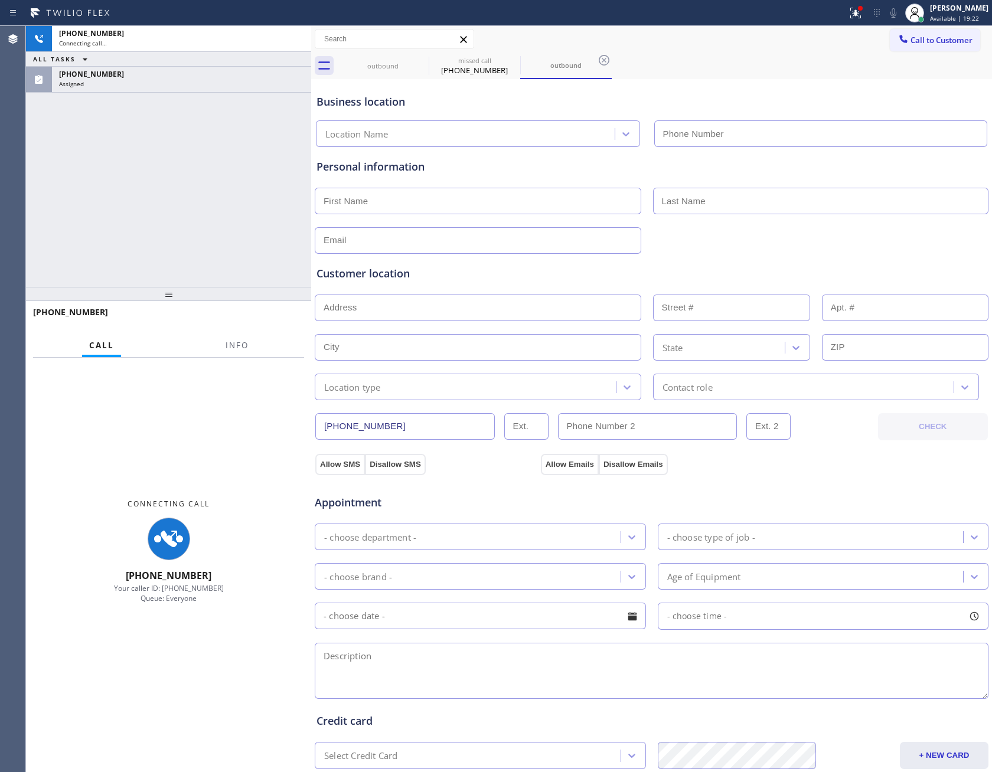
type input "[PHONE_NUMBER]"
click at [195, 197] on div "[PHONE_NUMBER] Connecting call… ALL TASKS ALL TASKS ACTIVE TASKS TASKS IN WRAP …" at bounding box center [168, 156] width 285 height 261
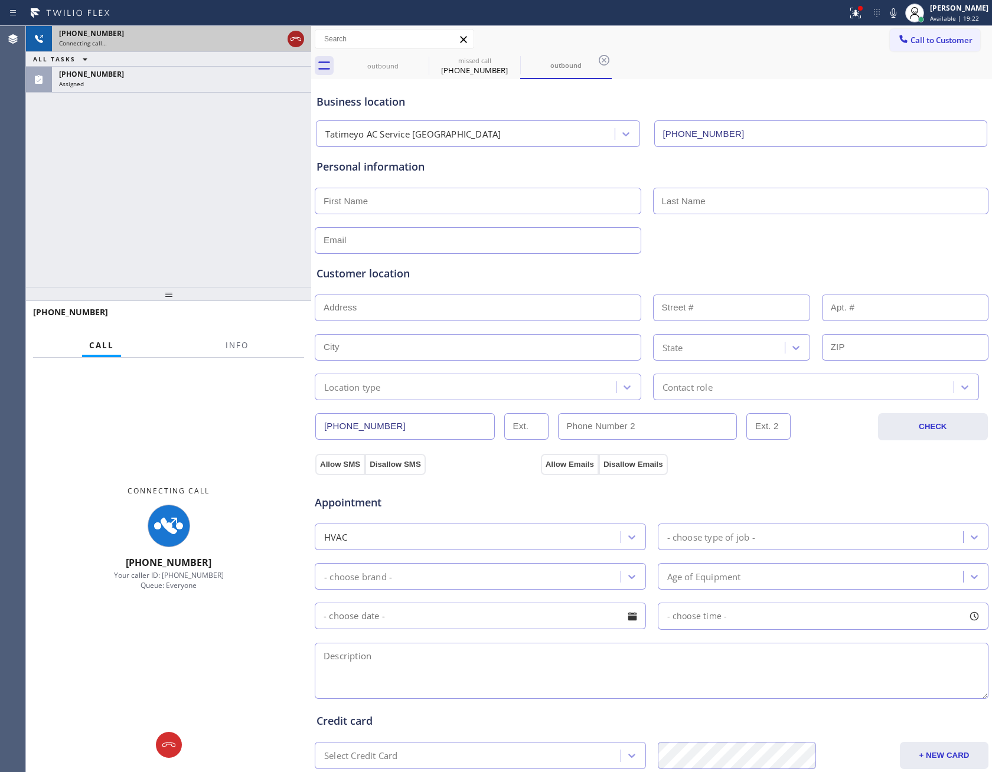
drag, startPoint x: 302, startPoint y: 25, endPoint x: 296, endPoint y: 36, distance: 11.9
click at [299, 32] on div at bounding box center [295, 39] width 21 height 26
click at [290, 50] on div at bounding box center [295, 39] width 21 height 26
click at [289, 40] on icon at bounding box center [296, 39] width 14 height 14
click at [262, 225] on div "[PHONE_NUMBER] Connecting call… ALL TASKS ALL TASKS ACTIVE TASKS TASKS IN WRAP …" at bounding box center [168, 156] width 285 height 261
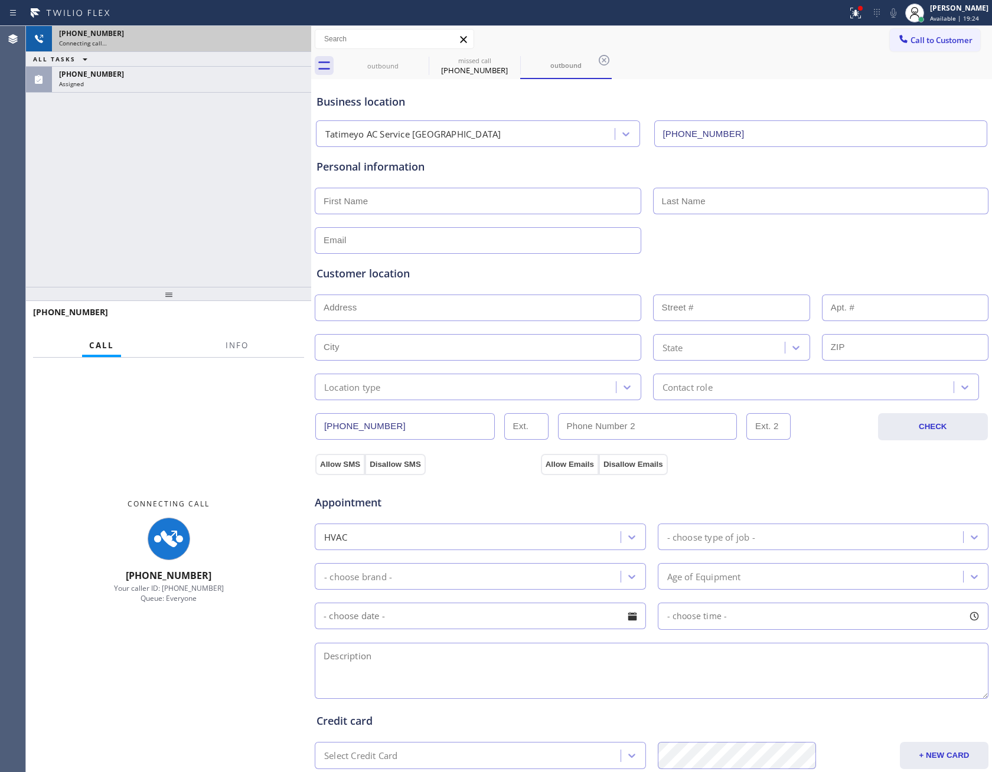
click at [282, 297] on div "[PHONE_NUMBER] Connecting call… ALL TASKS ALL TASKS ACTIVE TASKS TASKS IN WRAP …" at bounding box center [168, 399] width 285 height 746
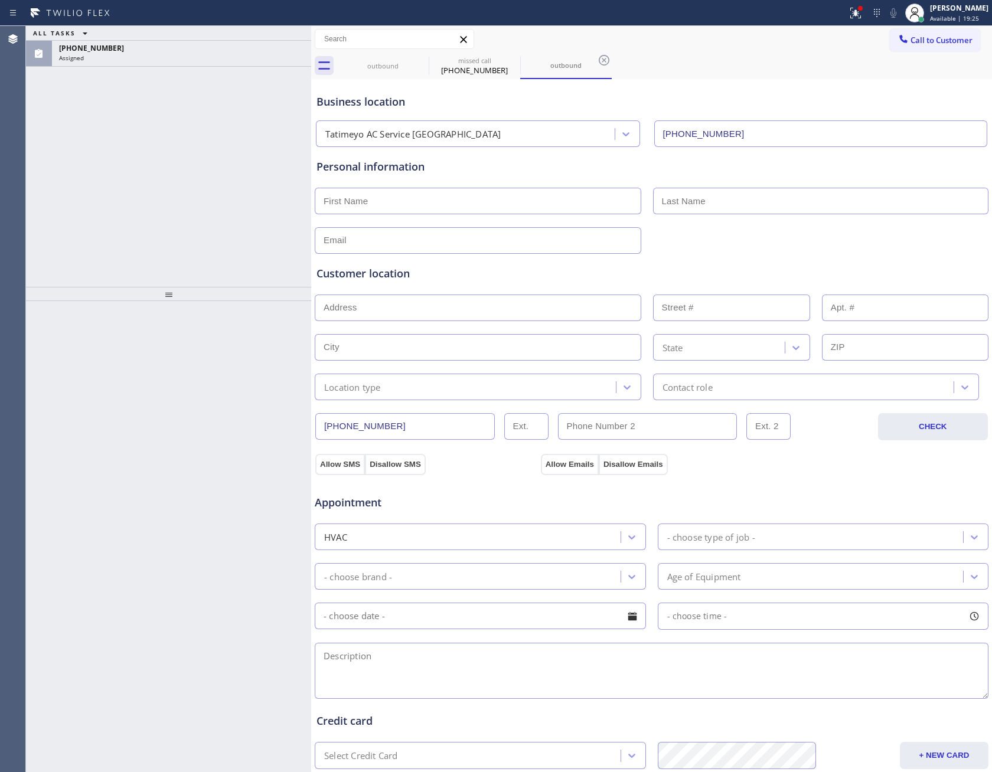
drag, startPoint x: 225, startPoint y: 198, endPoint x: 211, endPoint y: 74, distance: 124.8
click at [227, 195] on div "ALL TASKS ALL TASKS ACTIVE TASKS TASKS IN WRAP UP [PHONE_NUMBER] Assigned" at bounding box center [168, 156] width 285 height 261
click at [217, 64] on div "[PHONE_NUMBER] Assigned" at bounding box center [179, 54] width 254 height 26
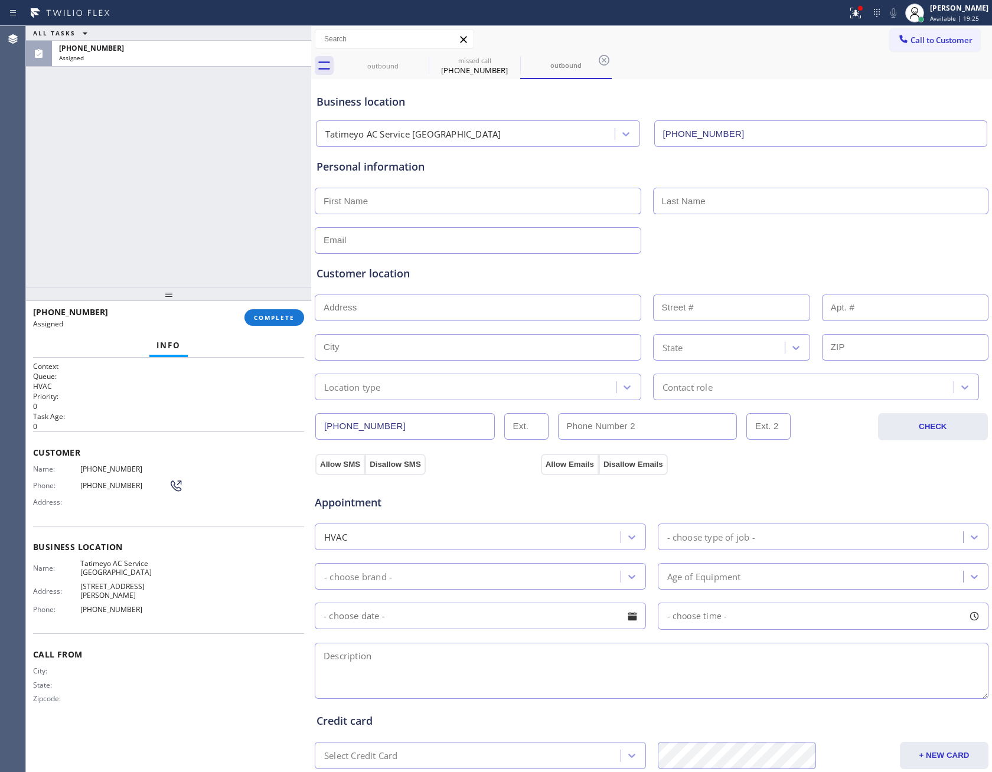
drag, startPoint x: 273, startPoint y: 319, endPoint x: 246, endPoint y: 198, distance: 123.3
click at [273, 317] on span "COMPLETE" at bounding box center [274, 317] width 41 height 8
click at [245, 174] on div "ALL TASKS ALL TASKS ACTIVE TASKS TASKS IN WRAP UP [PHONE_NUMBER] Assigned" at bounding box center [168, 156] width 285 height 261
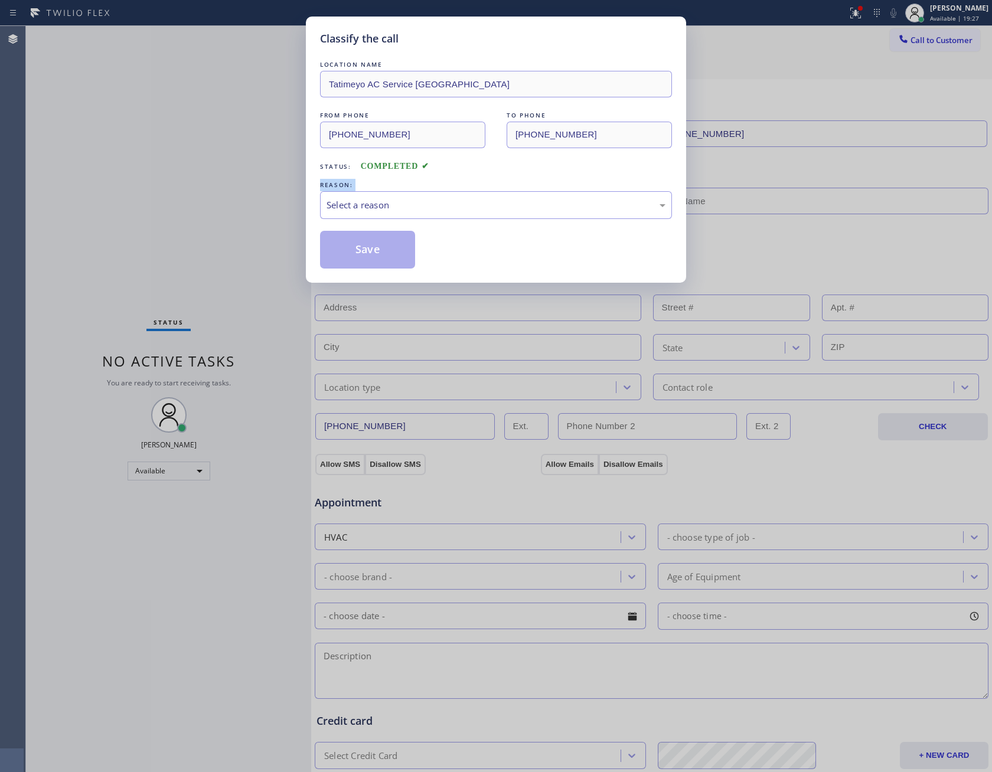
click at [245, 174] on div "Classify the call LOCATION NAME [PERSON_NAME] AC Service Dallas FROM PHONE [PHO…" at bounding box center [496, 386] width 992 height 772
click at [418, 213] on div "Select a reason" at bounding box center [496, 205] width 352 height 28
click at [390, 253] on button "Save" at bounding box center [367, 250] width 95 height 38
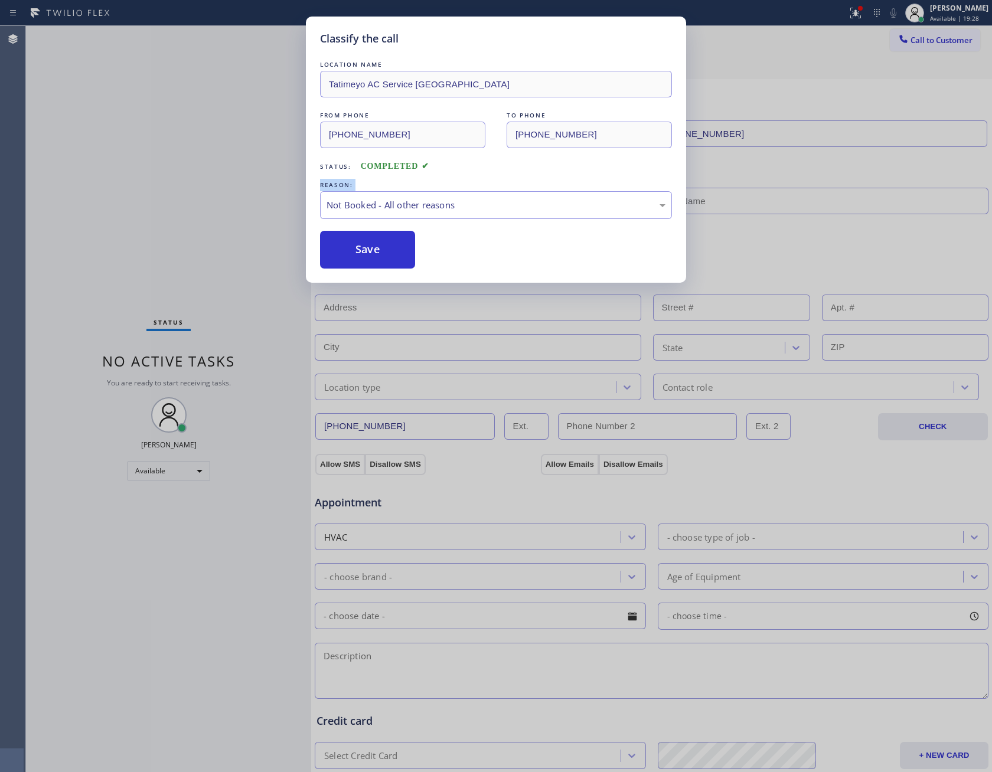
click at [224, 188] on div "Classify the call LOCATION NAME [PERSON_NAME] Charger Installation FROM PHONE […" at bounding box center [509, 399] width 966 height 746
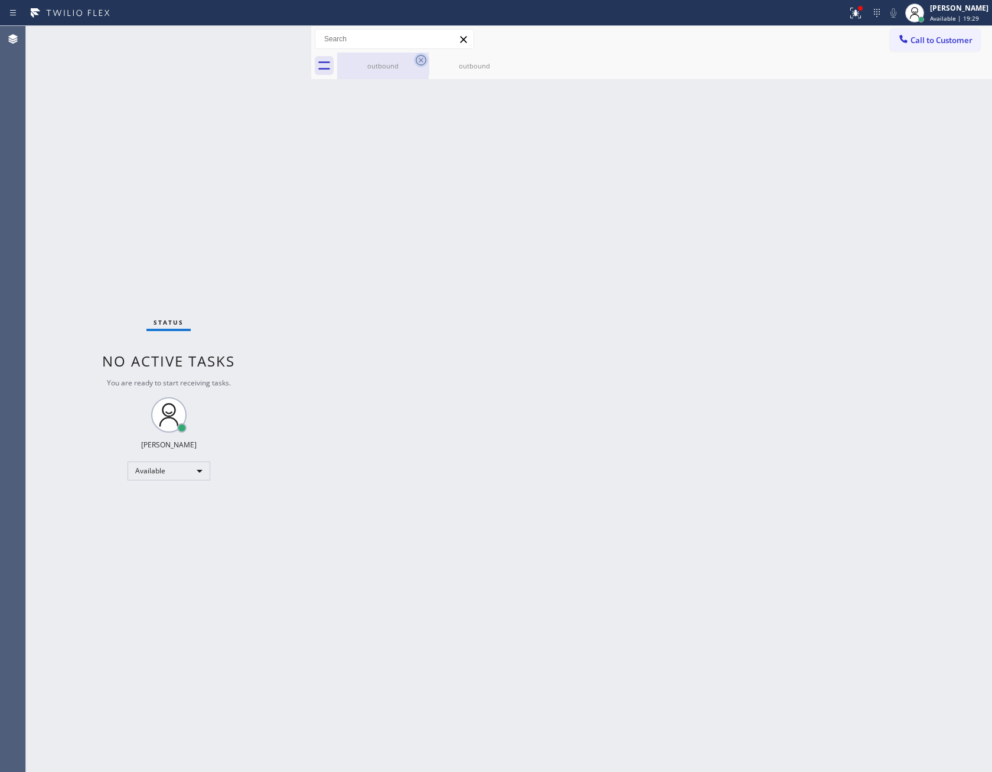
click at [420, 62] on icon at bounding box center [421, 60] width 11 height 11
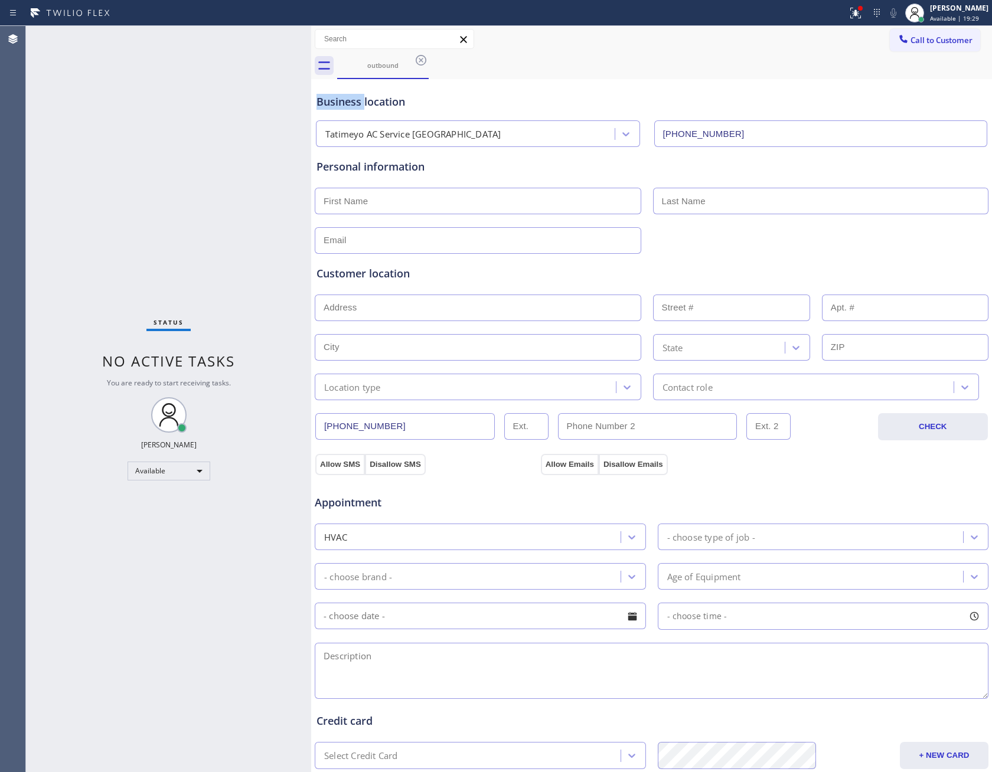
click at [420, 62] on icon at bounding box center [421, 60] width 11 height 11
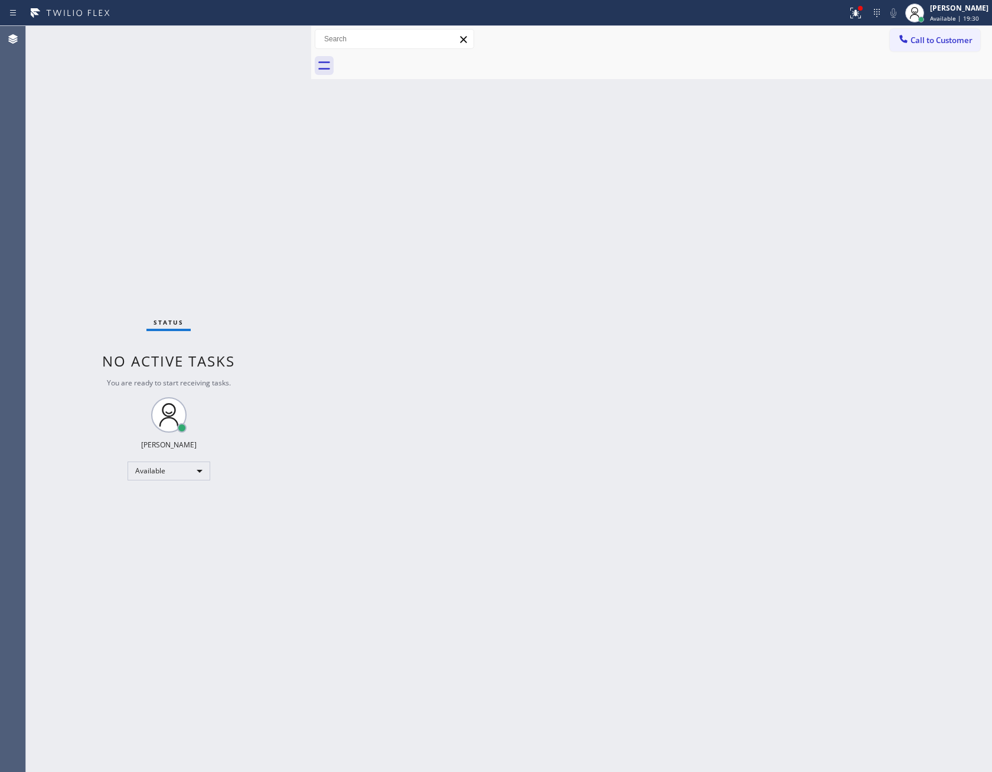
click at [420, 62] on div at bounding box center [664, 66] width 655 height 27
click at [62, 194] on div "Status No active tasks You are ready to start receiving tasks. [PERSON_NAME] Av…" at bounding box center [168, 399] width 285 height 746
drag, startPoint x: 583, startPoint y: 652, endPoint x: 620, endPoint y: 595, distance: 67.8
click at [596, 643] on div "Back to Dashboard Change Sender ID Customers Technicians Select a contact Outbo…" at bounding box center [651, 399] width 681 height 746
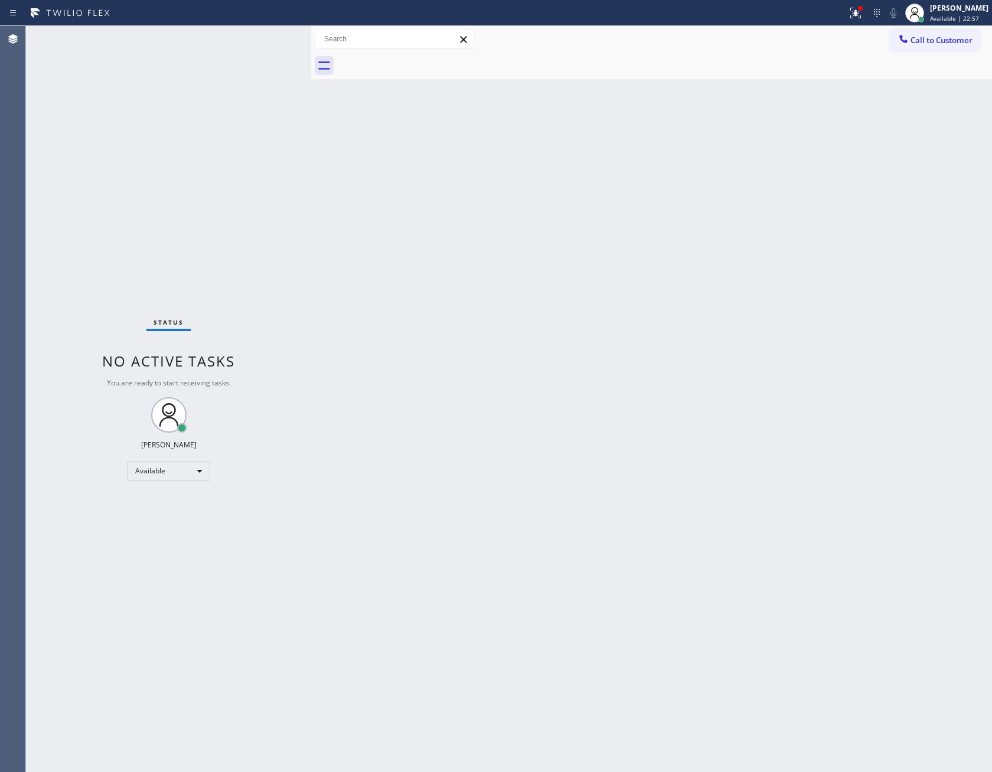
click at [374, 307] on div "Back to Dashboard Change Sender ID Customers Technicians Select a contact Outbo…" at bounding box center [651, 399] width 681 height 746
click at [905, 41] on icon at bounding box center [903, 39] width 8 height 8
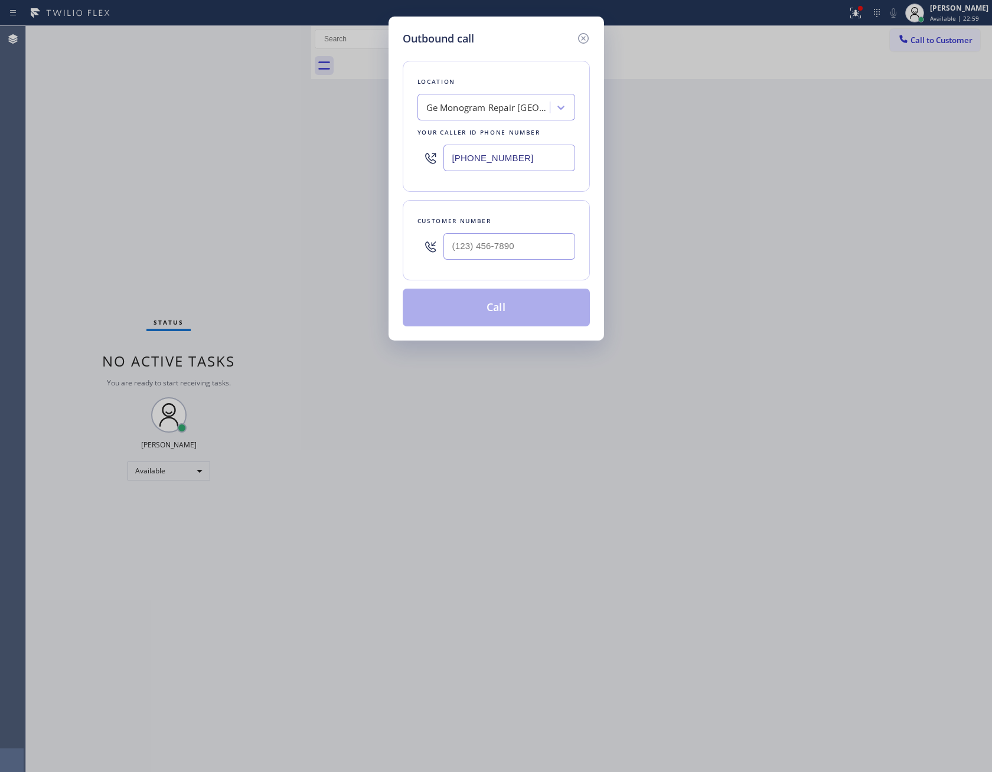
drag, startPoint x: 707, startPoint y: 376, endPoint x: 715, endPoint y: 374, distance: 8.6
click at [712, 375] on div "Outbound call Location Ge Monogram Repair [GEOGRAPHIC_DATA] Your caller id phon…" at bounding box center [496, 386] width 992 height 772
click at [585, 34] on icon at bounding box center [582, 38] width 11 height 11
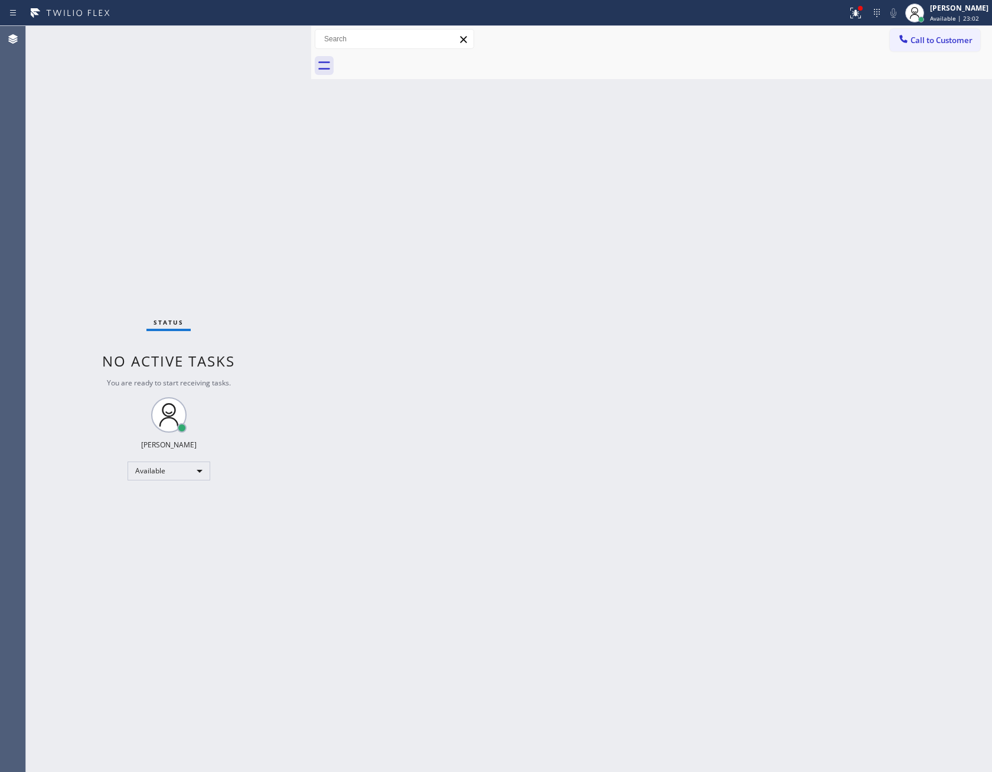
click at [516, 469] on div "Back to Dashboard Change Sender ID Customers Technicians Select a contact Outbo…" at bounding box center [651, 399] width 681 height 746
click at [528, 441] on div "Back to Dashboard Change Sender ID Customers Technicians Select a contact Outbo…" at bounding box center [651, 399] width 681 height 746
click at [535, 452] on div "Back to Dashboard Change Sender ID Customers Technicians Select a contact Outbo…" at bounding box center [651, 399] width 681 height 746
drag, startPoint x: 492, startPoint y: 650, endPoint x: 418, endPoint y: 631, distance: 76.7
click at [496, 645] on div "Back to Dashboard Change Sender ID Customers Technicians Select a contact Outbo…" at bounding box center [651, 399] width 681 height 746
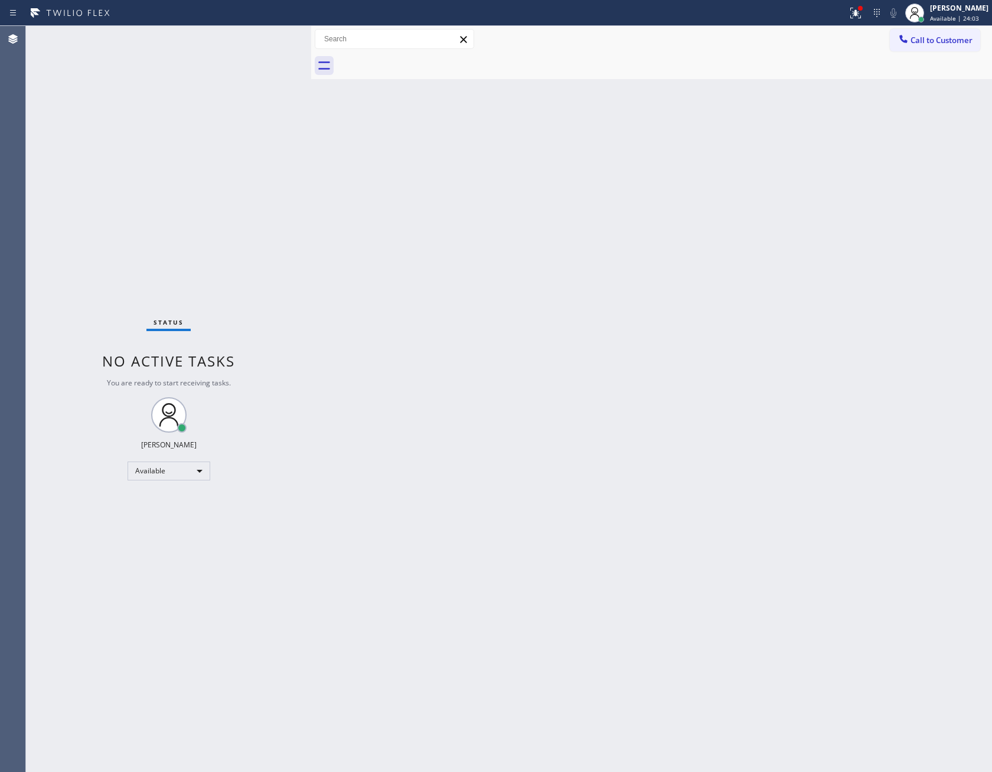
click at [418, 613] on div "Back to Dashboard Change Sender ID Customers Technicians Select a contact Outbo…" at bounding box center [651, 399] width 681 height 746
click at [179, 455] on div "Status No active tasks You are ready to start receiving tasks. [PERSON_NAME] Av…" at bounding box center [168, 399] width 285 height 746
click at [176, 470] on div "Available" at bounding box center [168, 471] width 83 height 19
click at [175, 531] on li "Break" at bounding box center [167, 531] width 80 height 14
